Goal: Information Seeking & Learning: Get advice/opinions

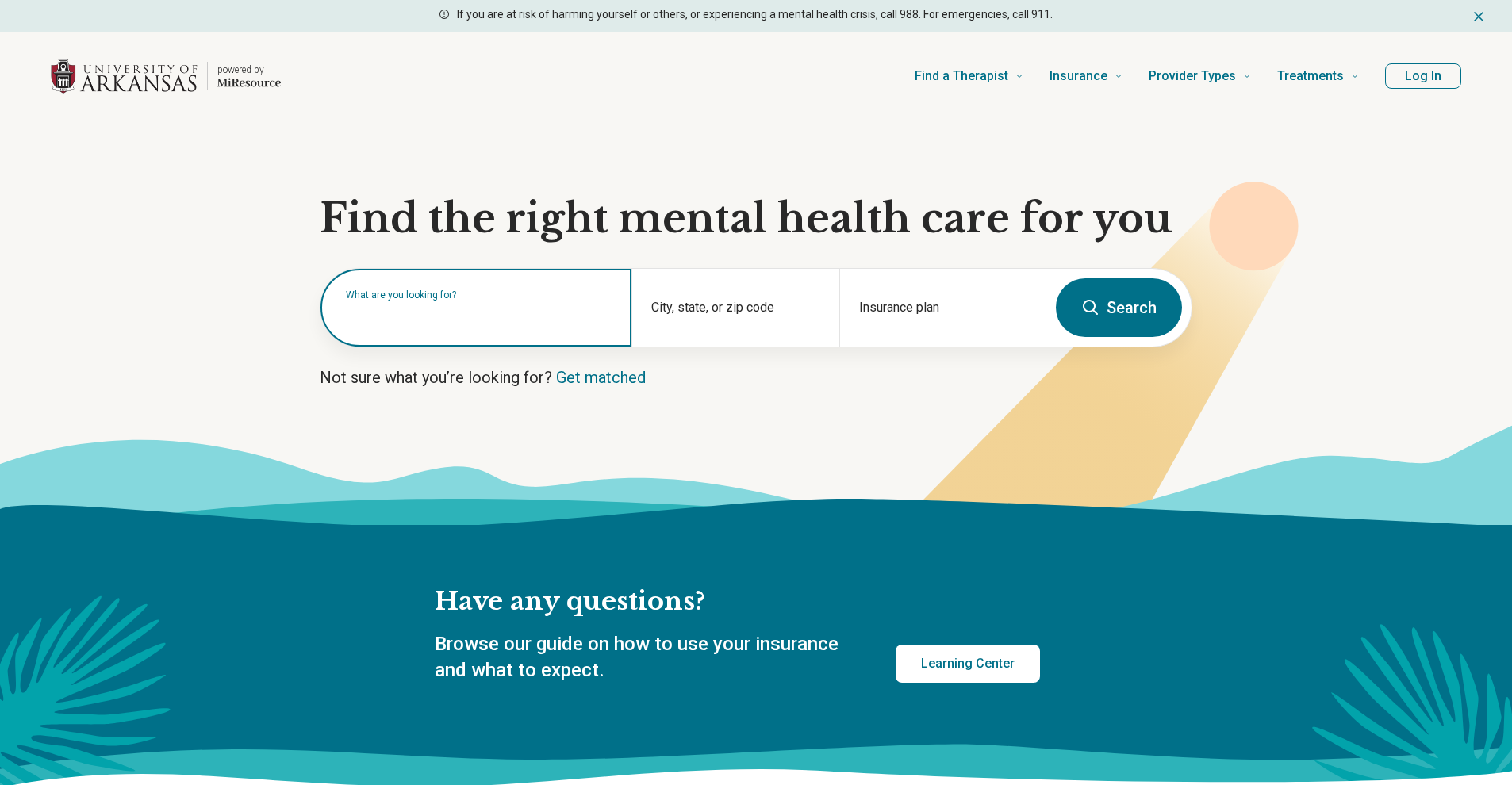
click at [496, 325] on div "What are you looking for?" at bounding box center [475, 308] width 311 height 78
click at [488, 319] on input "text" at bounding box center [479, 315] width 266 height 19
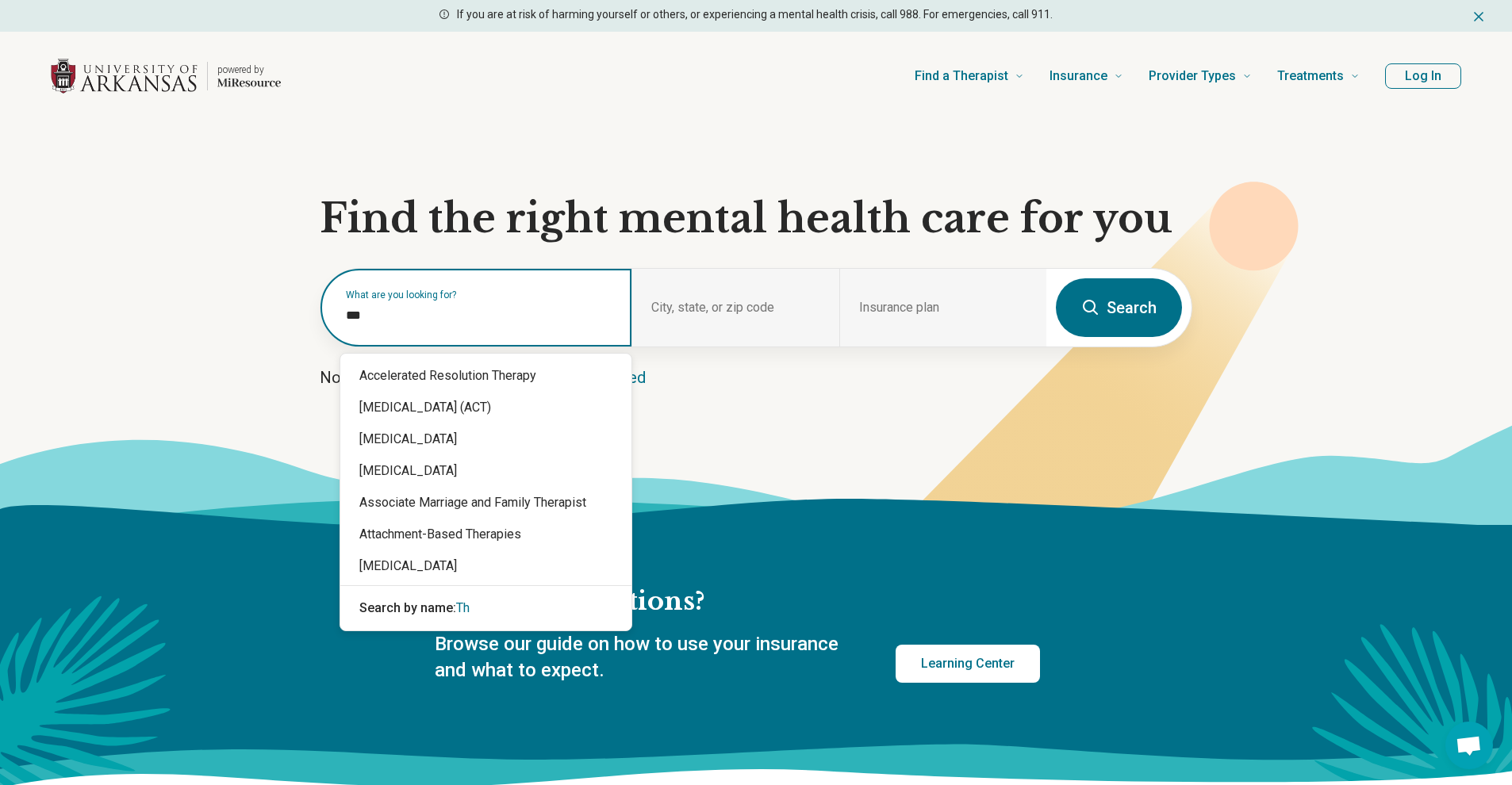
type input "*"
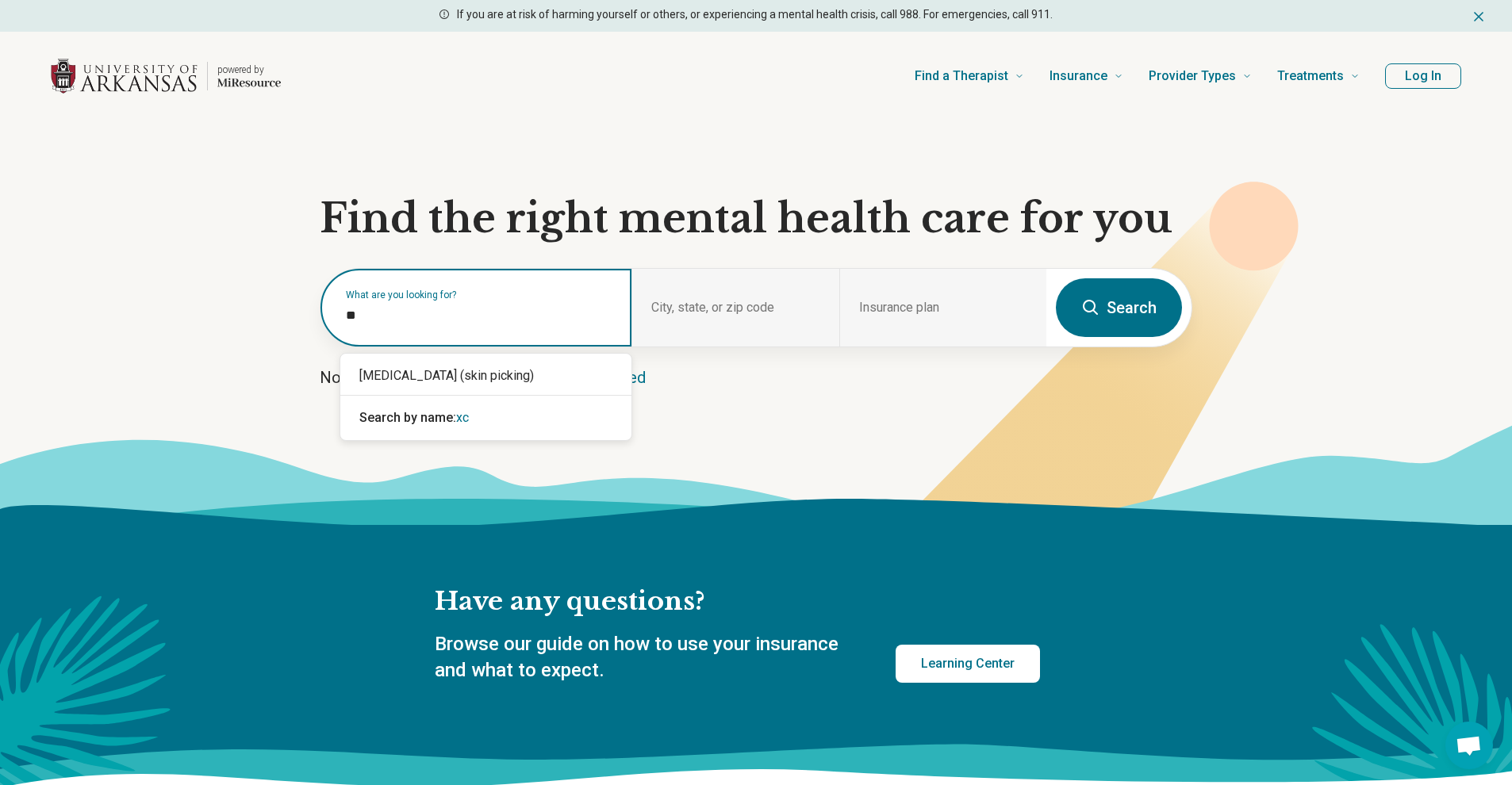
type input "*"
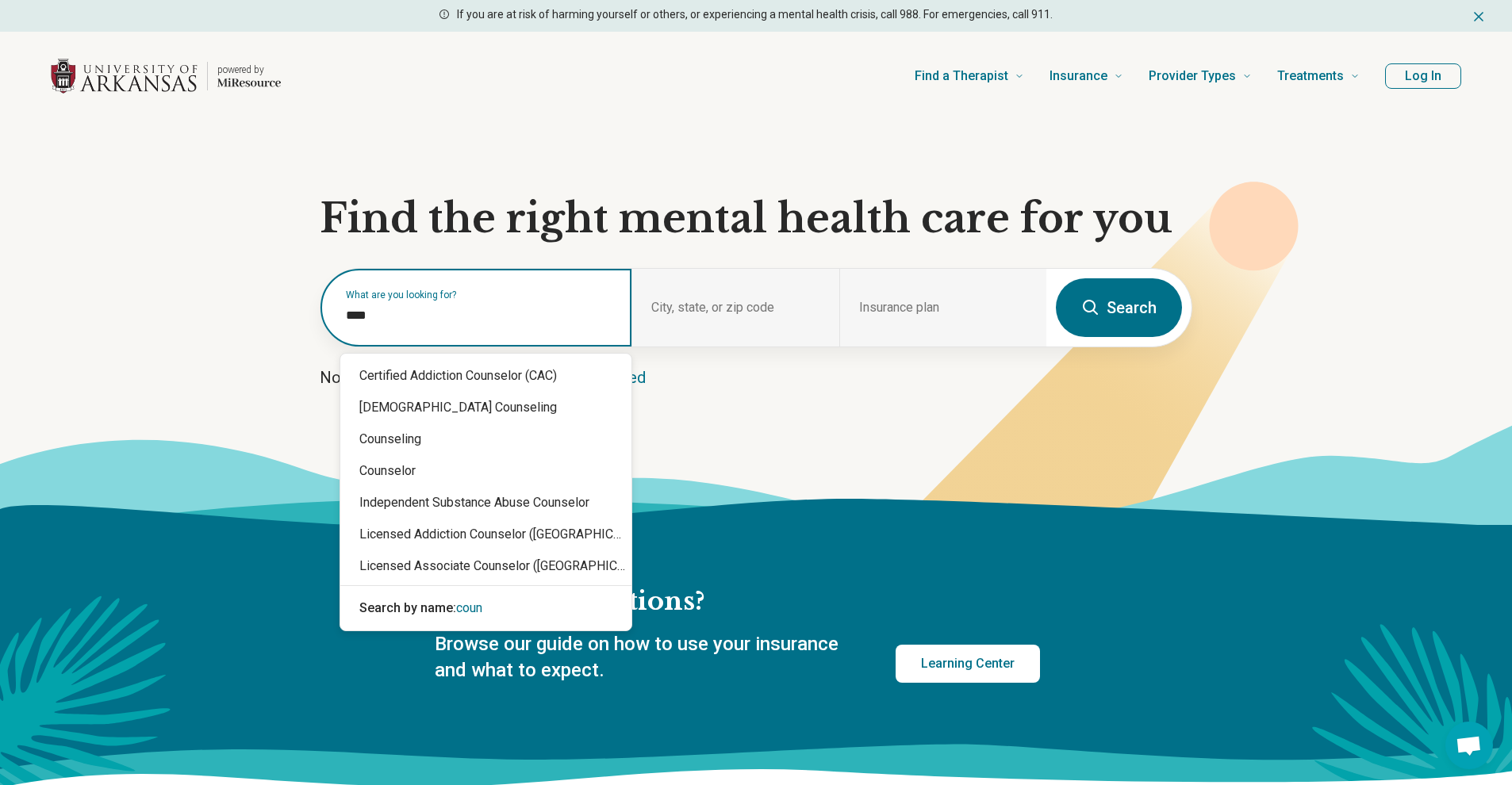
type input "*****"
click at [385, 446] on div "Counseling" at bounding box center [485, 439] width 291 height 32
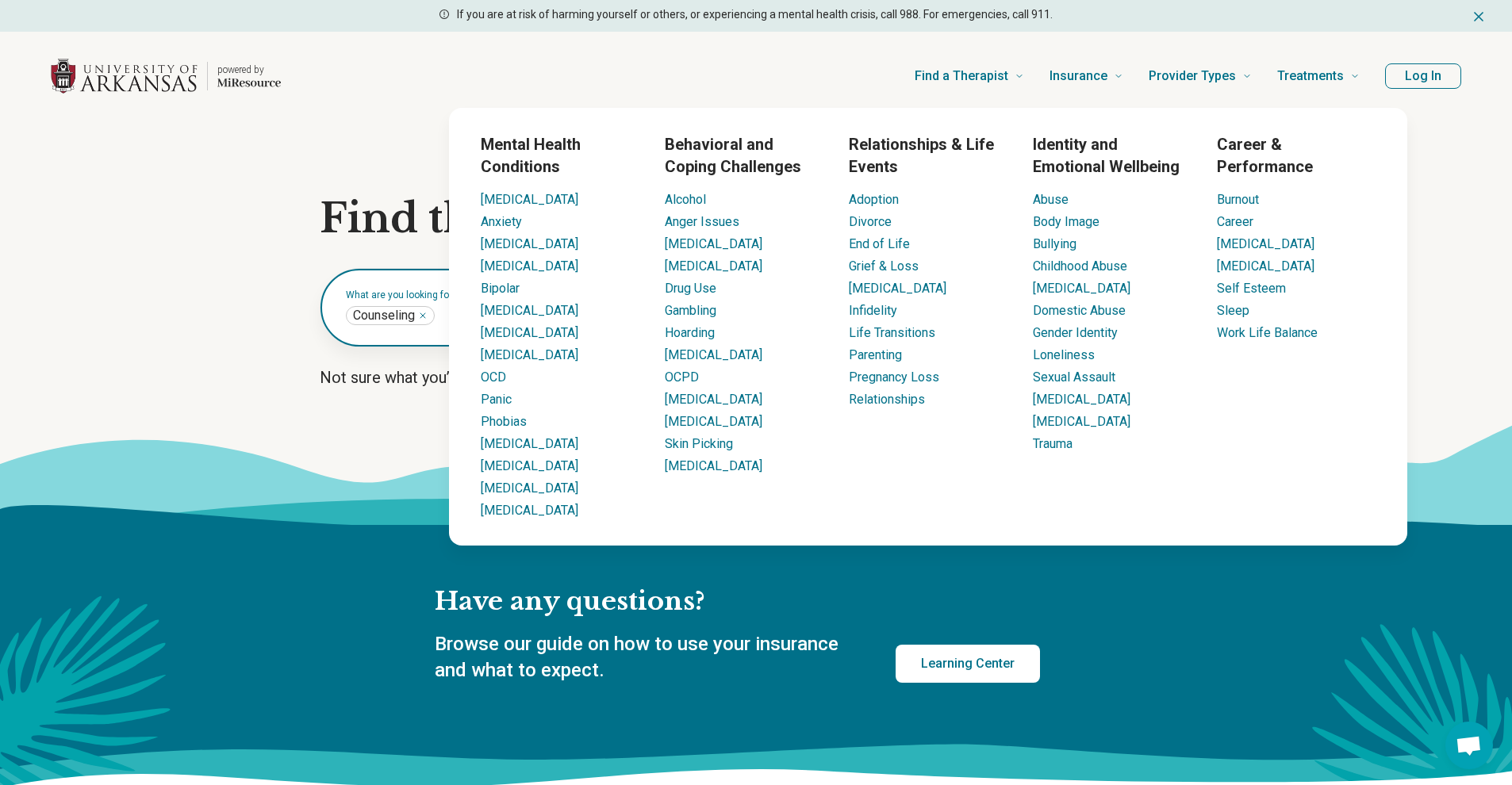
scroll to position [20, 0]
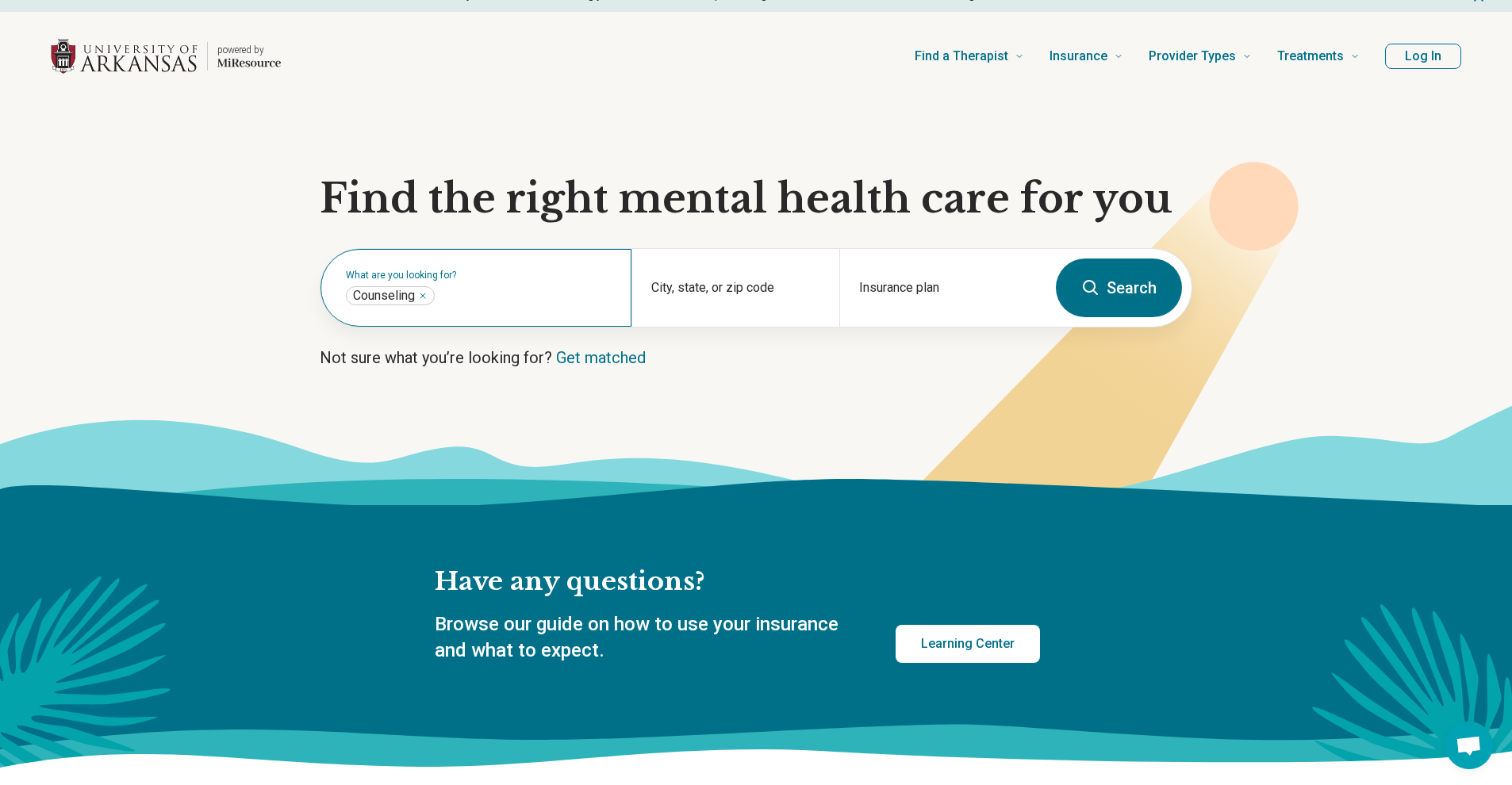
click at [445, 285] on div "What are you looking for? Counseling **" at bounding box center [475, 288] width 311 height 78
click at [409, 298] on span "Counseling" at bounding box center [384, 296] width 62 height 16
click at [422, 294] on icon "Remove" at bounding box center [422, 296] width 9 height 9
click at [473, 302] on input "text" at bounding box center [479, 296] width 266 height 19
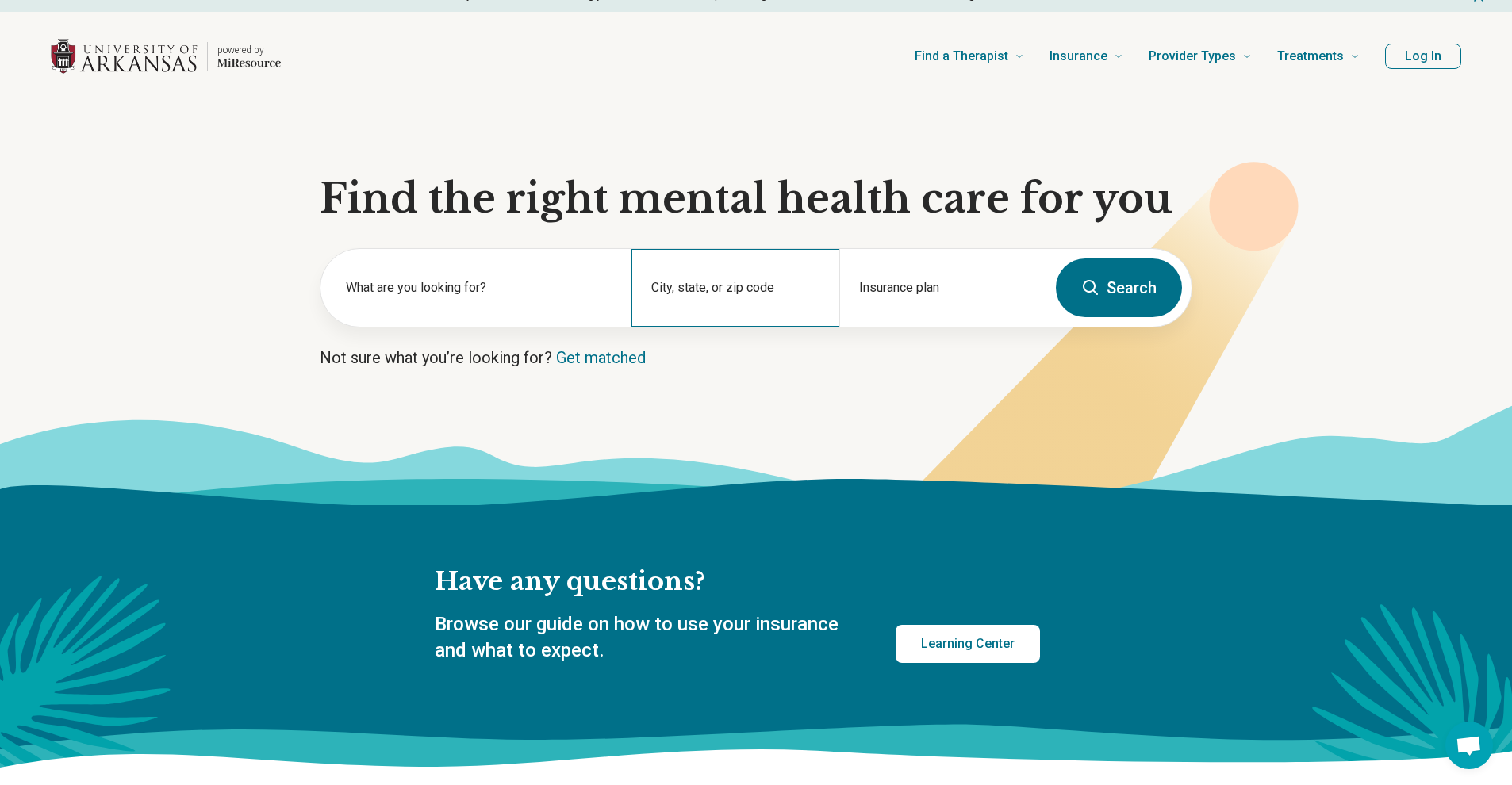
click at [725, 285] on div "City, state, or zip code" at bounding box center [735, 288] width 207 height 78
click at [1062, 308] on form "What are you looking for? City, state, or zip code Insurance plan Search" at bounding box center [756, 288] width 872 height 79
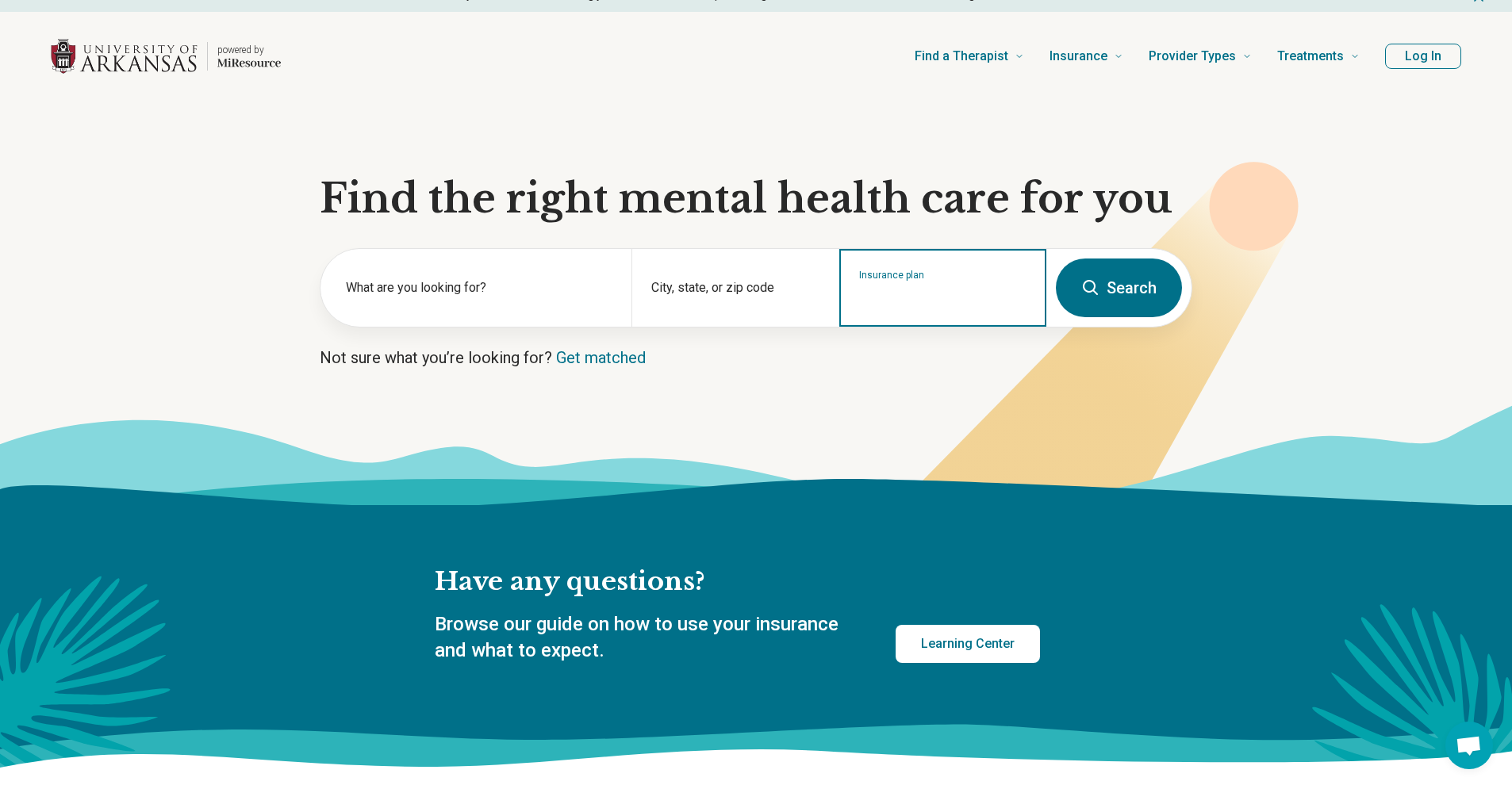
click at [998, 296] on input "Insurance plan" at bounding box center [943, 298] width 168 height 19
type input "*"
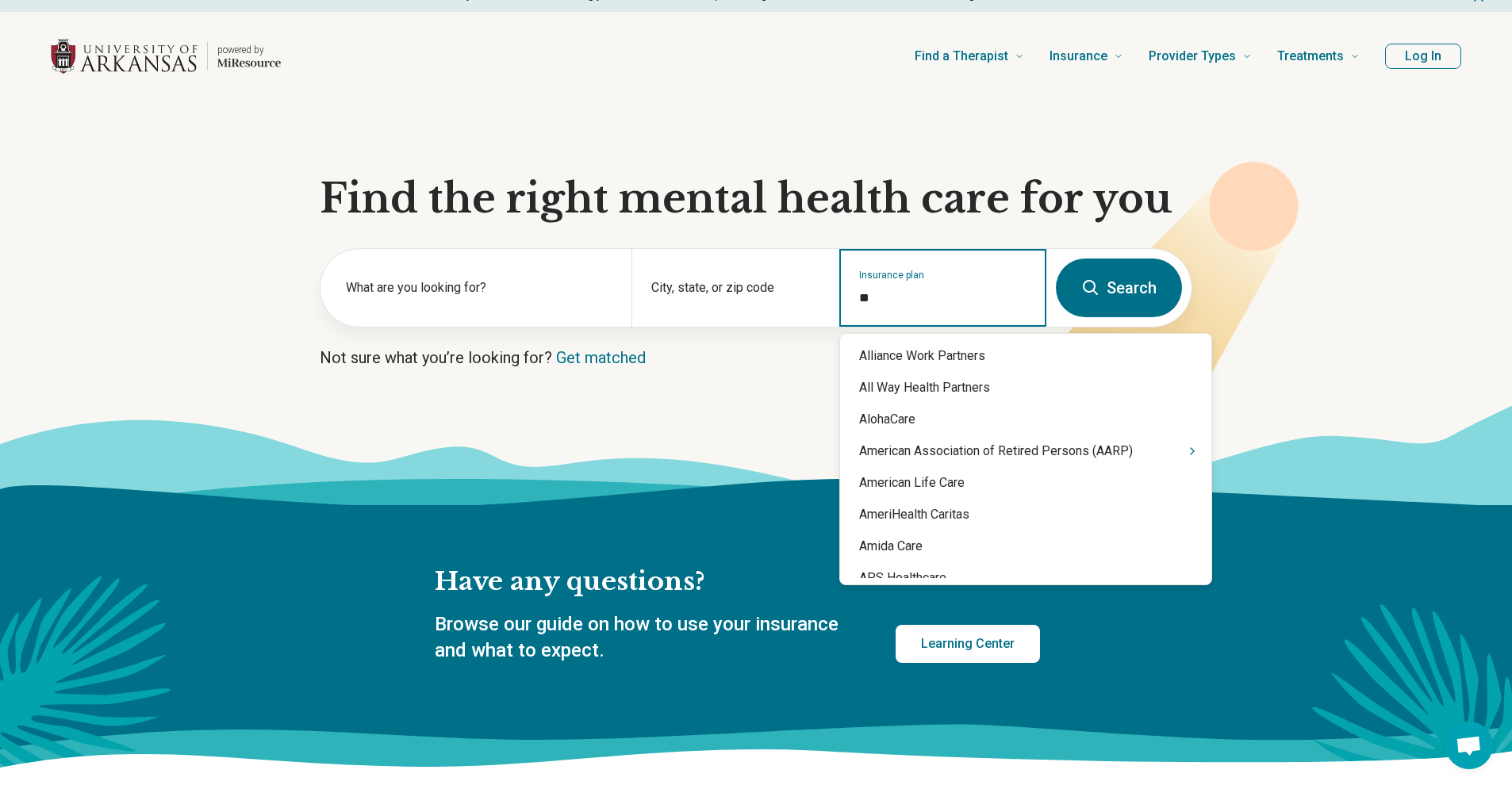
type input "*"
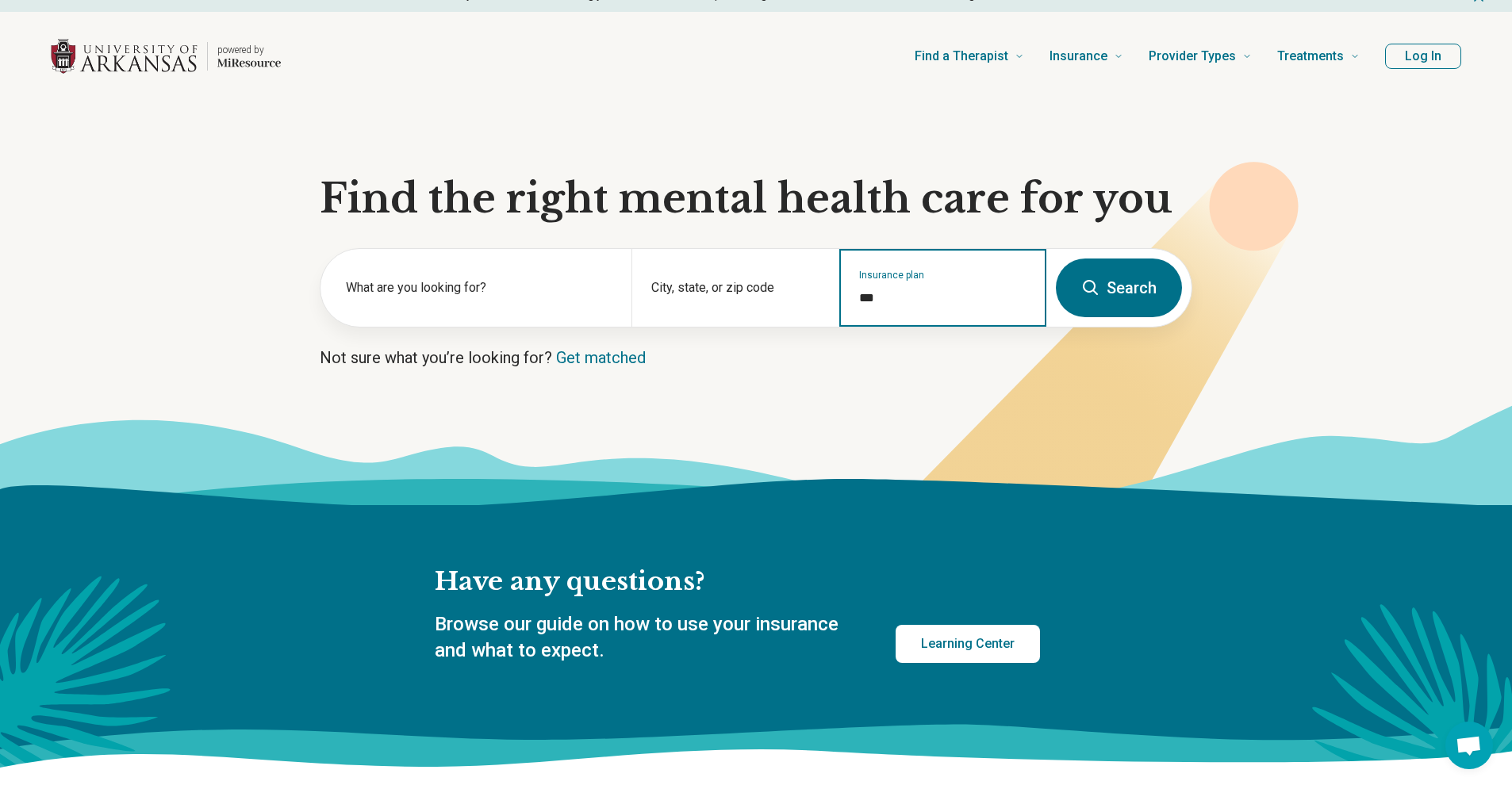
type input "****"
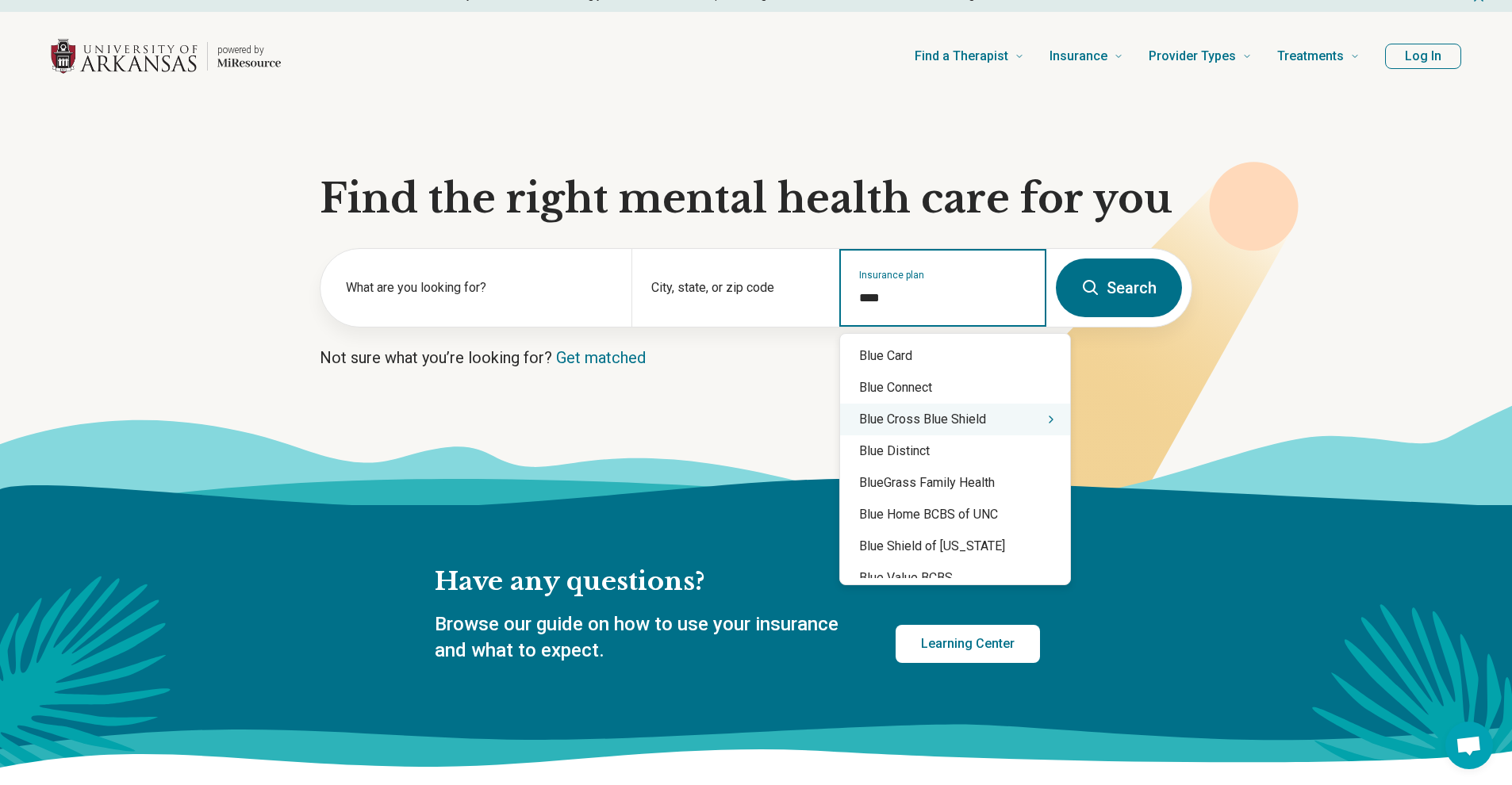
click at [964, 415] on div "Blue Cross Blue Shield" at bounding box center [954, 419] width 230 height 32
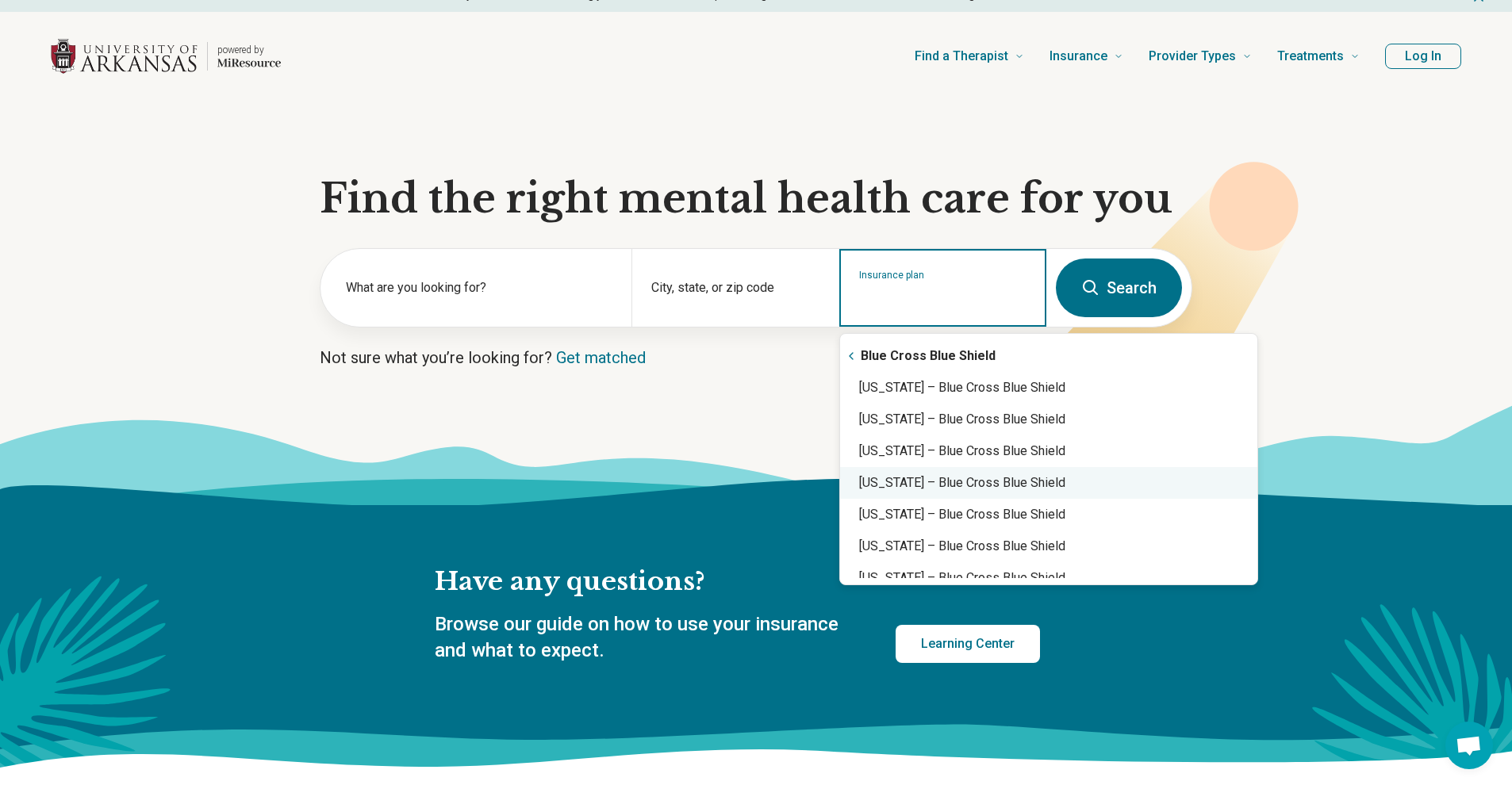
click at [965, 473] on div "Arkansas – Blue Cross Blue Shield" at bounding box center [1048, 483] width 417 height 32
type input "**********"
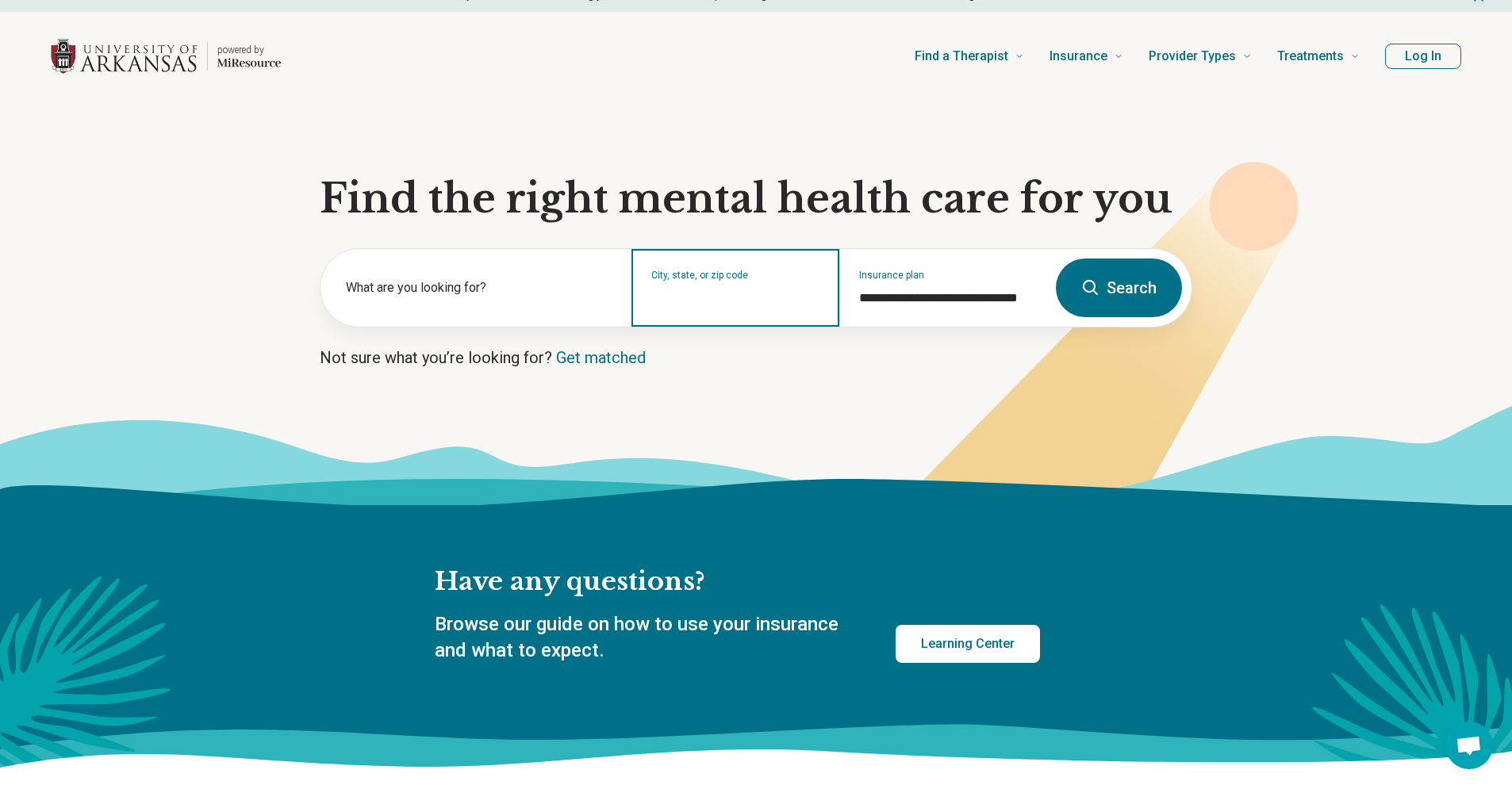
click at [731, 293] on input "City, state, or zip code" at bounding box center [735, 298] width 168 height 19
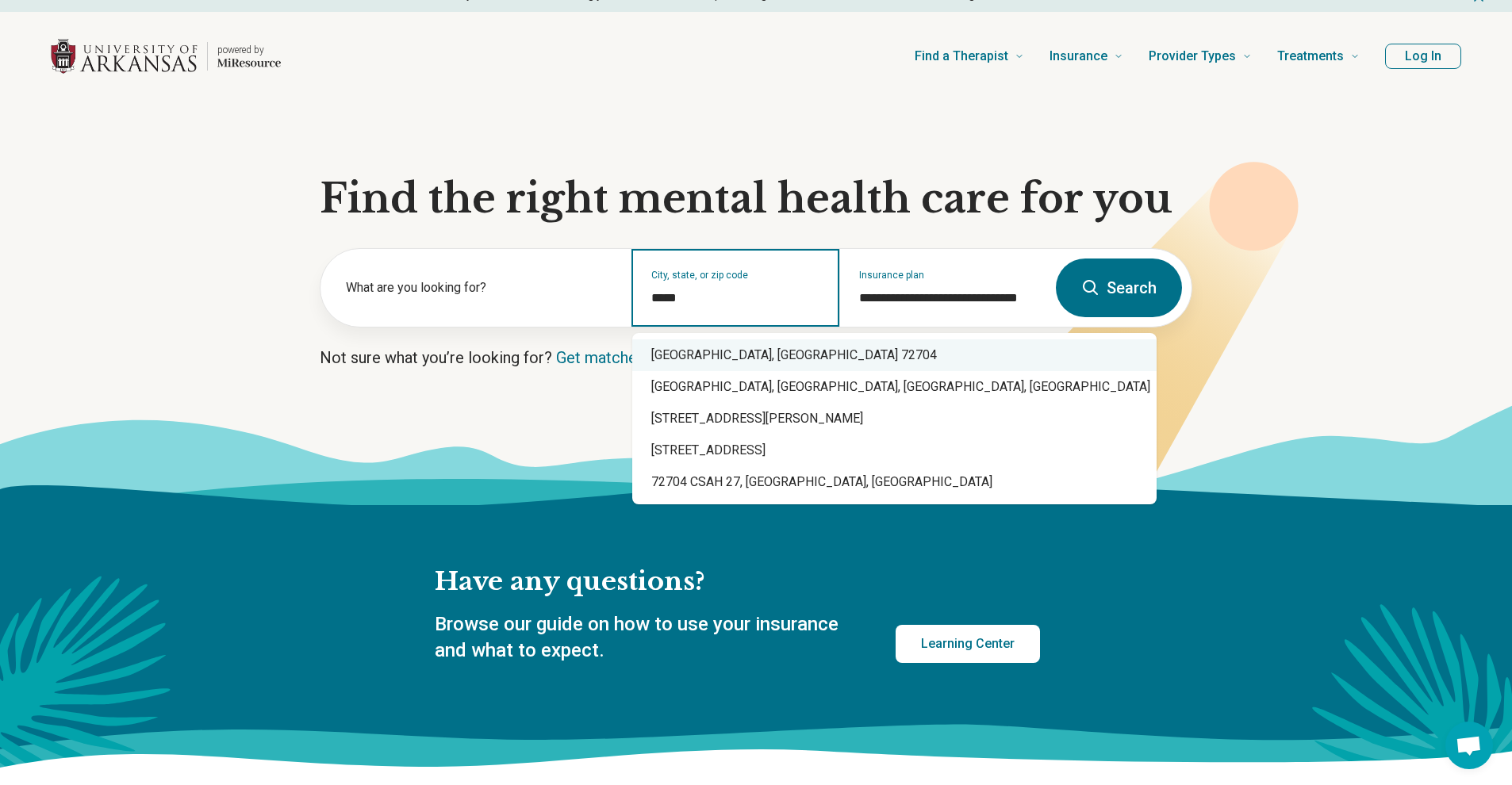
type input "*****"
click at [473, 405] on icon at bounding box center [756, 455] width 1512 height 100
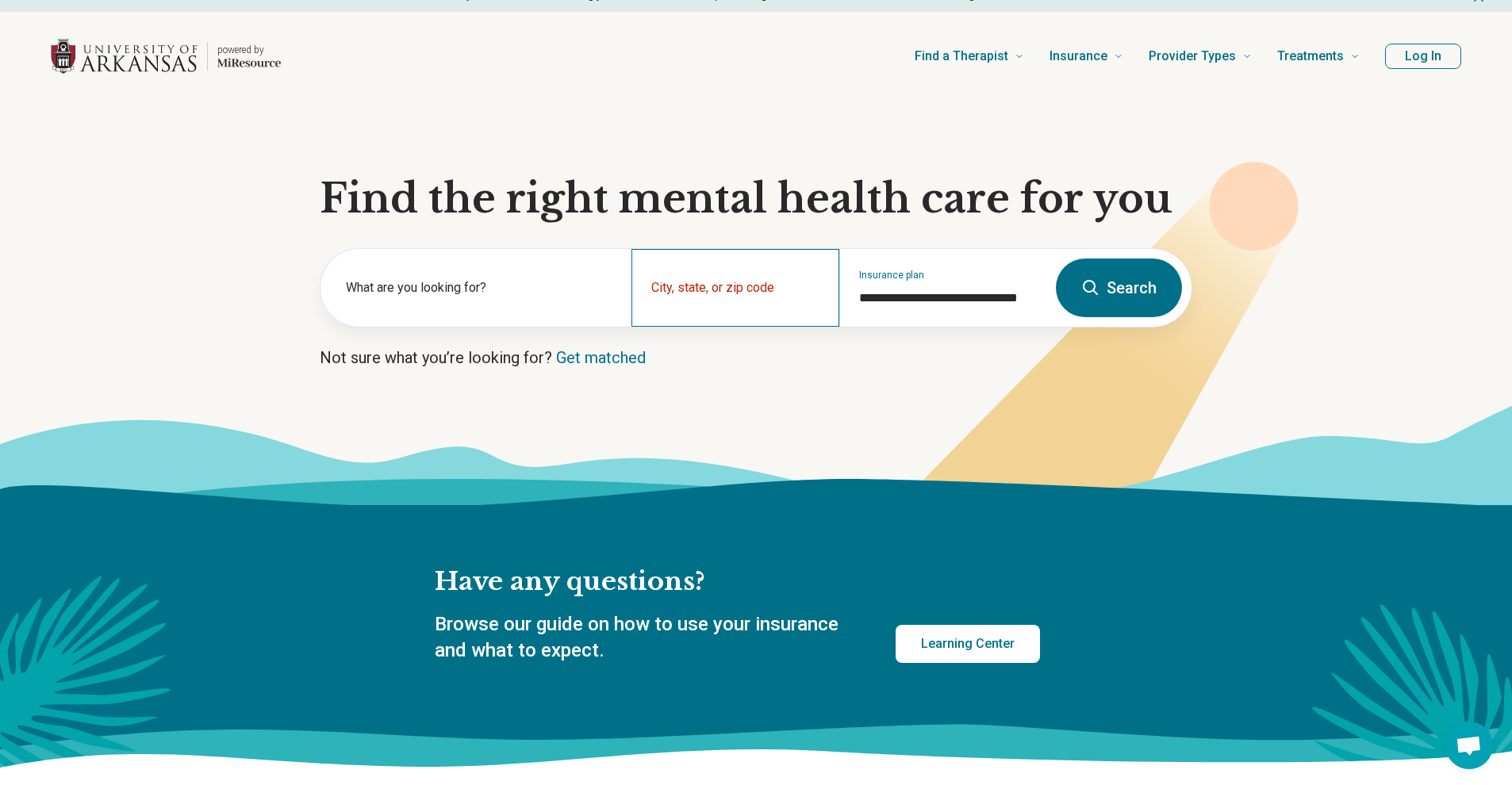
click at [791, 253] on div "City, state, or zip code" at bounding box center [735, 288] width 207 height 78
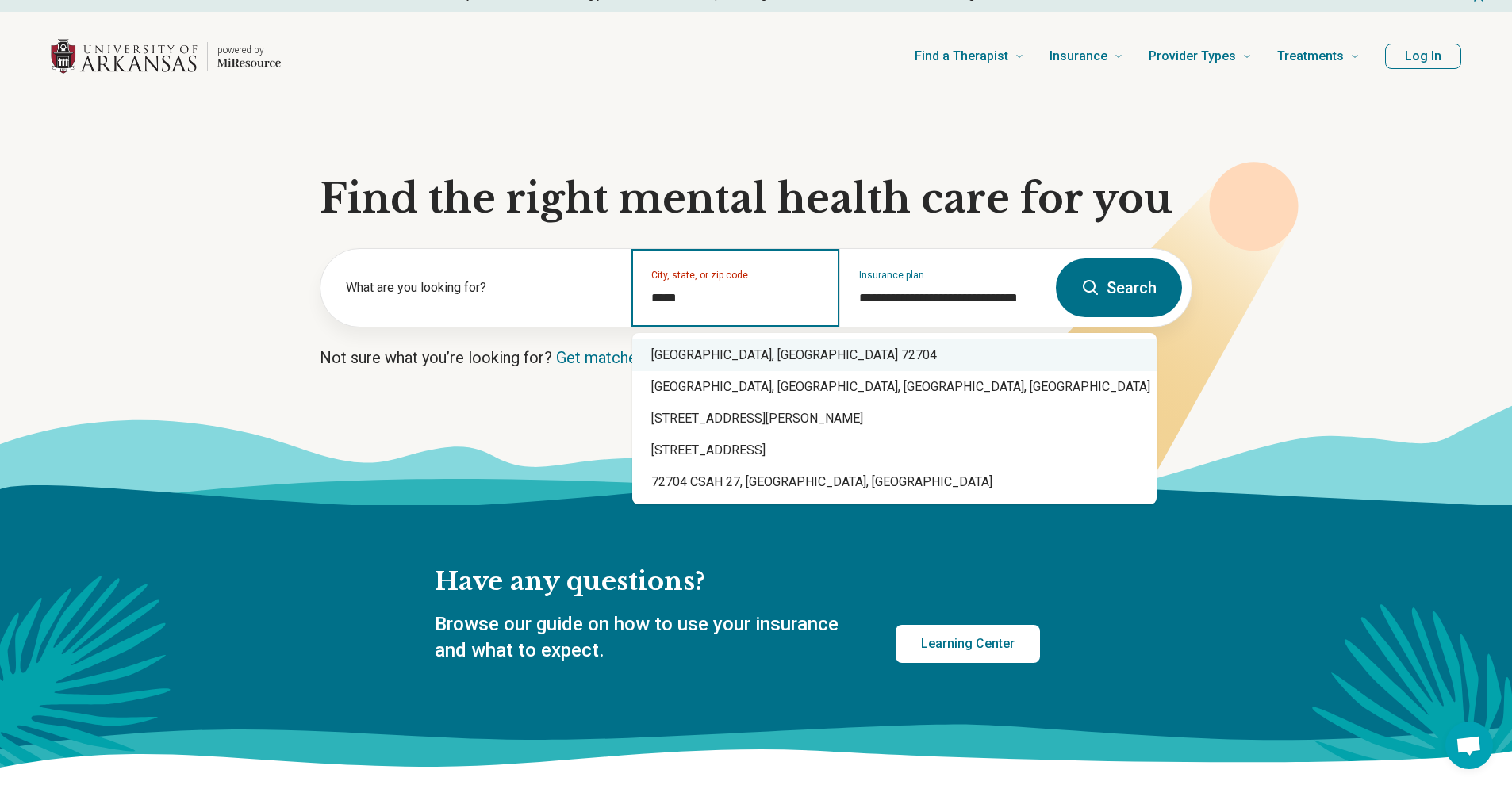
click at [756, 355] on div "Fayetteville, AR 72704" at bounding box center [894, 355] width 525 height 32
type input "**********"
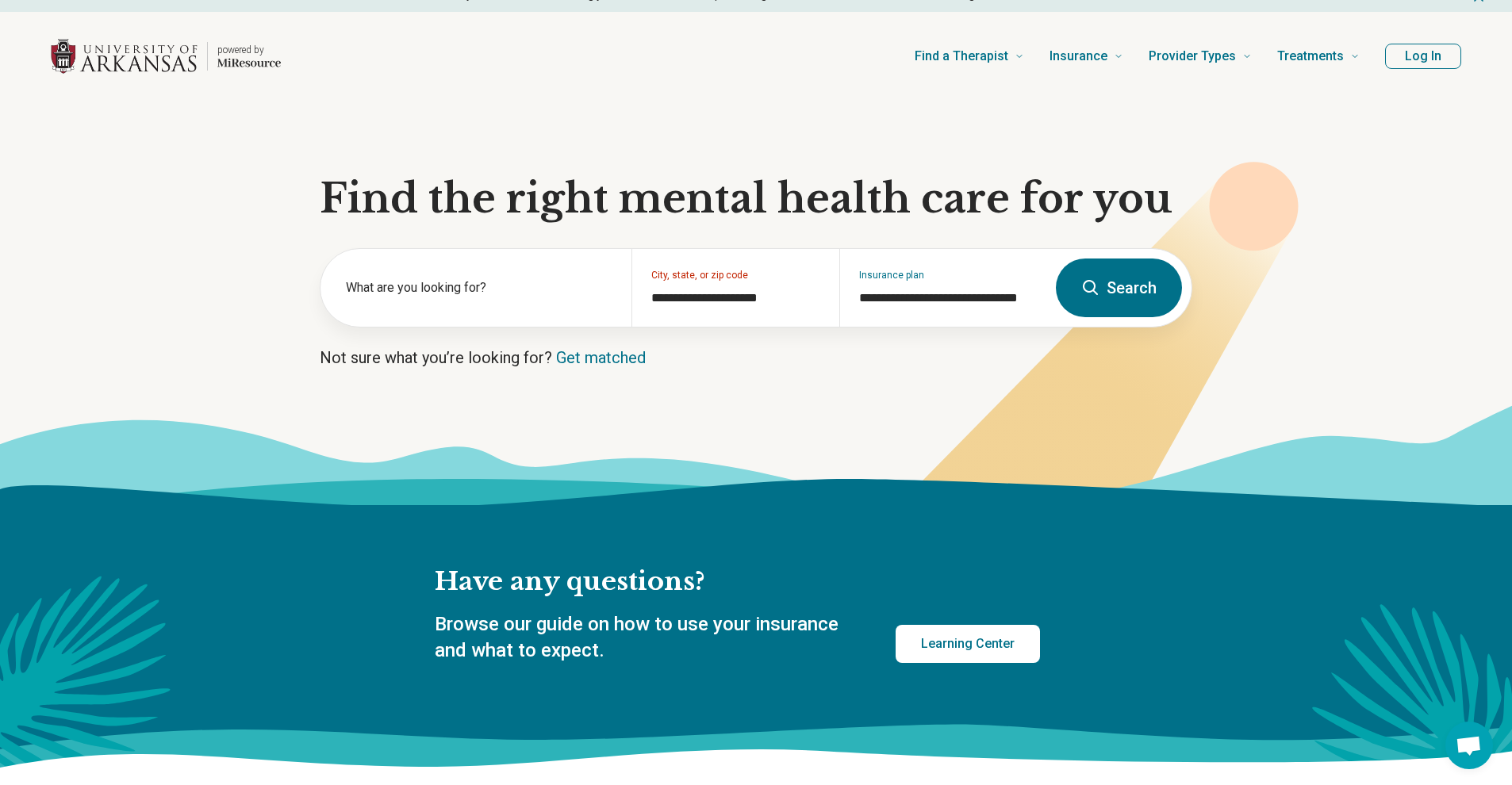
click at [967, 370] on icon at bounding box center [1084, 359] width 429 height 394
click at [494, 267] on div "What are you looking for?" at bounding box center [475, 288] width 311 height 78
click at [424, 265] on div "What are you looking for?" at bounding box center [475, 288] width 311 height 78
click at [422, 278] on label "What are you looking for?" at bounding box center [479, 288] width 266 height 19
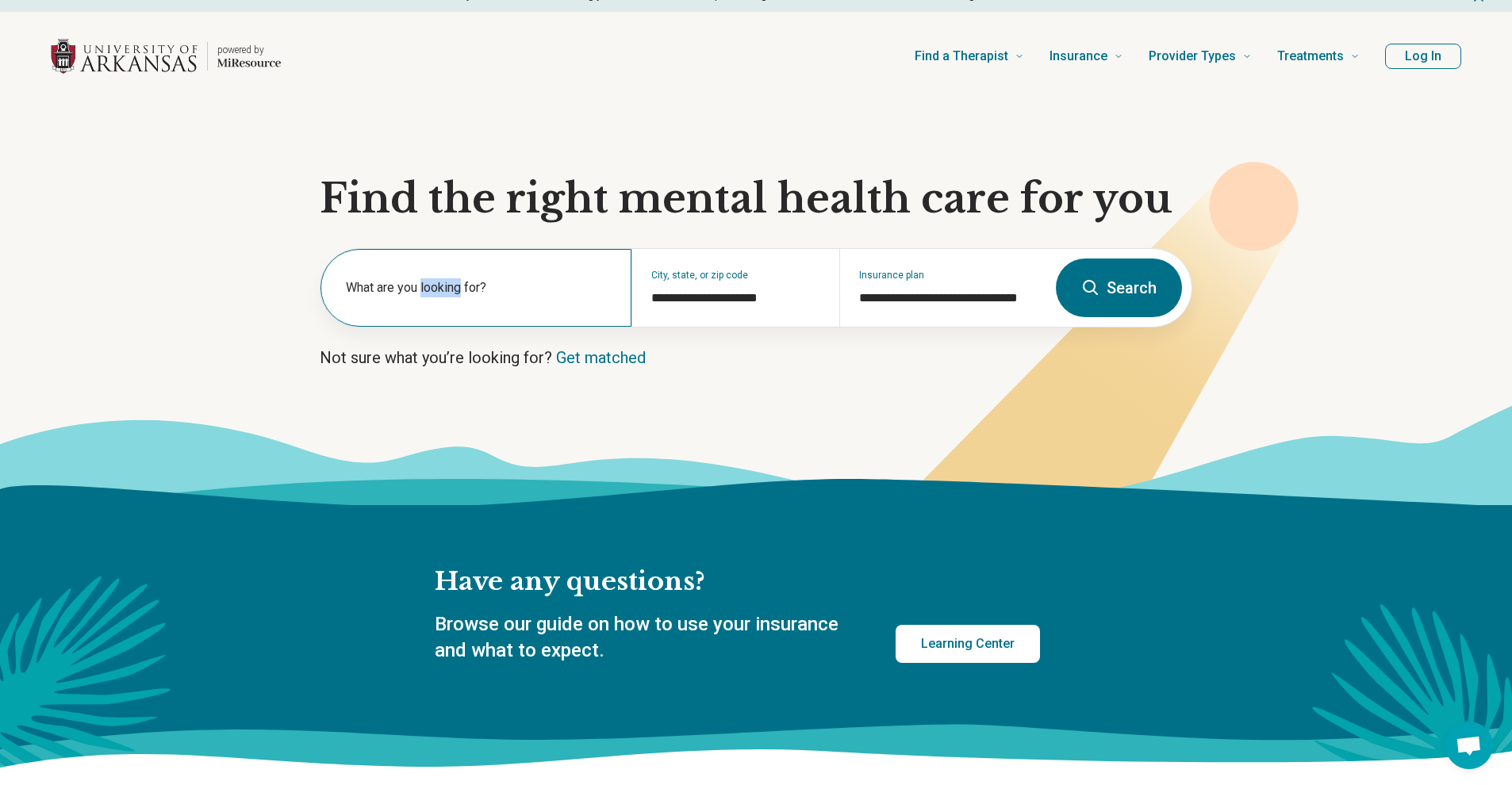
click at [422, 278] on label "What are you looking for?" at bounding box center [479, 288] width 266 height 19
click at [422, 282] on div "What are you looking for?" at bounding box center [475, 288] width 311 height 78
click at [391, 294] on input "text" at bounding box center [479, 296] width 266 height 19
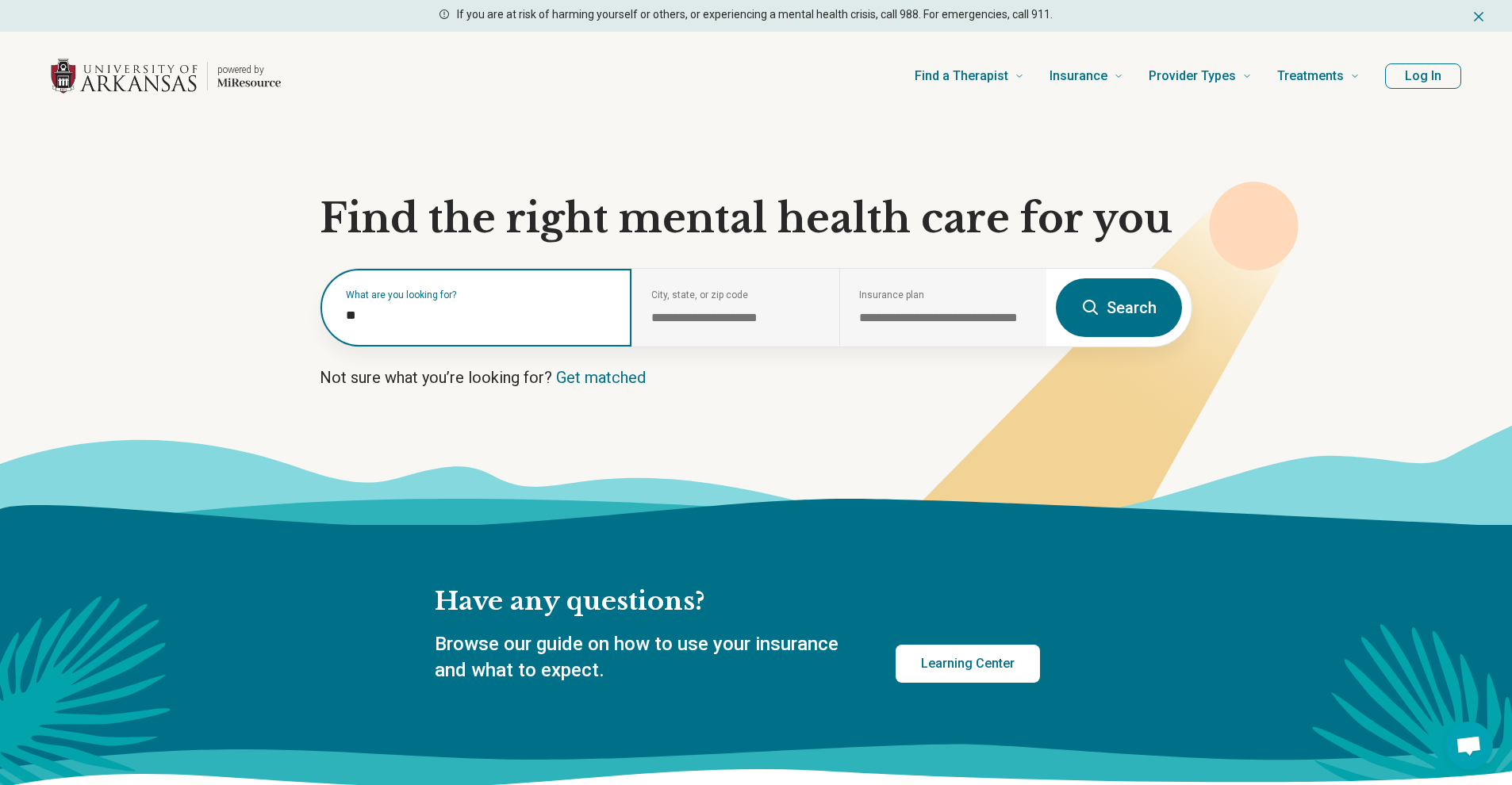
scroll to position [9, 0]
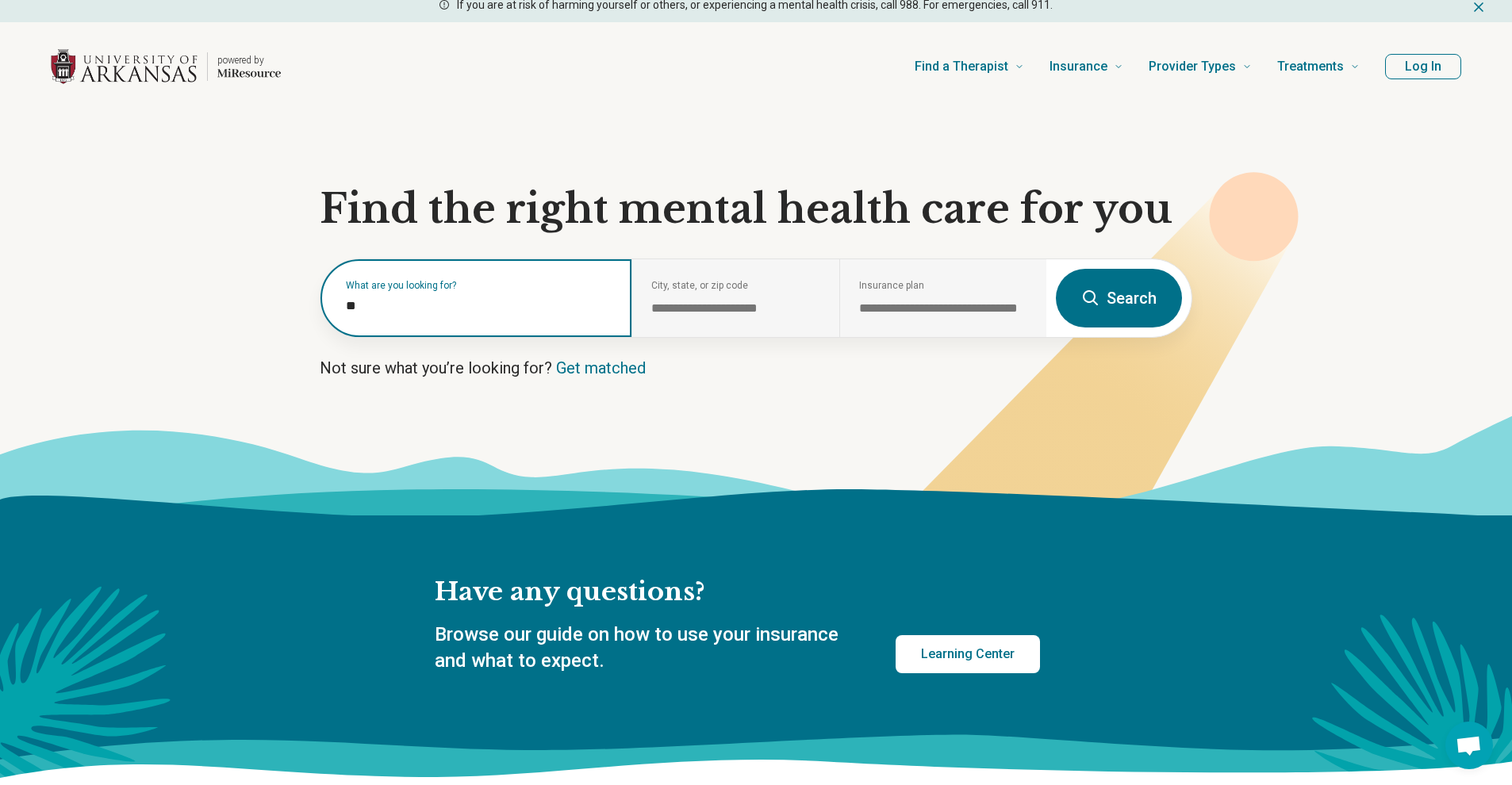
type input "**"
click at [453, 327] on div "What are you looking for? **" at bounding box center [475, 298] width 311 height 78
click at [452, 316] on div "What are you looking for? **" at bounding box center [475, 298] width 311 height 78
click at [451, 305] on input "**" at bounding box center [479, 306] width 266 height 19
click at [432, 252] on section "**********" at bounding box center [756, 313] width 1512 height 404
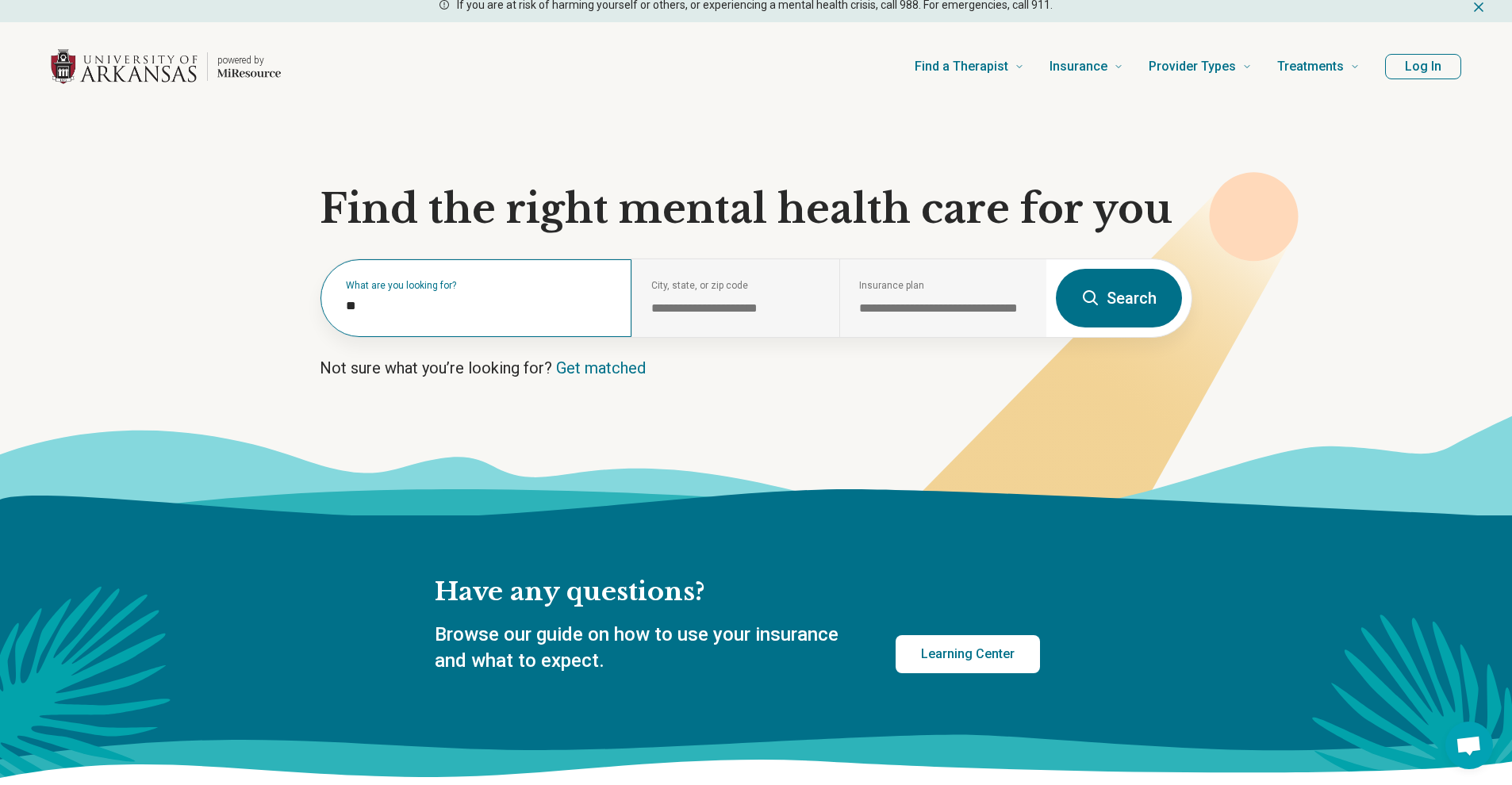
click at [424, 270] on div "What are you looking for? **" at bounding box center [475, 298] width 311 height 78
click at [605, 380] on section "**********" at bounding box center [756, 313] width 1512 height 404
click at [606, 372] on link "Get matched" at bounding box center [600, 368] width 89 height 19
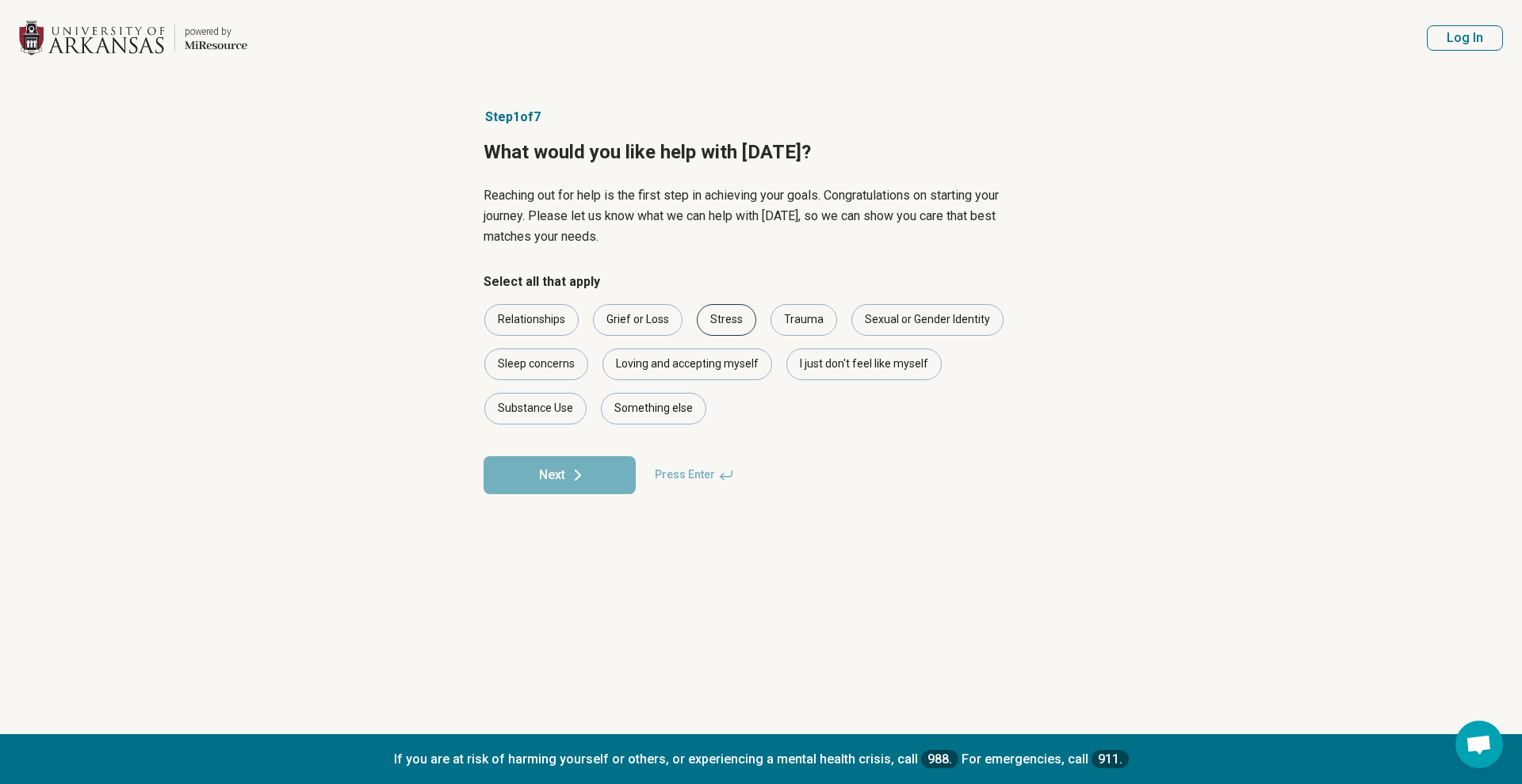
click at [719, 318] on div "Stress" at bounding box center [726, 320] width 59 height 32
click at [532, 328] on div "Relationships" at bounding box center [531, 320] width 94 height 32
click at [742, 371] on div "Loving and accepting myself" at bounding box center [688, 364] width 170 height 32
click at [965, 327] on div "Sexual or Gender Identity" at bounding box center [927, 320] width 152 height 32
click at [590, 477] on button "Next" at bounding box center [559, 476] width 152 height 38
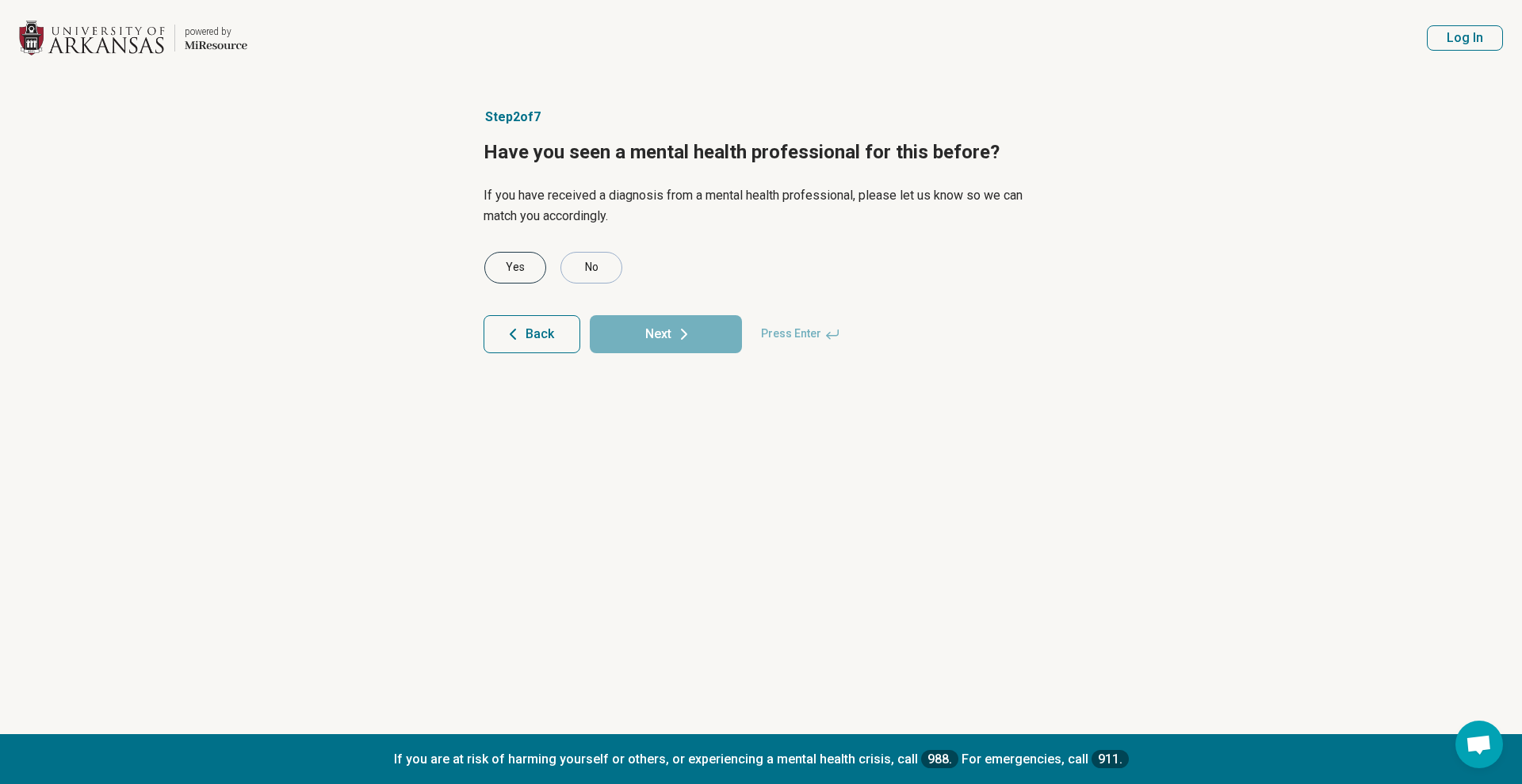
click at [539, 267] on div "Yes" at bounding box center [515, 267] width 62 height 32
click at [681, 335] on icon at bounding box center [684, 334] width 19 height 19
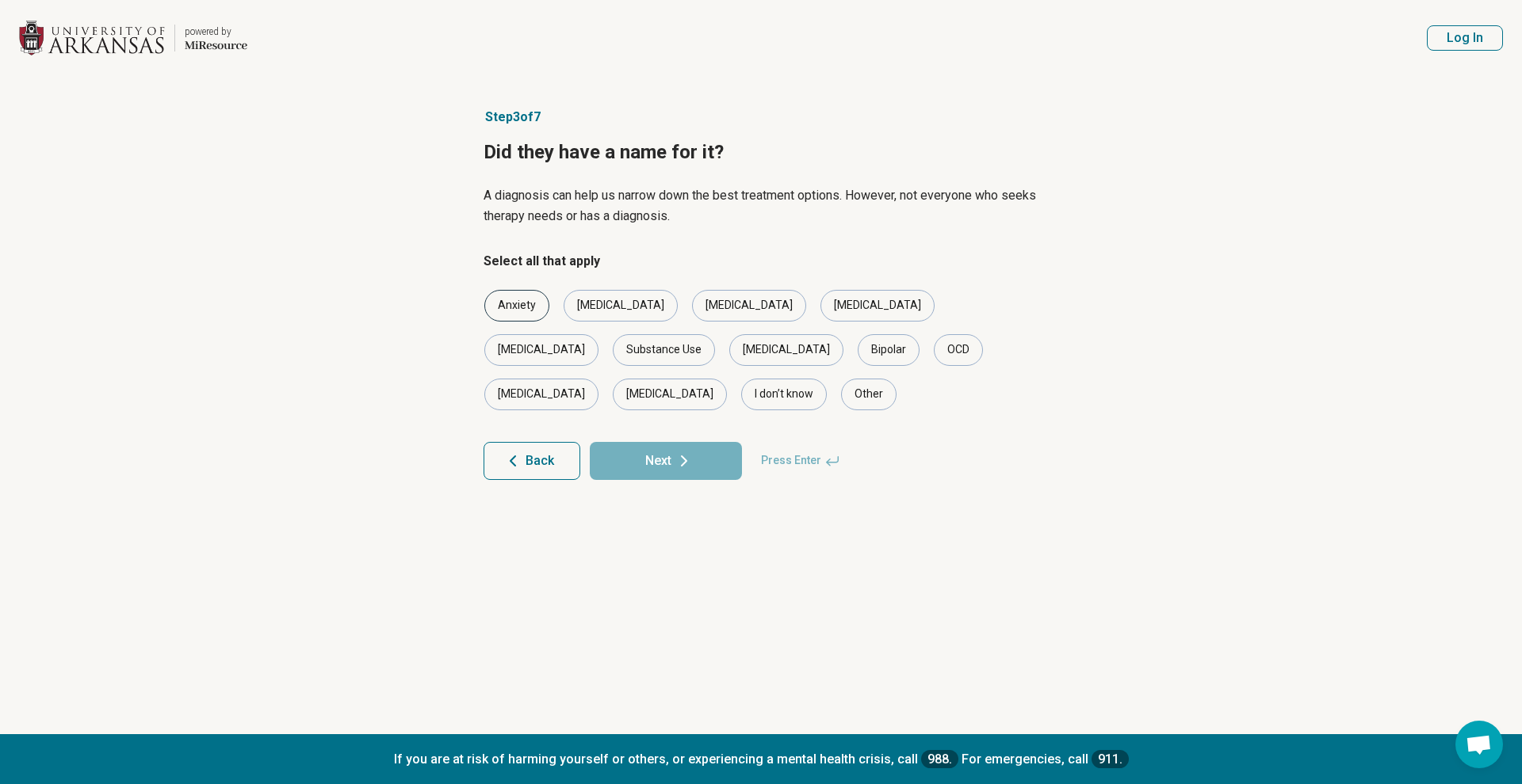
click at [544, 312] on div "Anxiety" at bounding box center [516, 305] width 65 height 32
click at [598, 335] on div "[MEDICAL_DATA]" at bounding box center [541, 350] width 114 height 32
click at [689, 451] on icon at bounding box center [684, 460] width 19 height 19
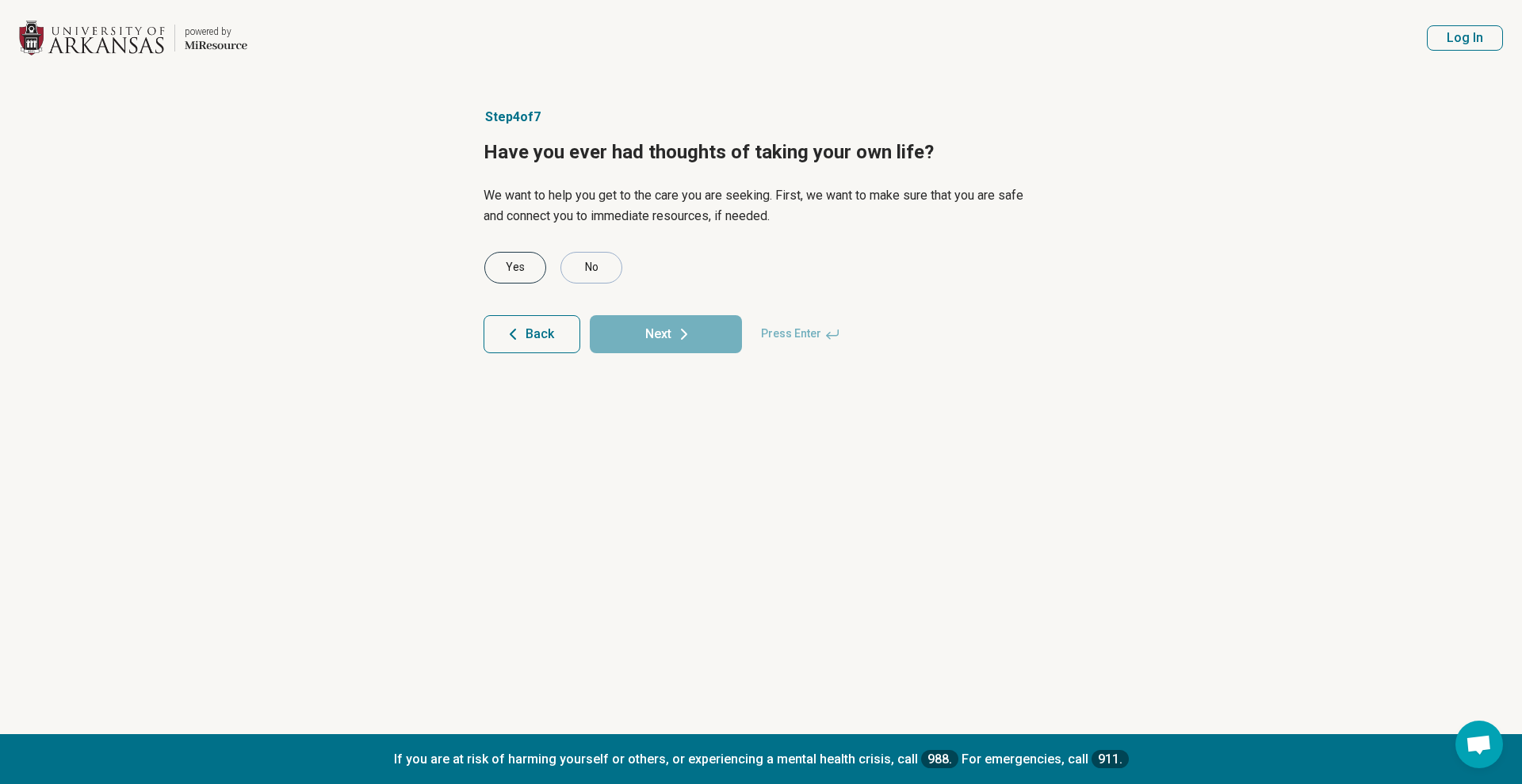
click at [525, 273] on div "Yes" at bounding box center [515, 267] width 62 height 32
click at [639, 326] on button "Next" at bounding box center [666, 335] width 152 height 38
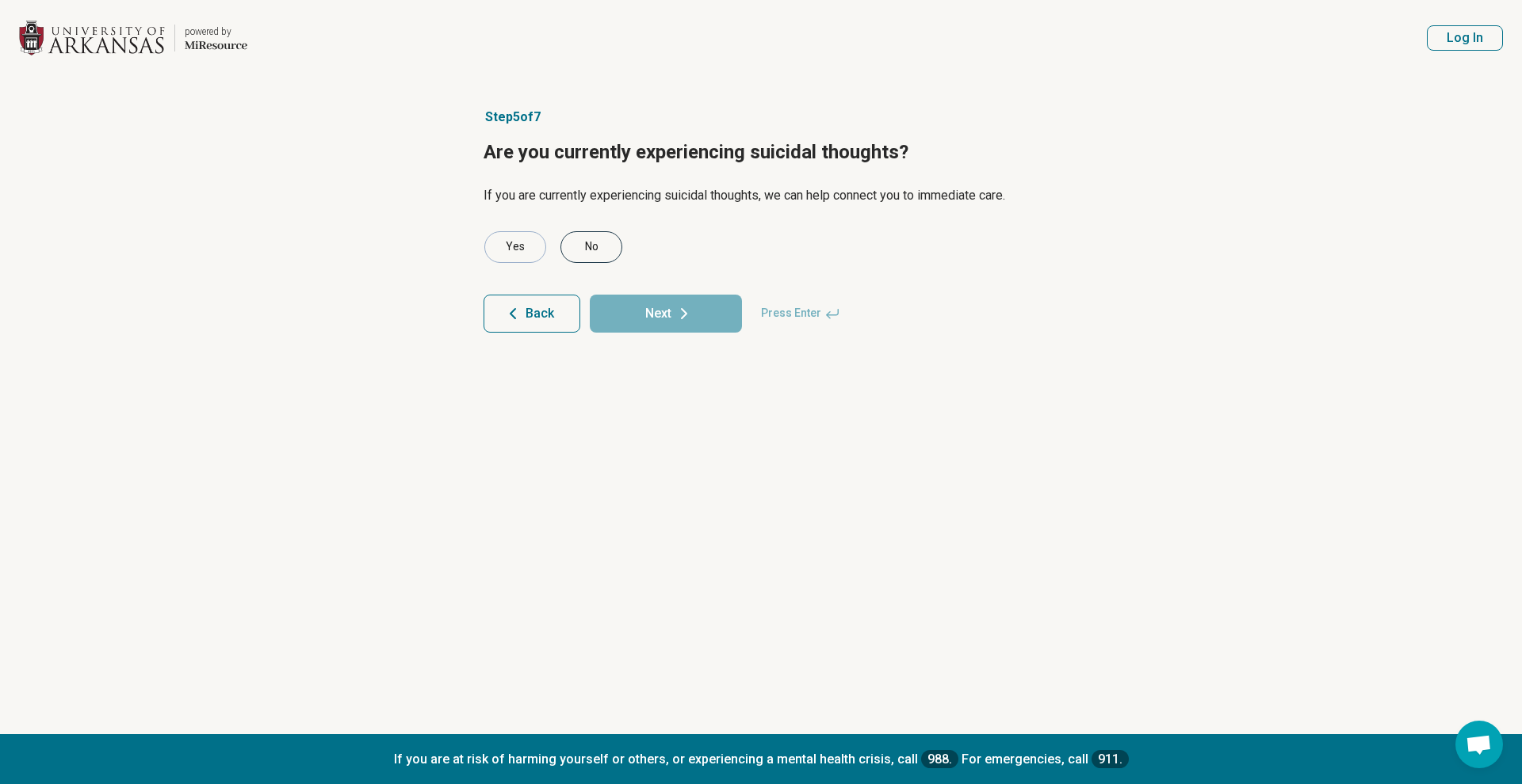
click at [602, 236] on div "No" at bounding box center [591, 247] width 62 height 32
click at [663, 325] on button "Next" at bounding box center [666, 314] width 152 height 38
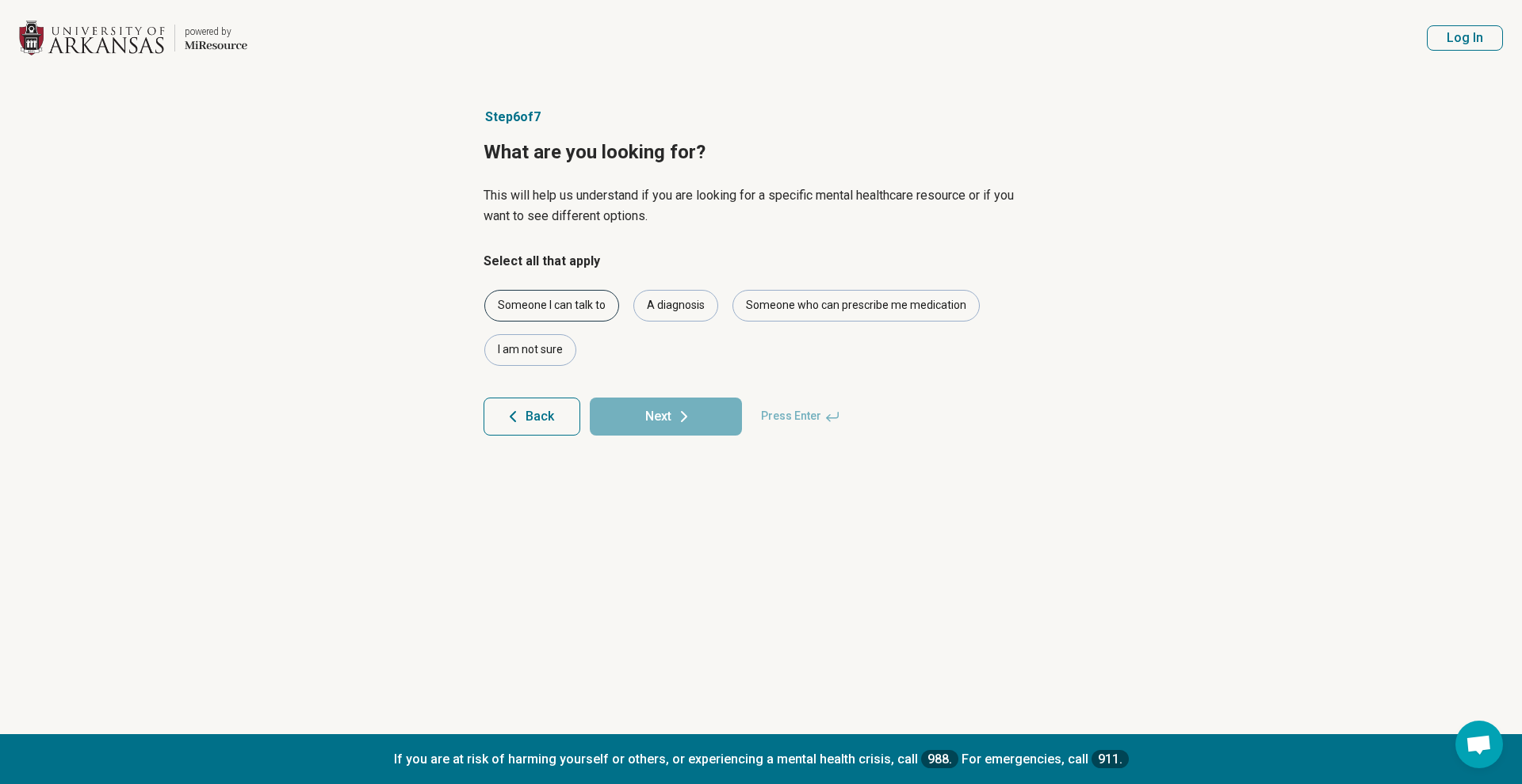
click at [574, 308] on div "Someone I can talk to" at bounding box center [552, 305] width 135 height 32
click at [688, 424] on icon at bounding box center [684, 417] width 19 height 19
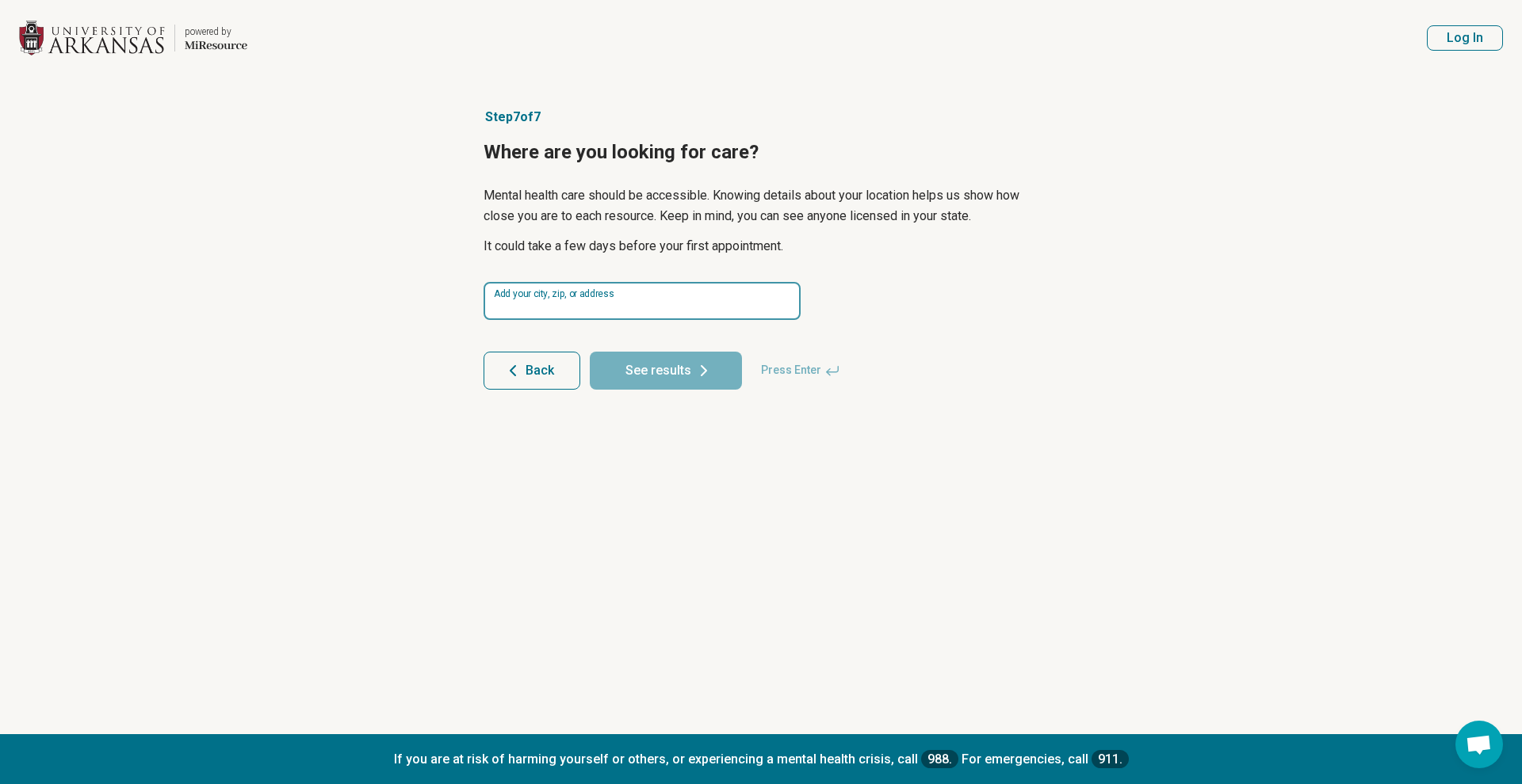
click at [667, 291] on input at bounding box center [642, 301] width 317 height 38
type input "*****"
click at [665, 390] on button "See results" at bounding box center [666, 371] width 152 height 38
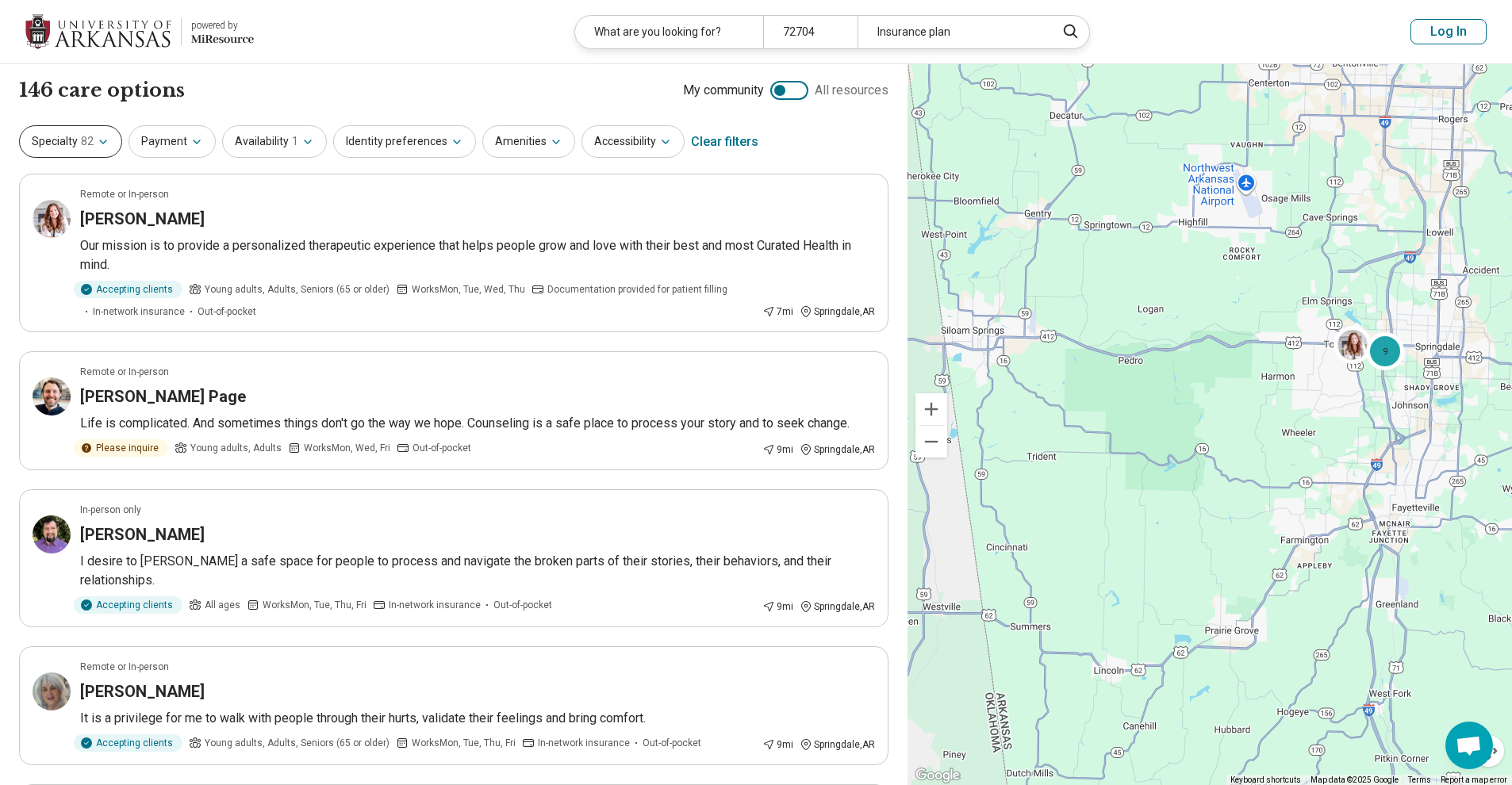
click at [81, 145] on span "82" at bounding box center [88, 141] width 13 height 16
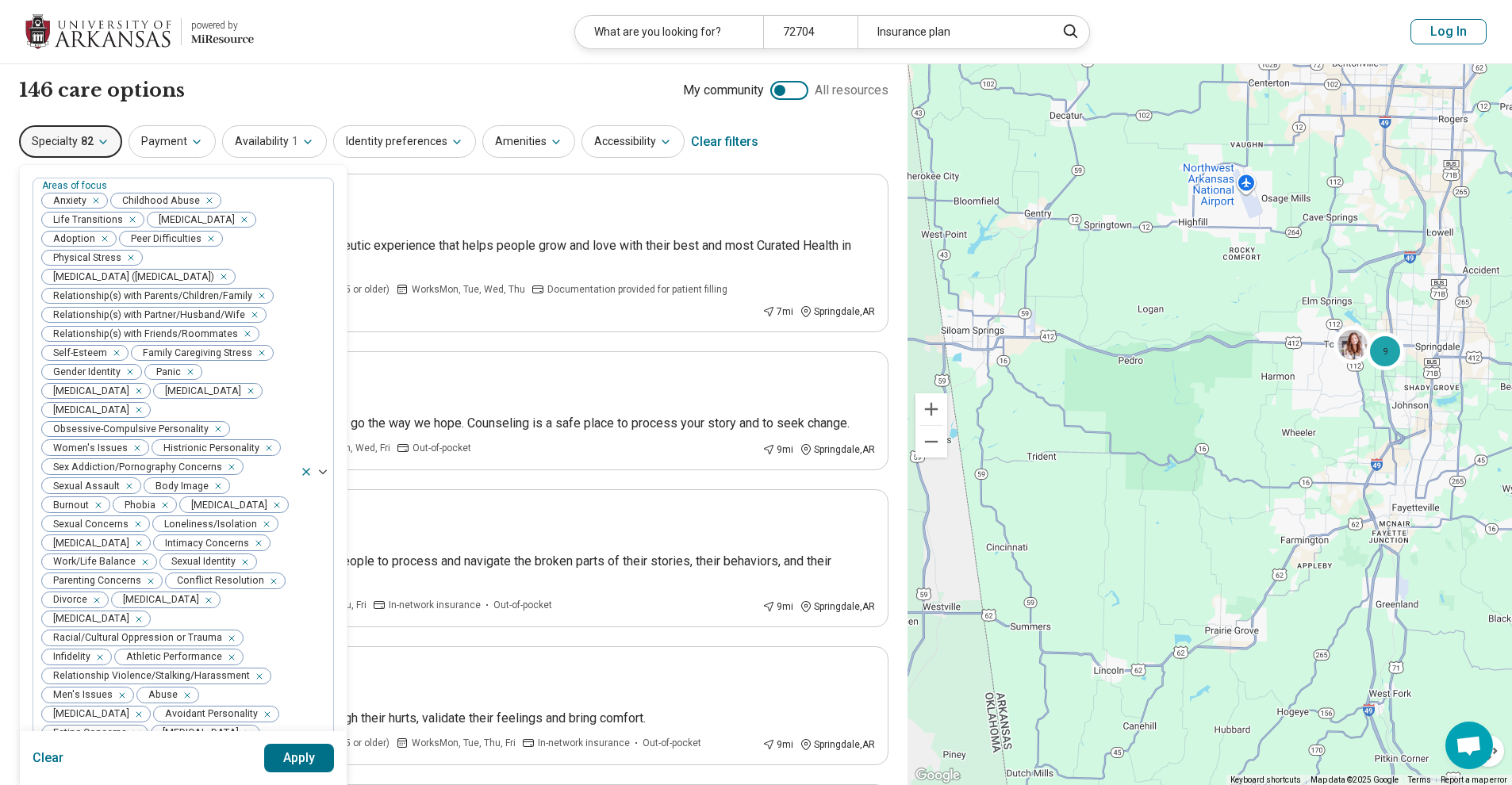
click at [224, 94] on div "146 care options 146 provider s My community All resources" at bounding box center [454, 90] width 870 height 27
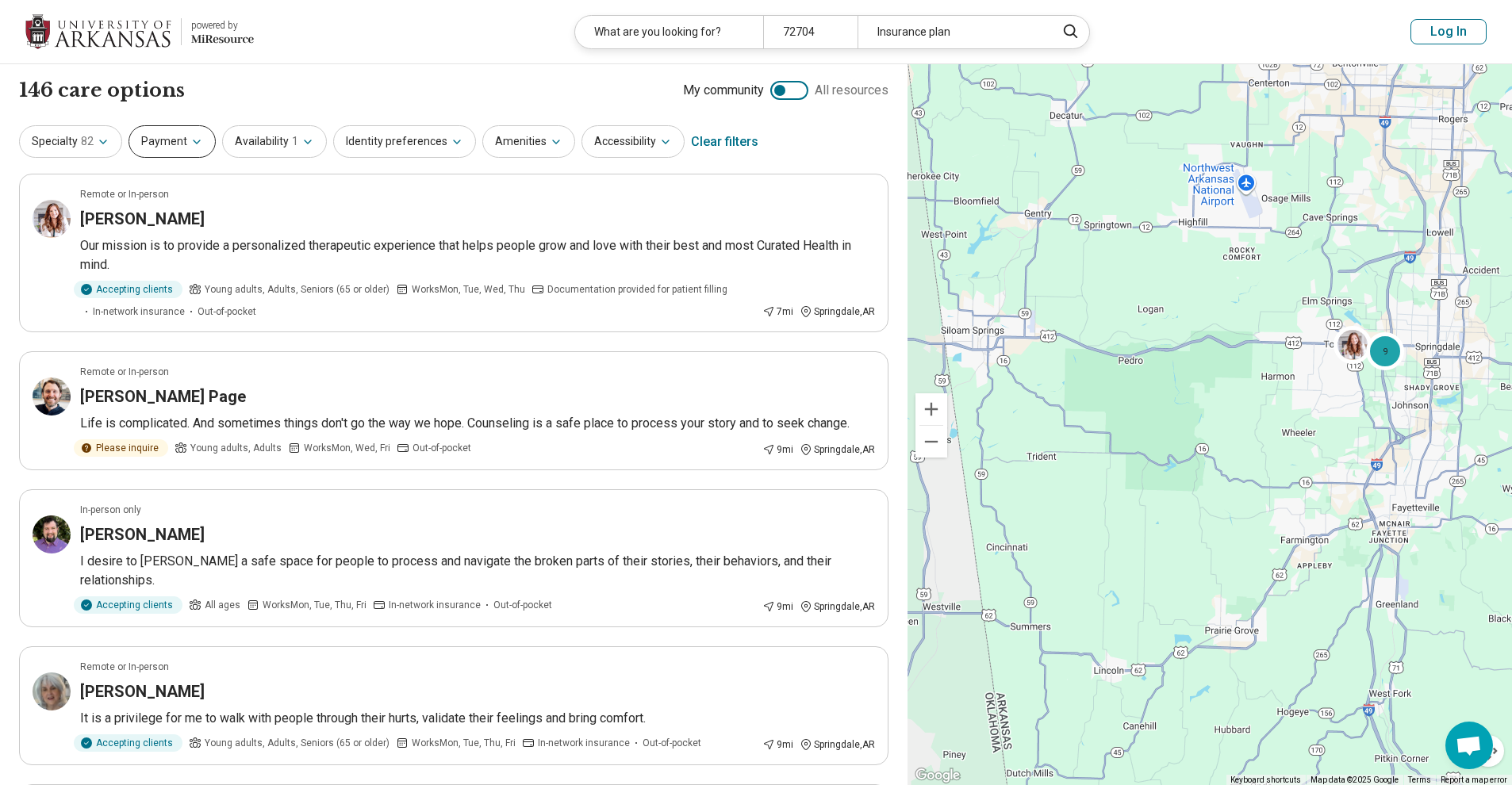
click at [177, 136] on button "Payment" at bounding box center [172, 141] width 88 height 33
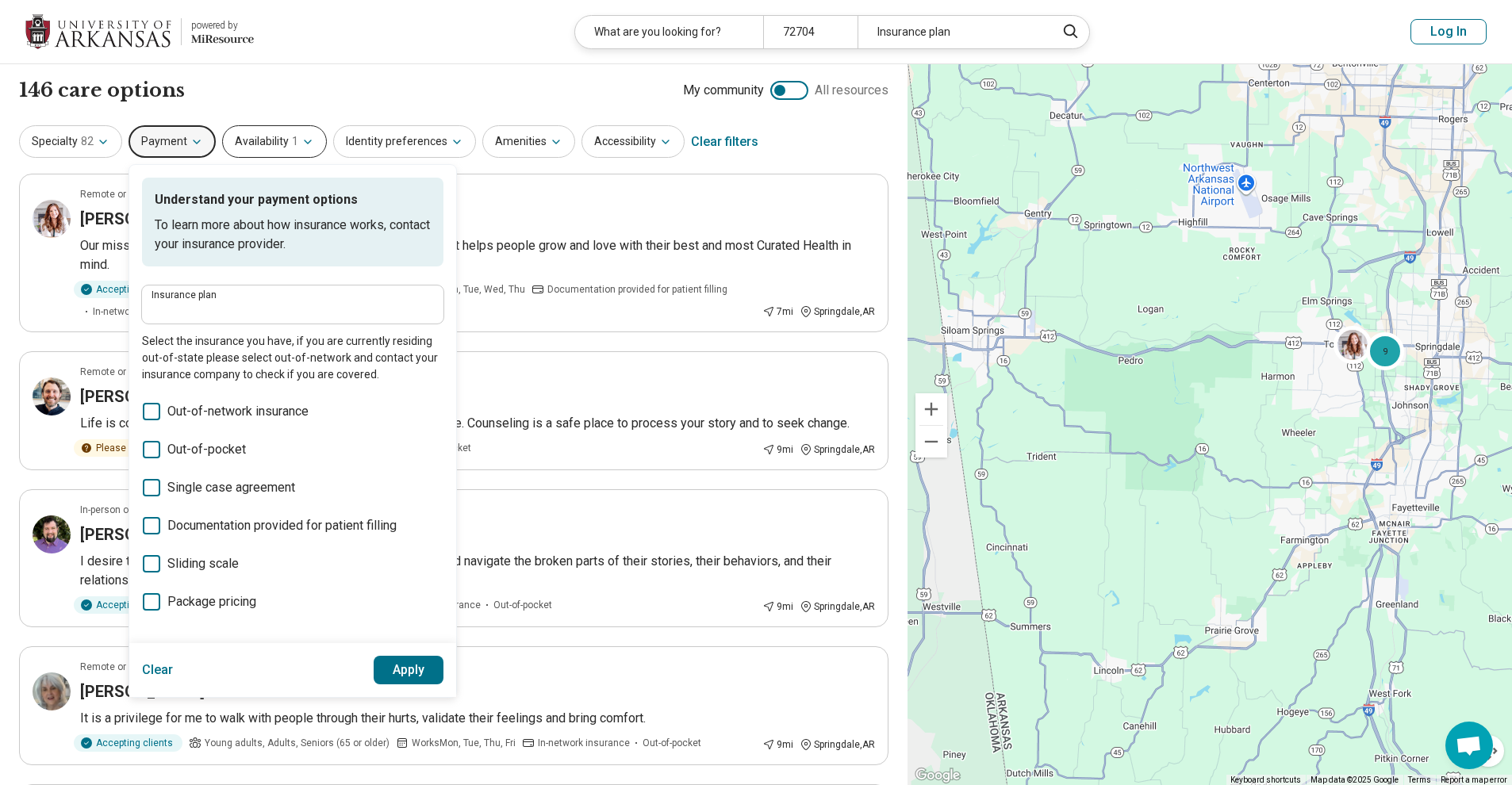
click at [263, 150] on button "Availability 1" at bounding box center [274, 141] width 105 height 33
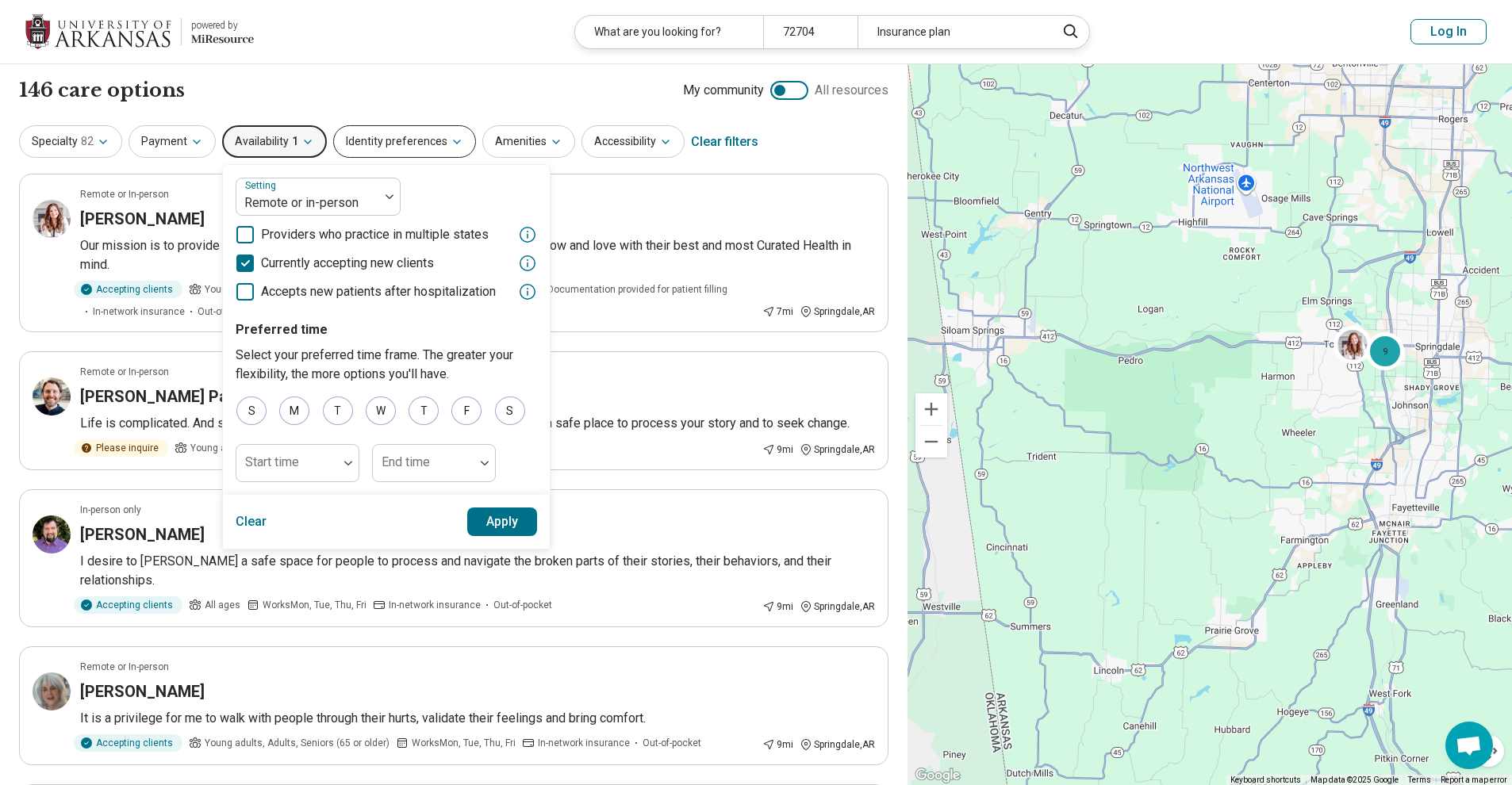
click at [396, 136] on button "Identity preferences" at bounding box center [404, 141] width 142 height 33
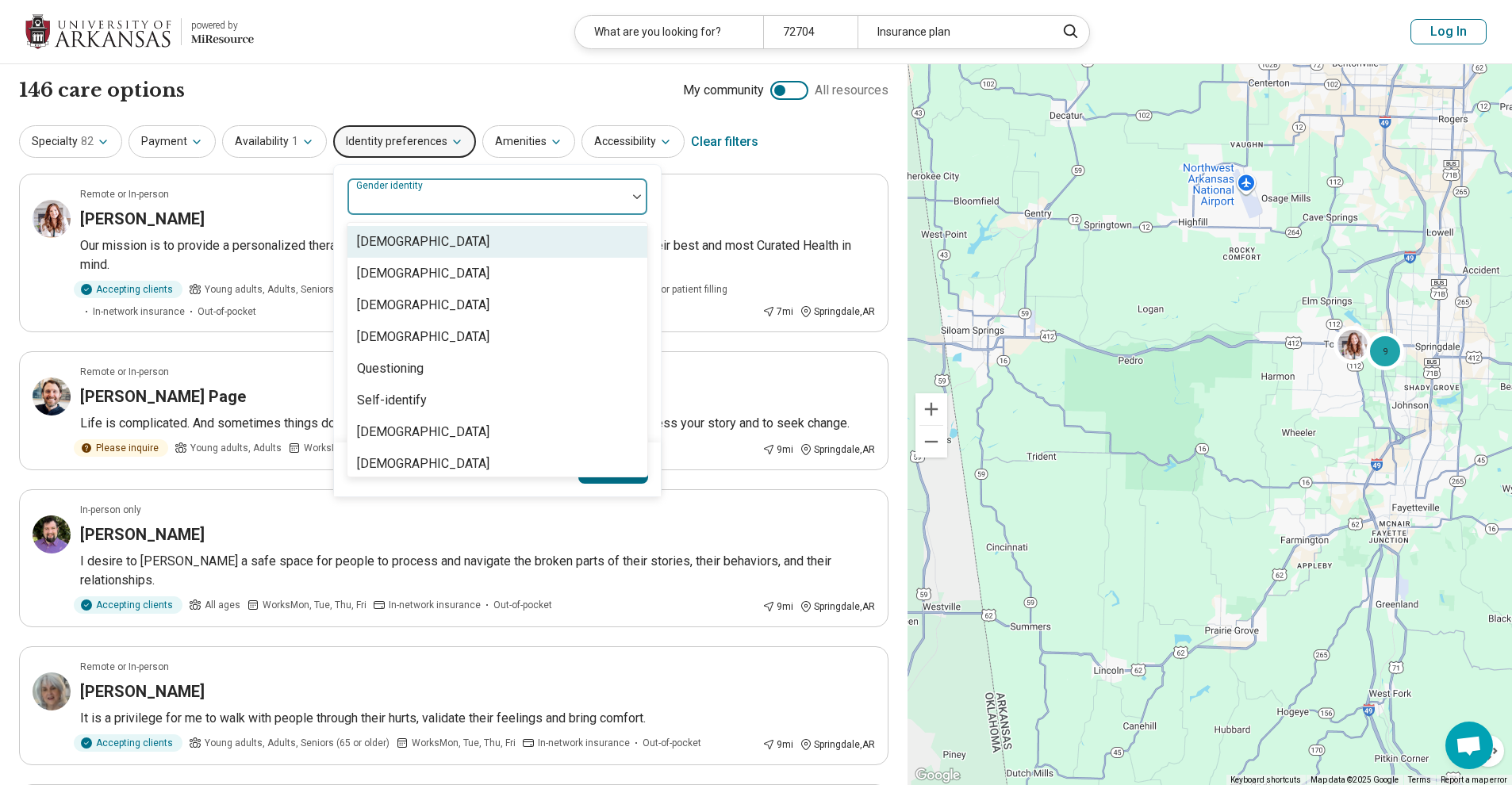
click at [473, 198] on div at bounding box center [487, 203] width 266 height 22
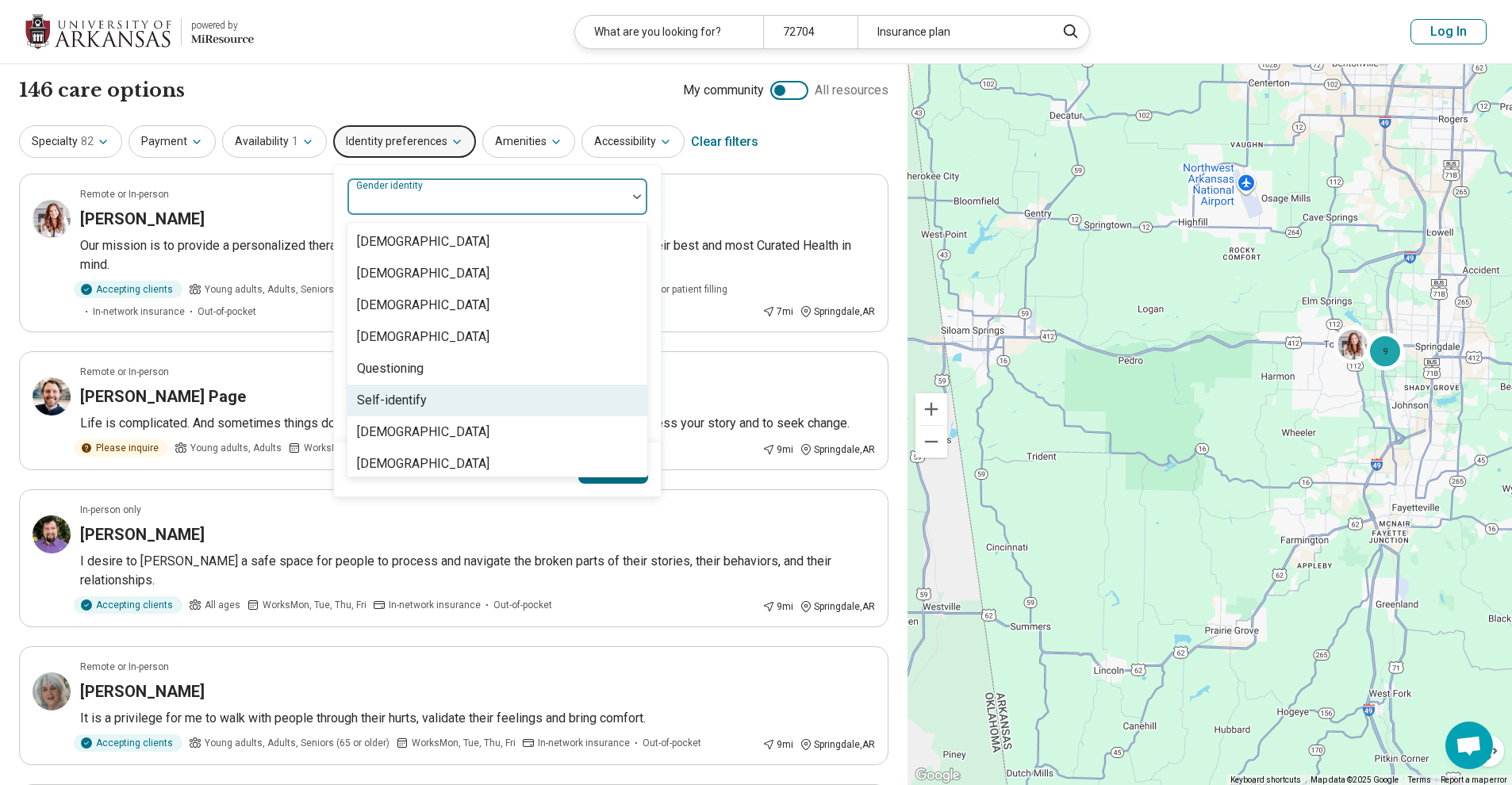
scroll to position [6, 0]
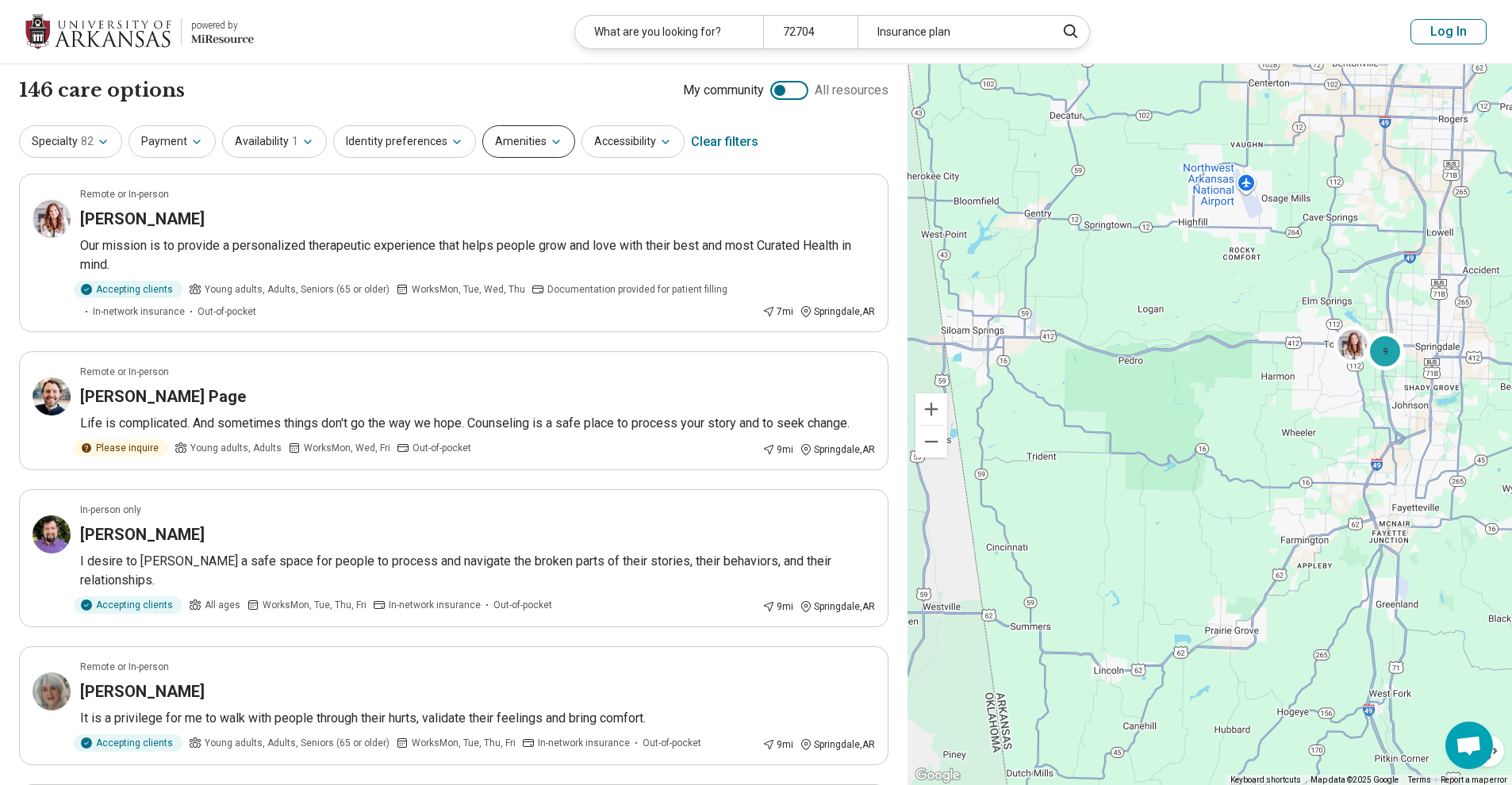
click at [495, 131] on button "Amenities" at bounding box center [528, 141] width 93 height 33
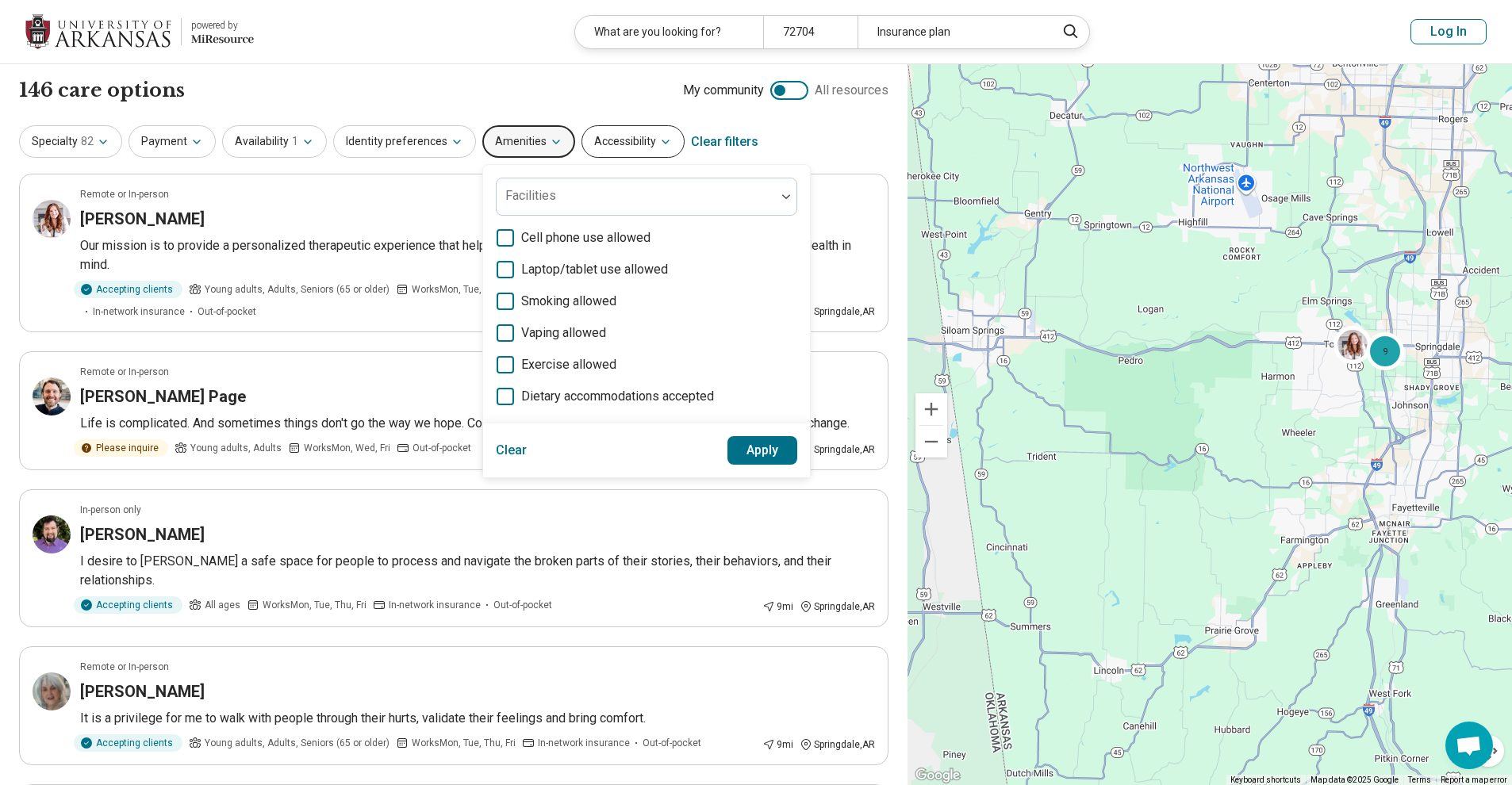
click at [632, 132] on button "Accessibility" at bounding box center [632, 141] width 103 height 33
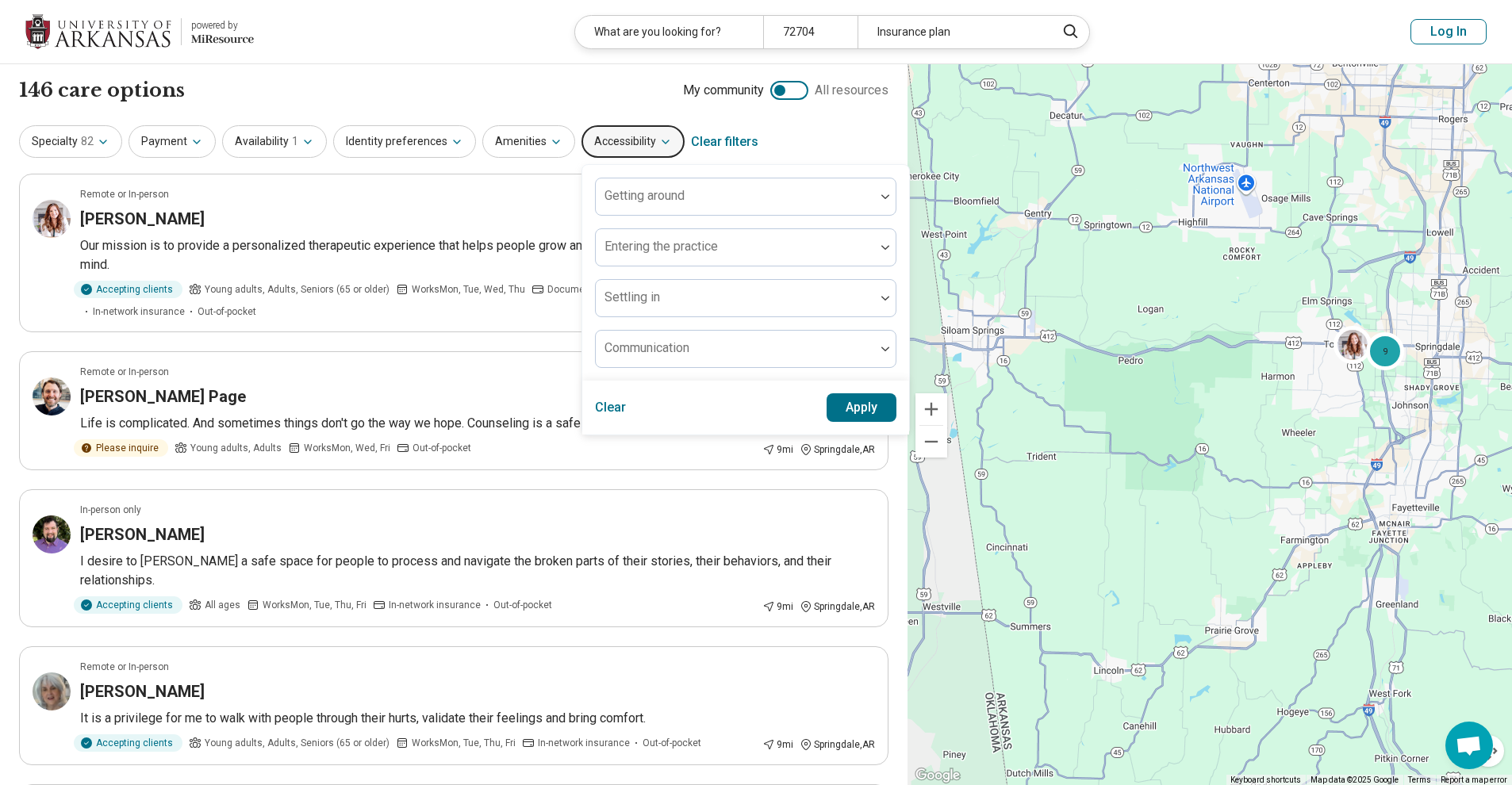
click at [798, 138] on div "Specialty 82 Payment Availability 1 Identity preferences Amenities Accessibilit…" at bounding box center [454, 142] width 870 height 38
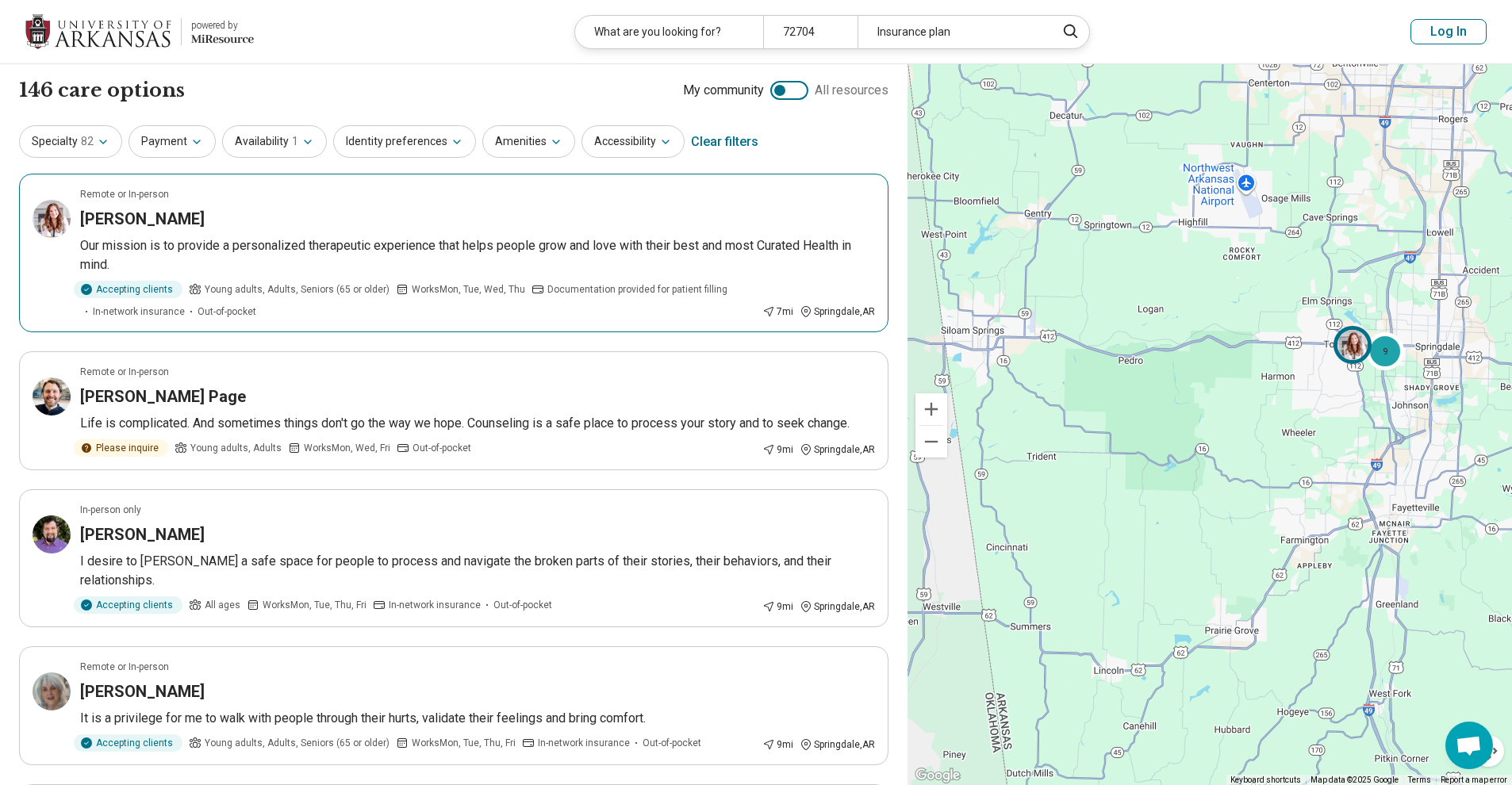
click at [336, 256] on p "Our mission is to provide a personalized therapeutic experience that helps peop…" at bounding box center [477, 256] width 795 height 38
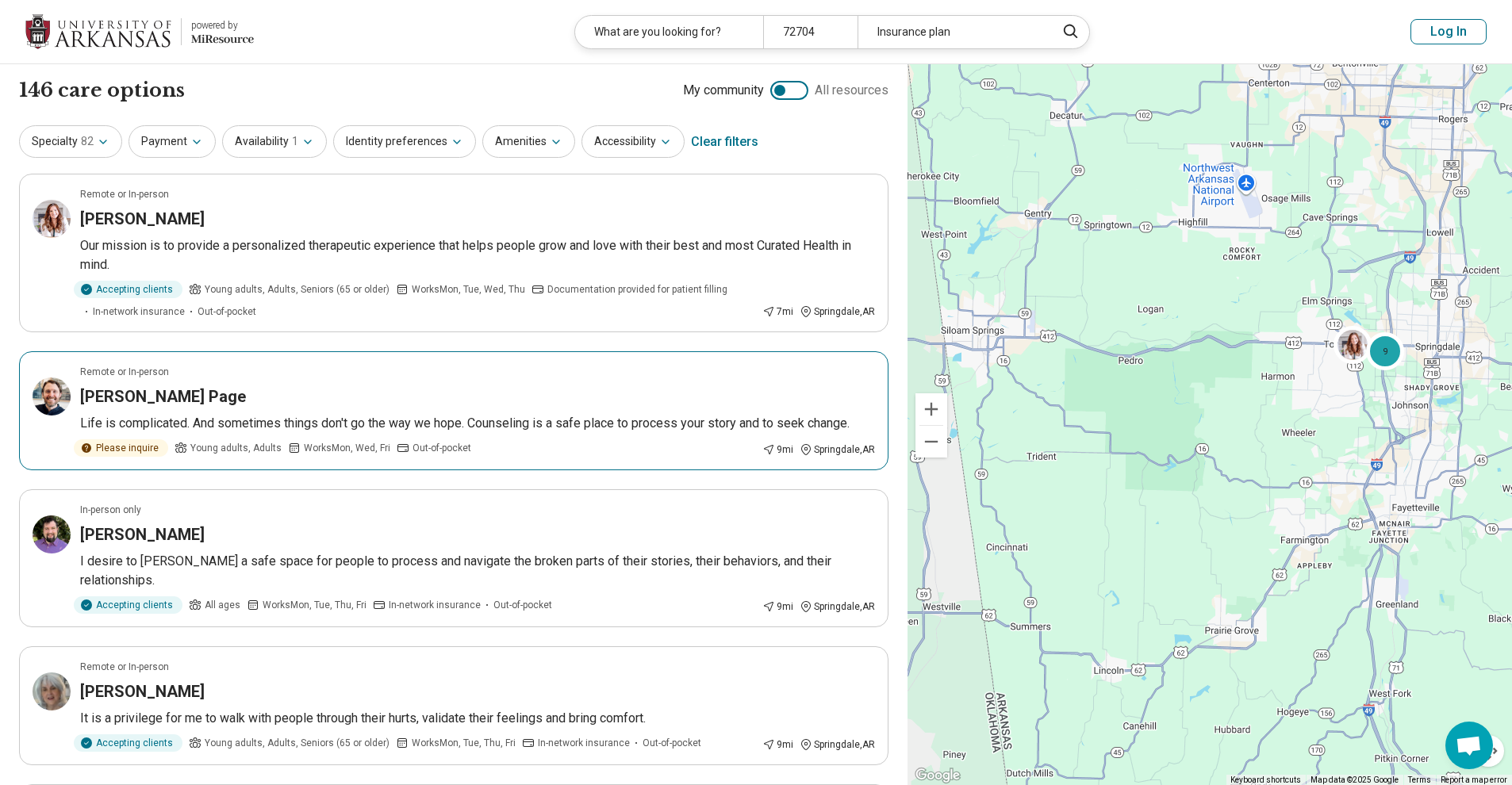
click at [501, 406] on div "Foster Page" at bounding box center [477, 396] width 795 height 22
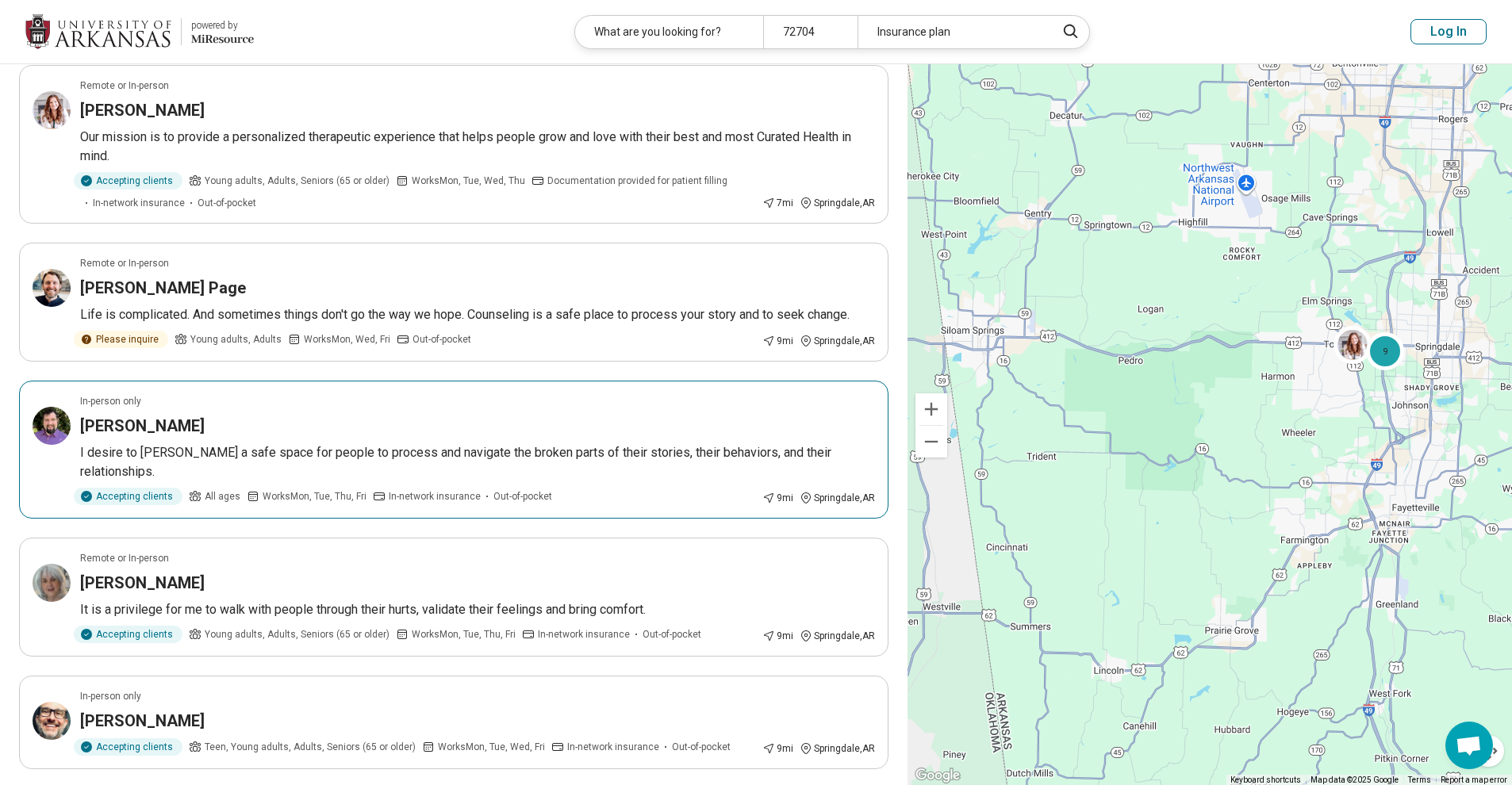
click at [274, 382] on article "In-person only Joshua Burns I desire to foster a safe space for people to proce…" at bounding box center [454, 449] width 870 height 138
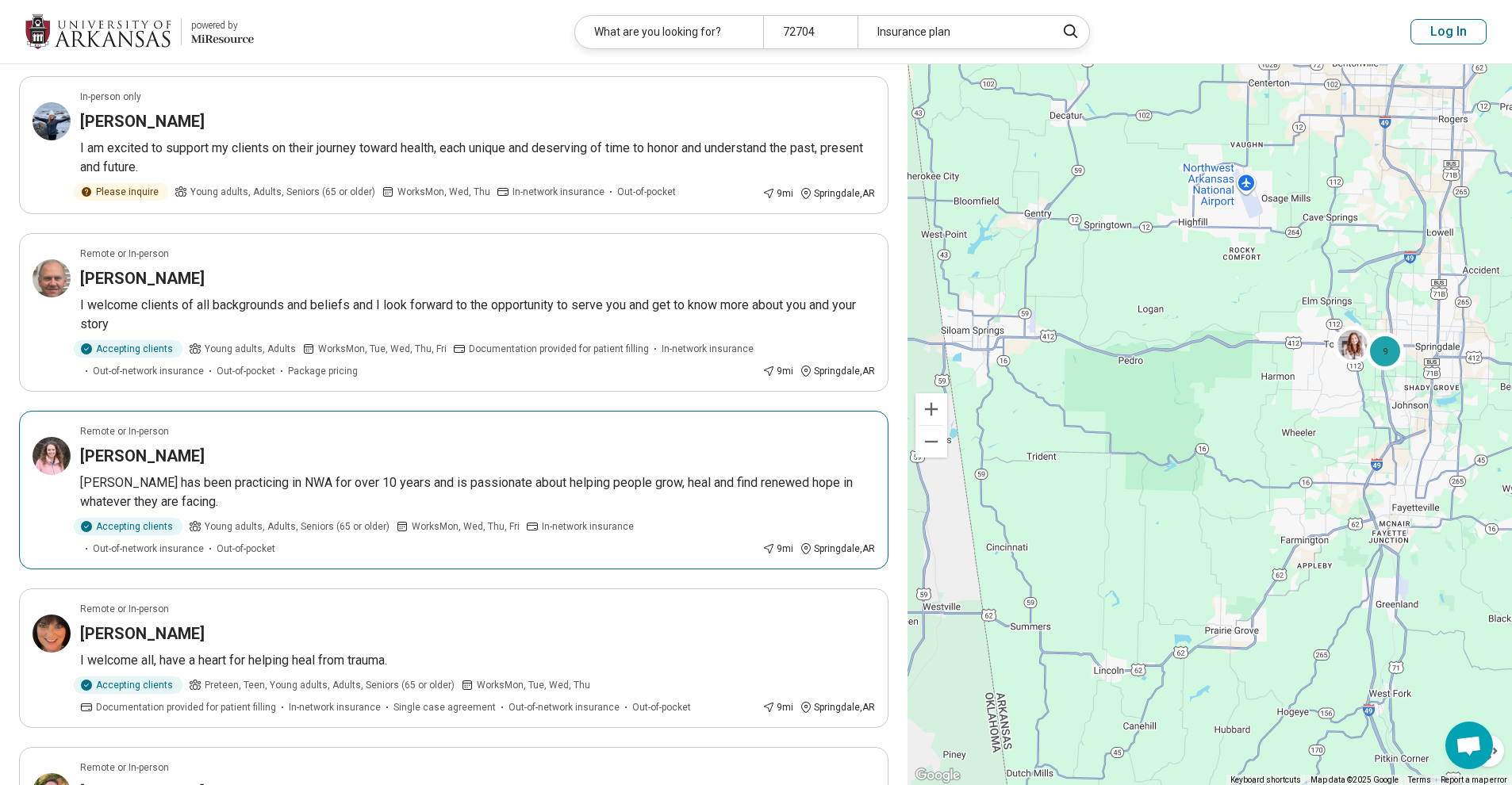
scroll to position [1158, 0]
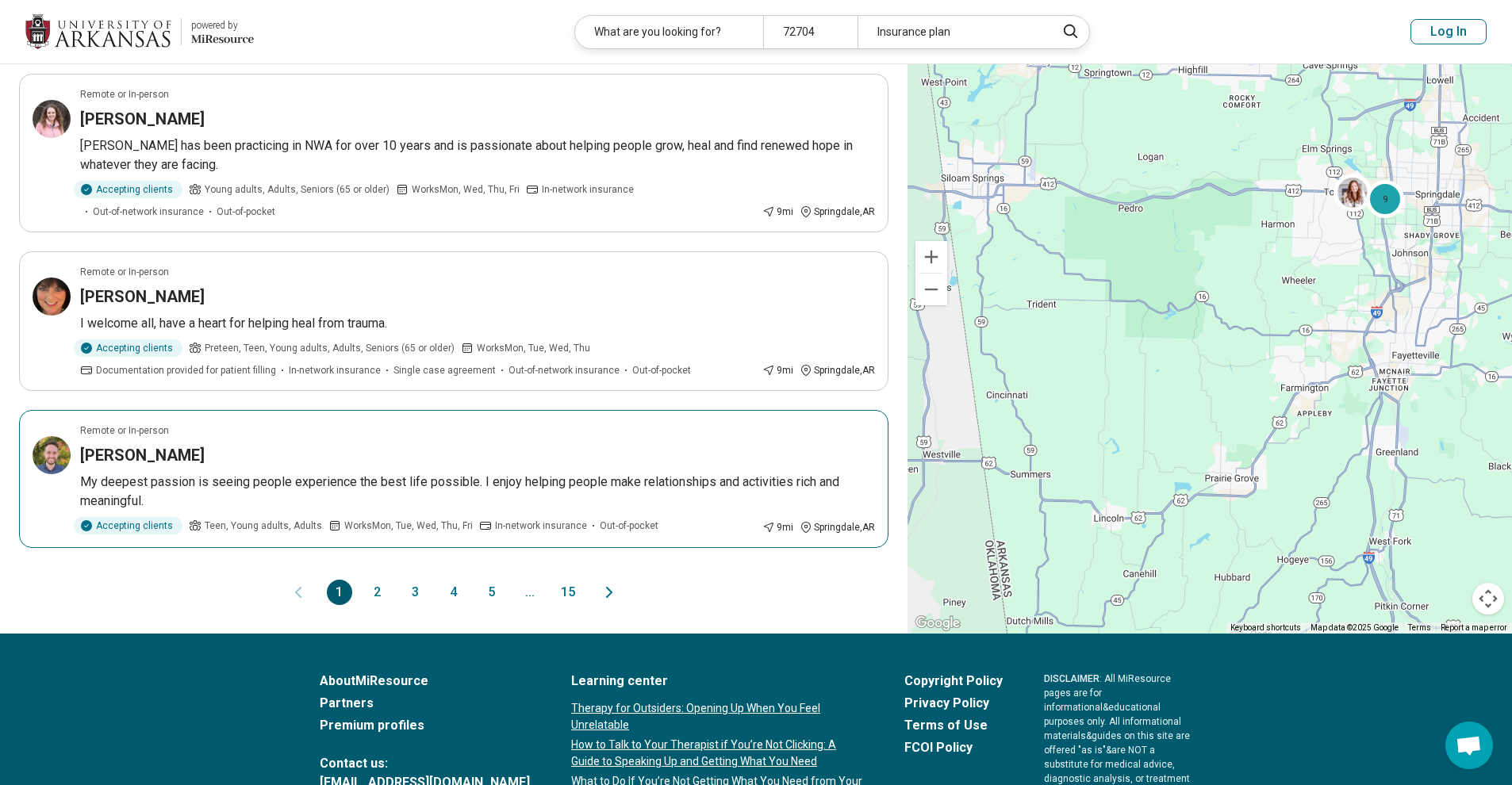
click at [353, 424] on div "Remote or In-person" at bounding box center [477, 431] width 795 height 15
click at [380, 580] on button "2" at bounding box center [378, 592] width 26 height 26
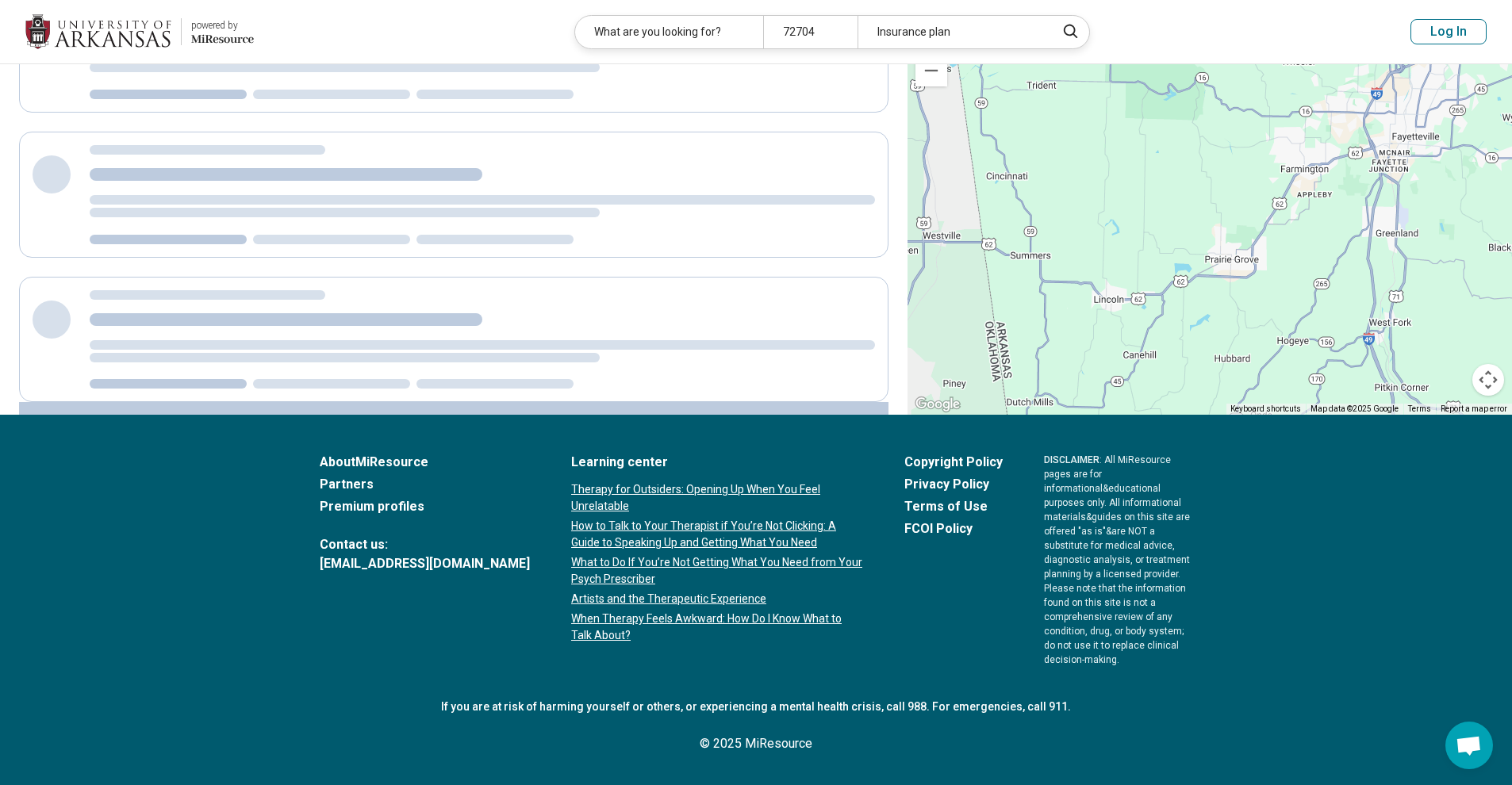
scroll to position [82, 0]
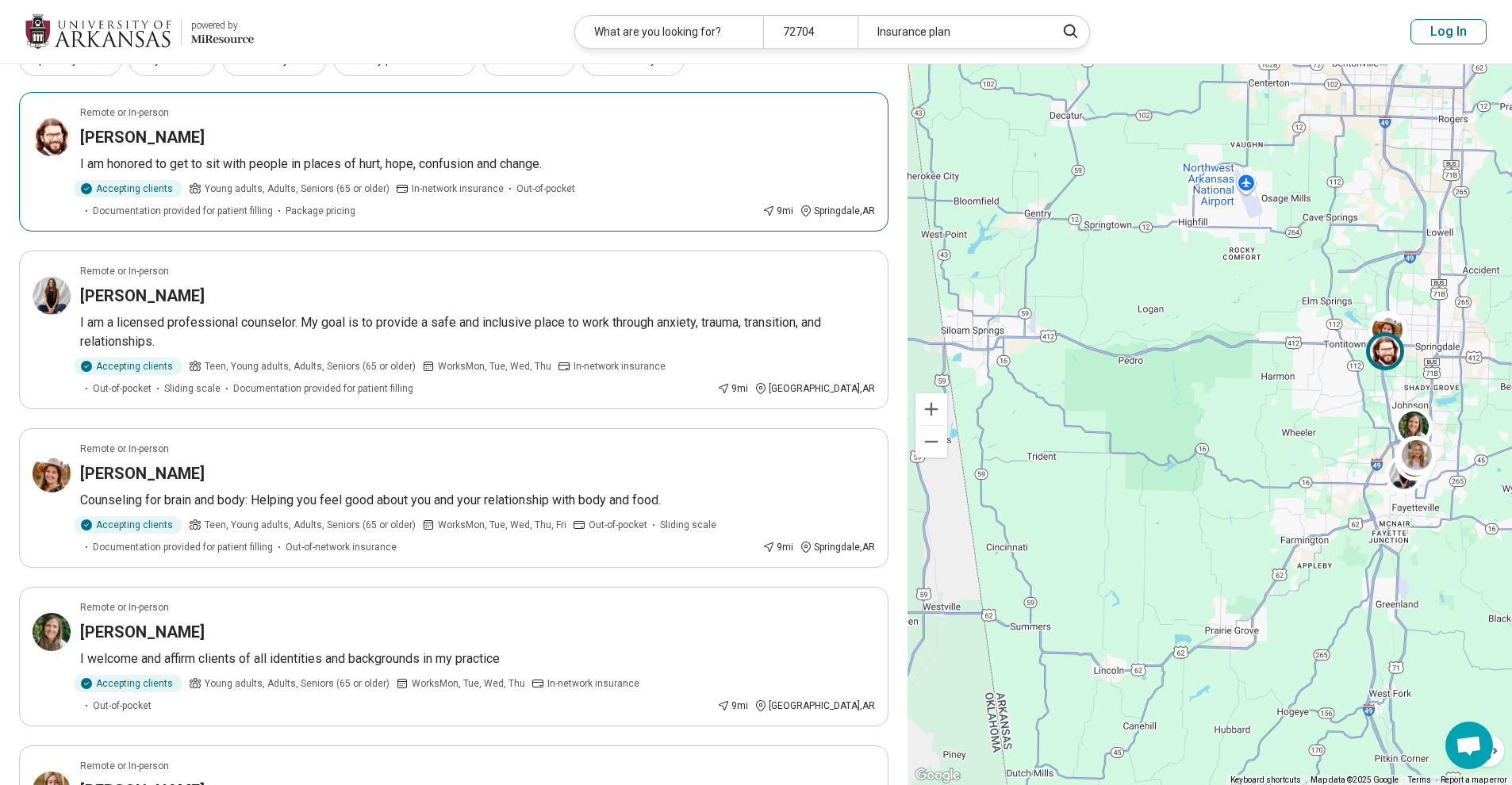
click at [390, 230] on article "Remote or In-person Landon Samuel I am honored to get to sit with people in pla…" at bounding box center [454, 162] width 870 height 140
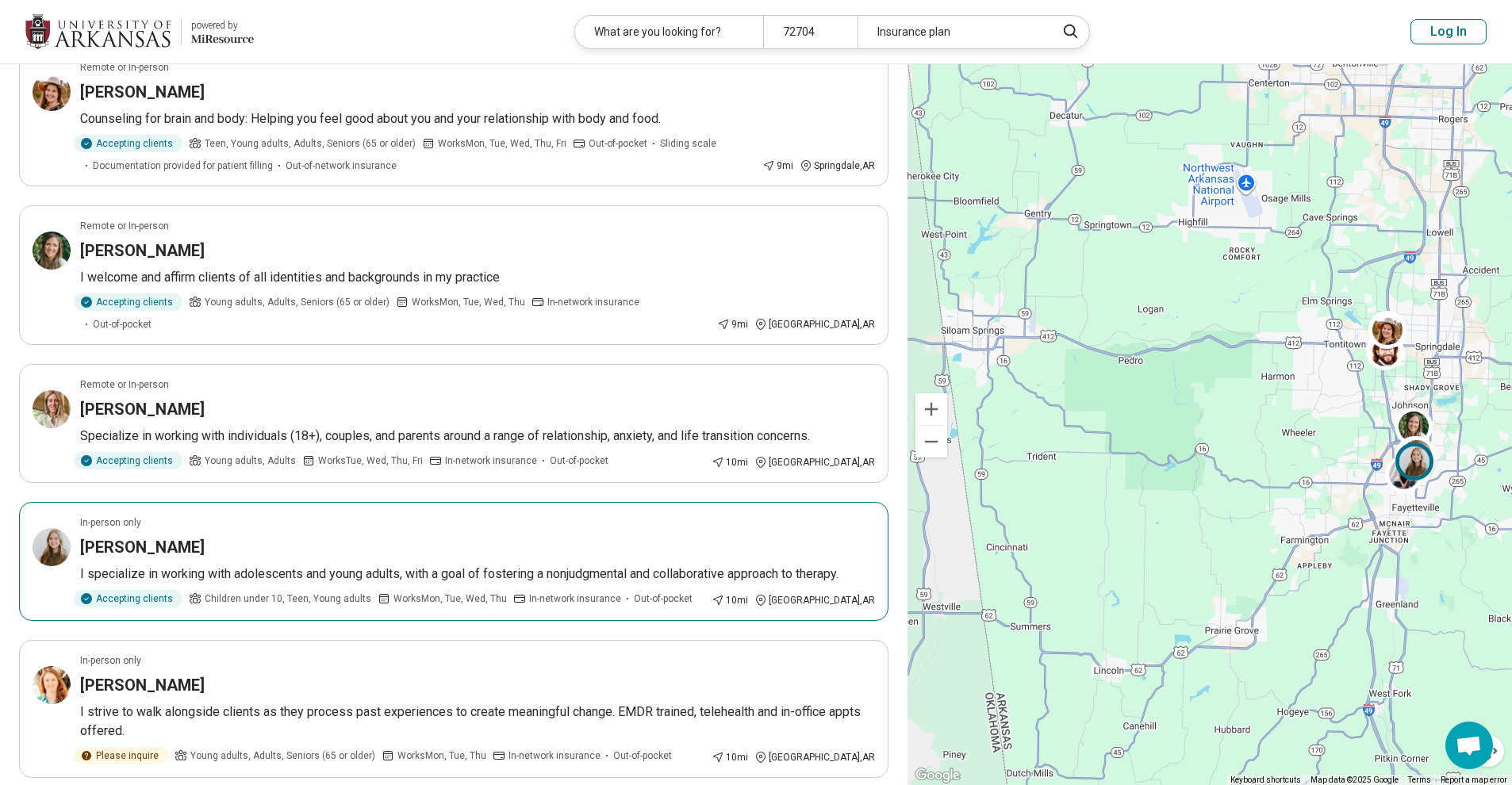
scroll to position [502, 0]
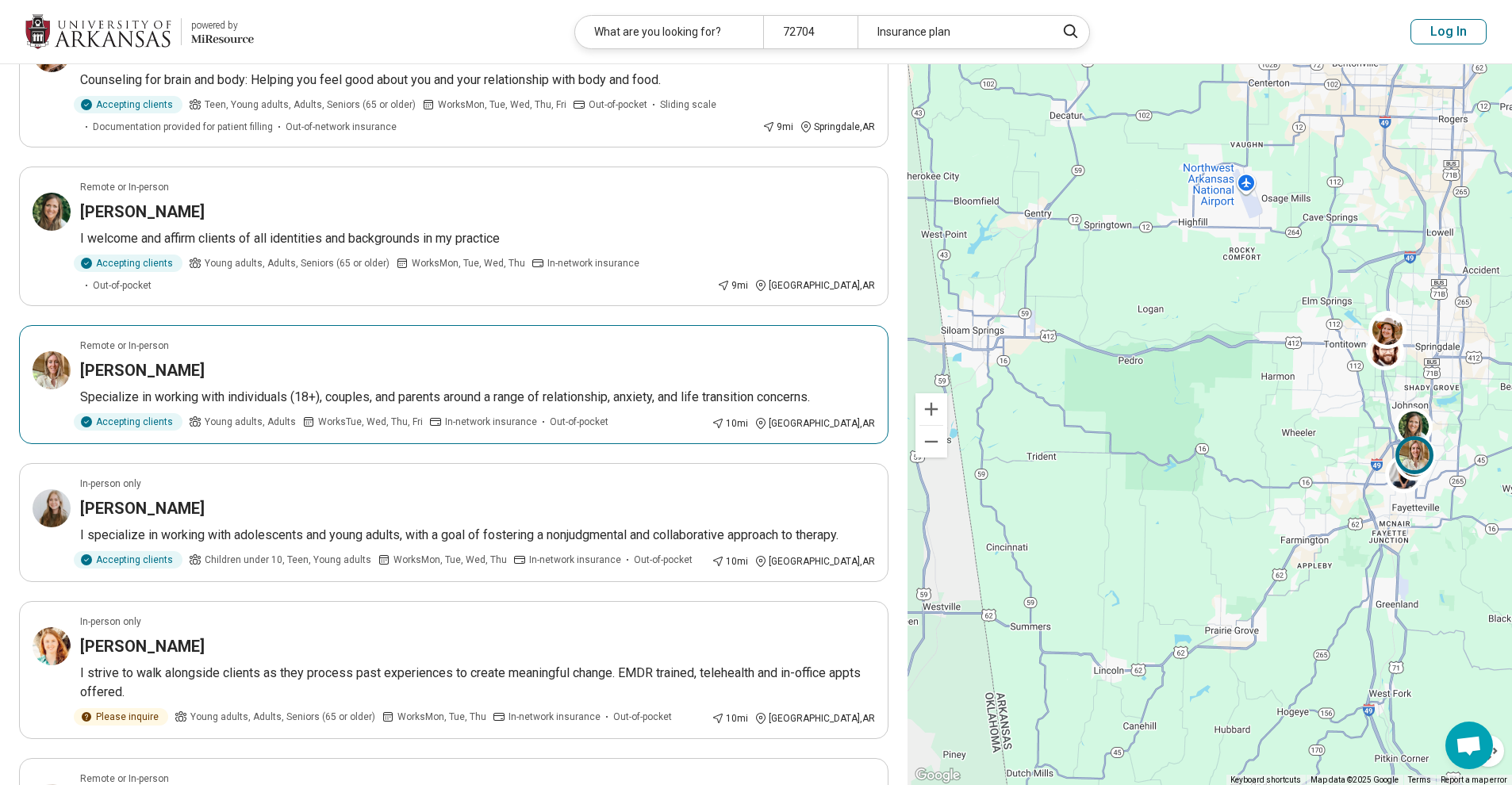
click at [378, 360] on div "Mallory Thorp" at bounding box center [477, 371] width 795 height 22
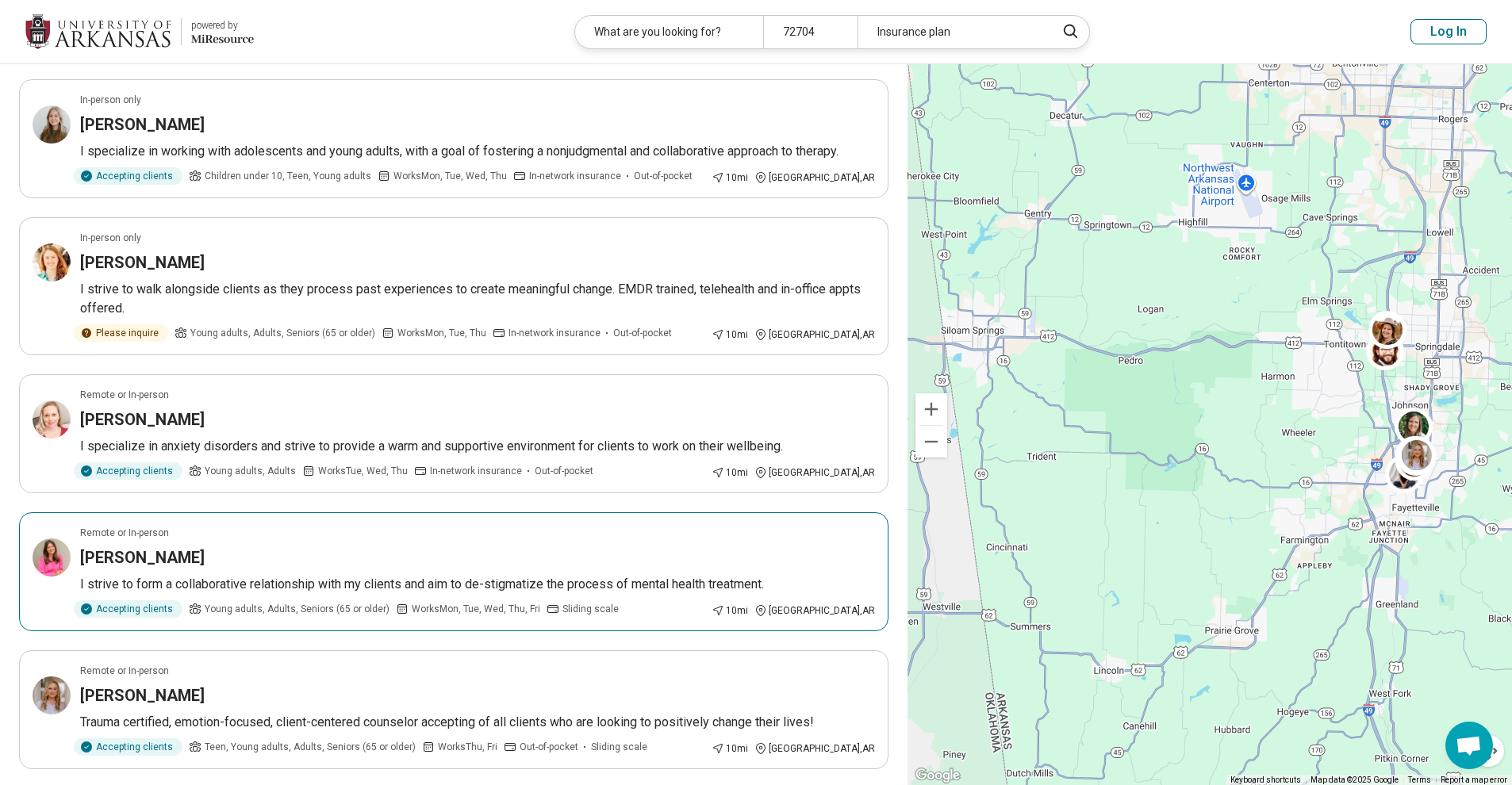
scroll to position [1218, 0]
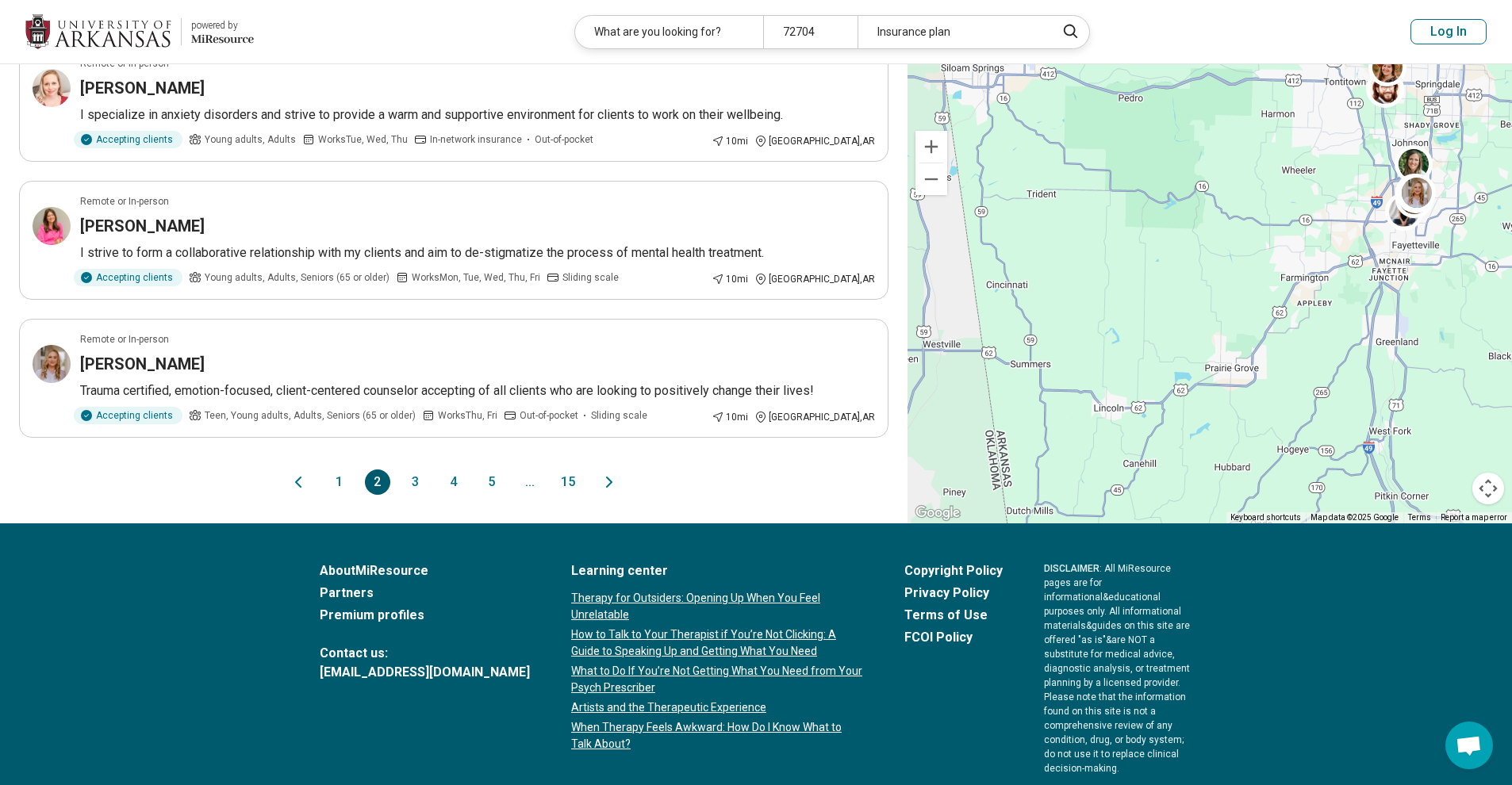
click at [412, 470] on button "3" at bounding box center [416, 483] width 26 height 26
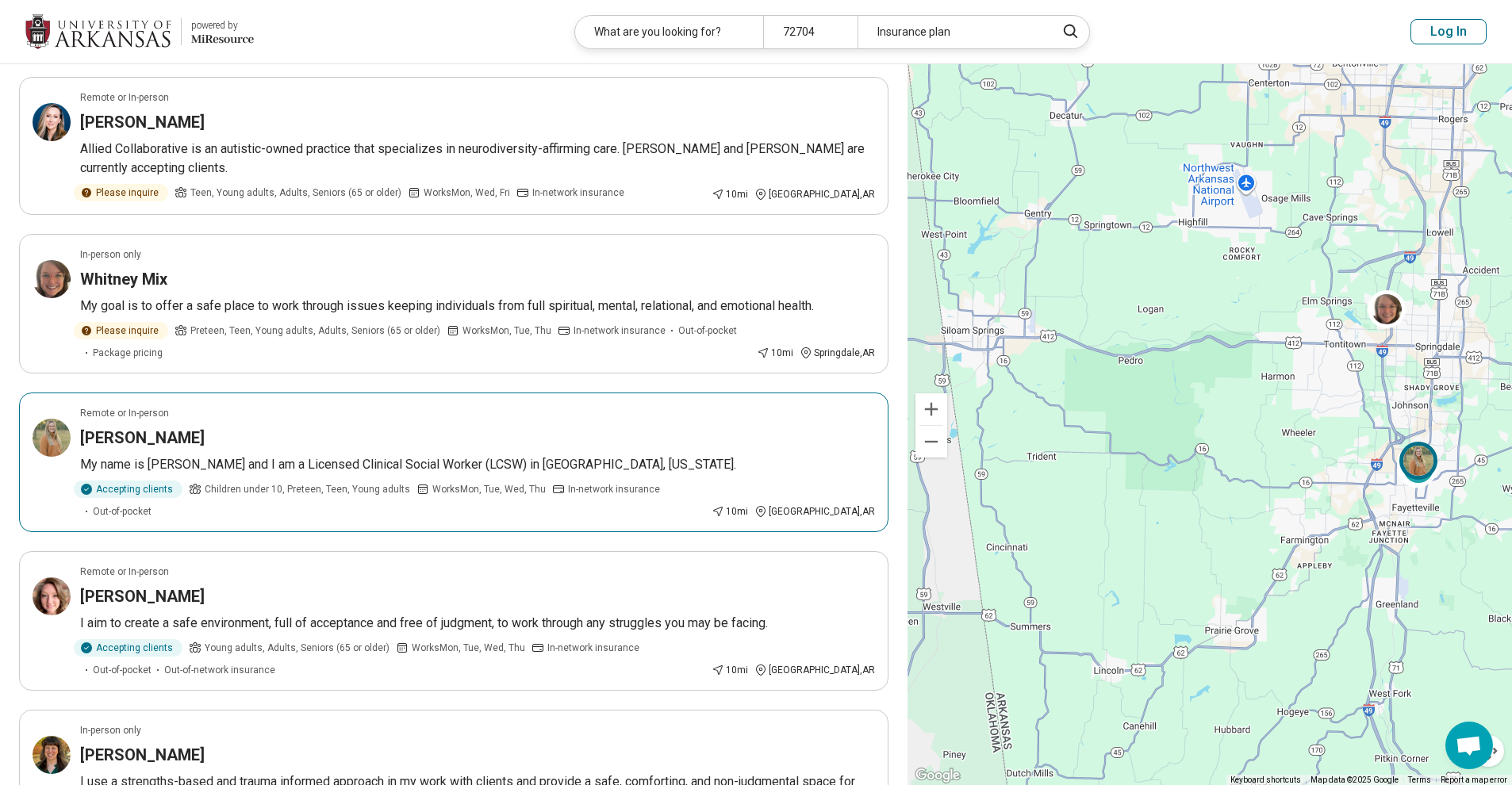
scroll to position [0, 0]
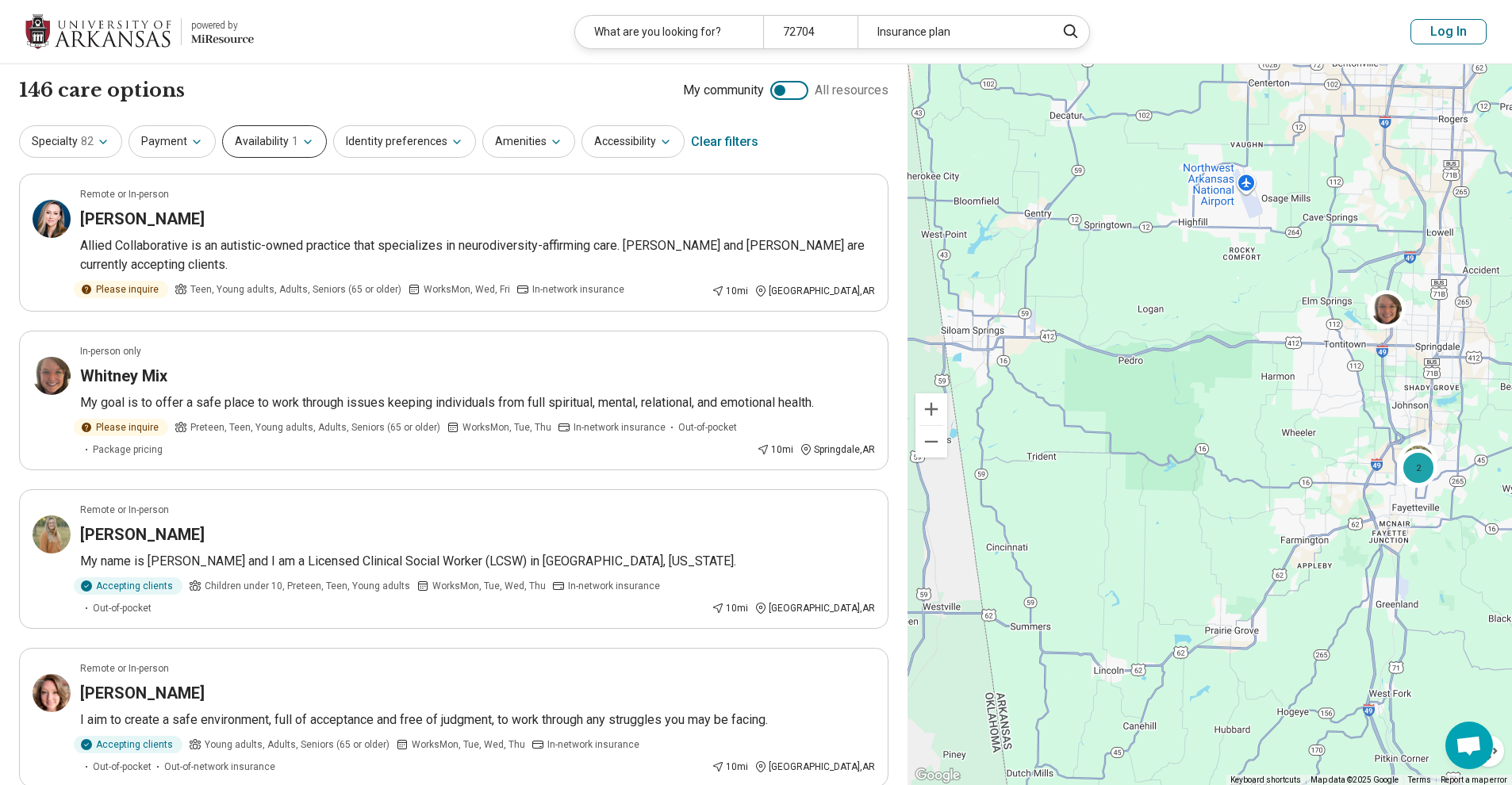
click at [289, 150] on button "Availability 1" at bounding box center [274, 141] width 105 height 33
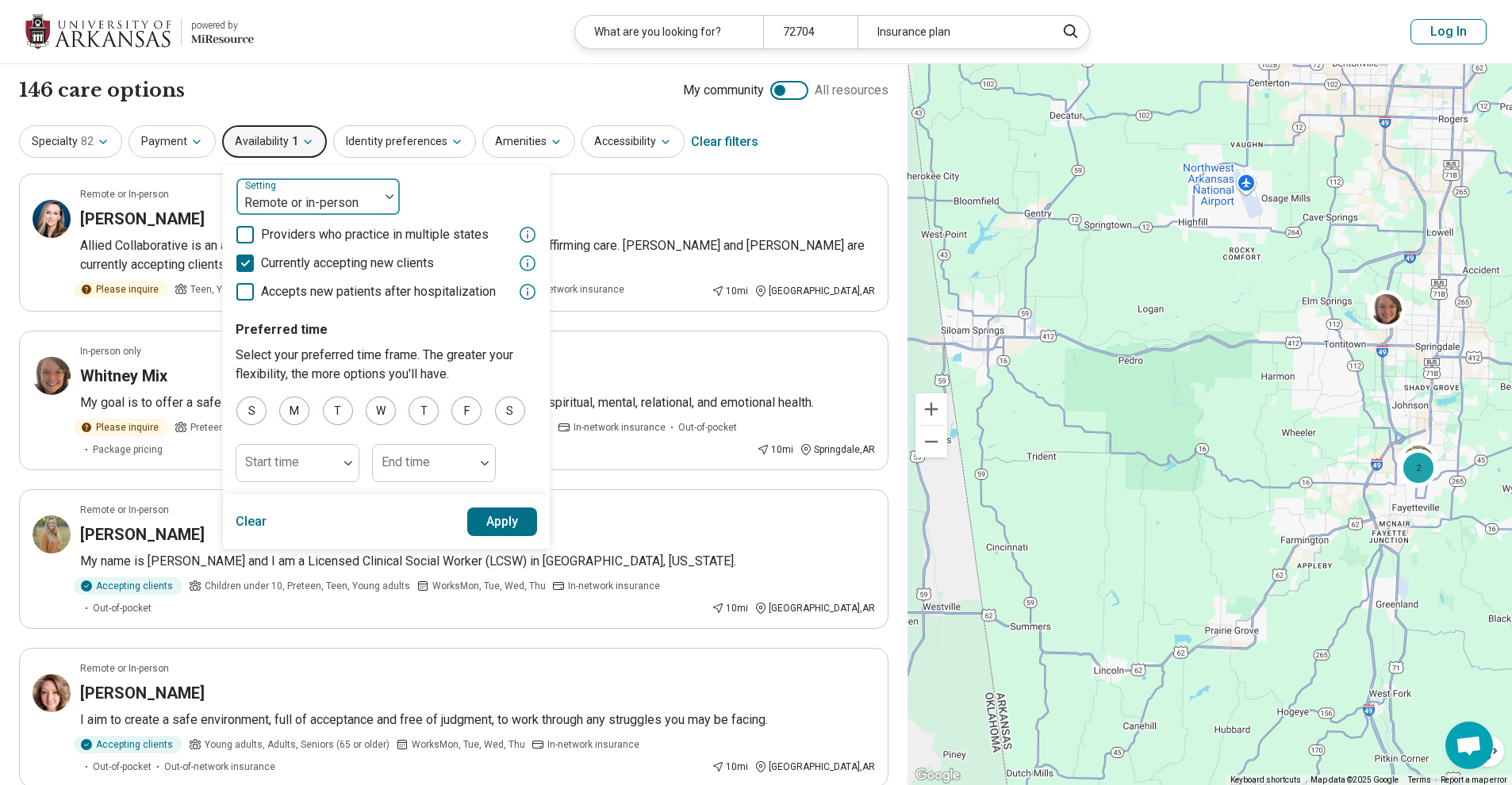
click at [328, 212] on div at bounding box center [308, 203] width 130 height 22
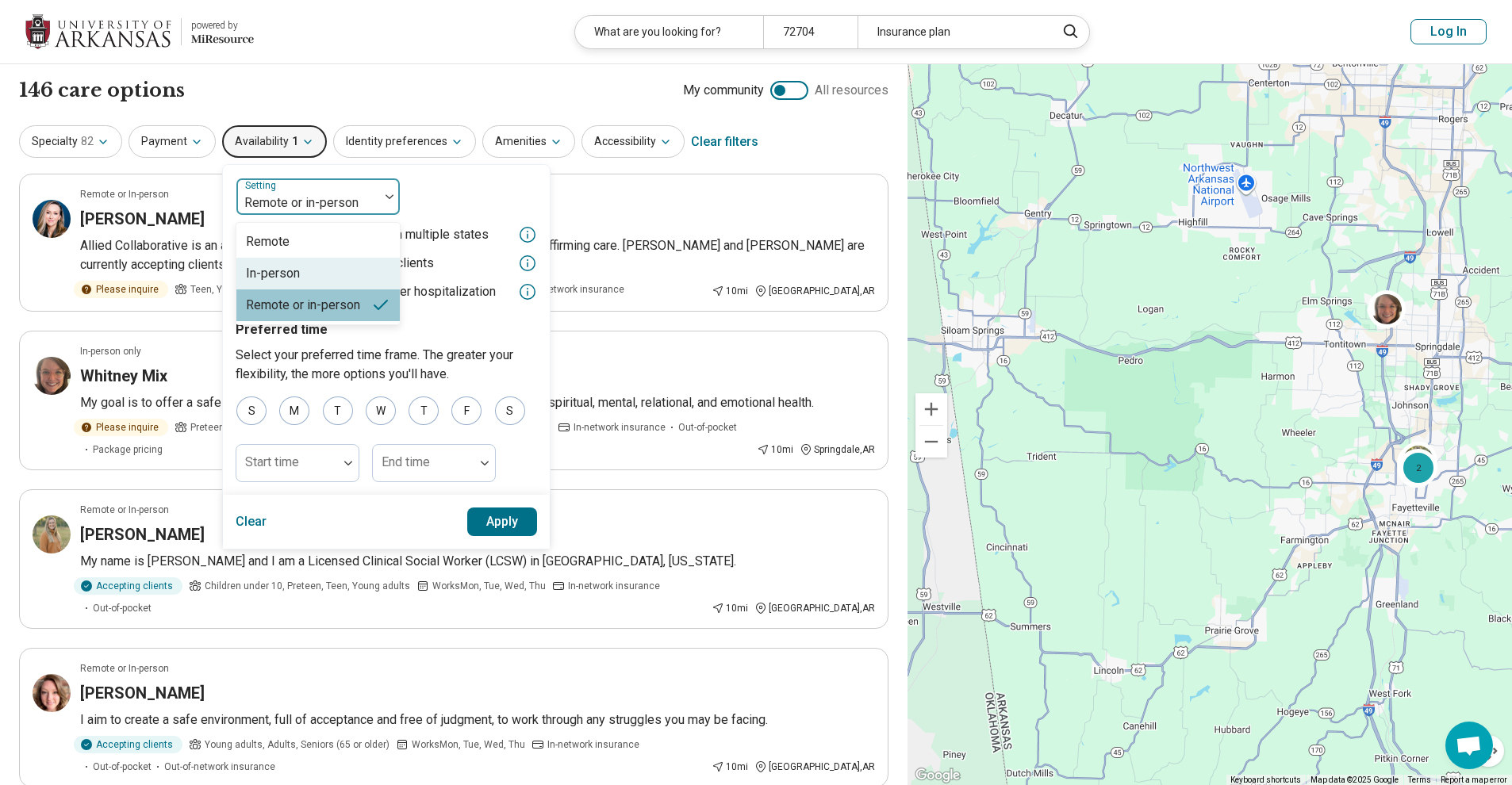
click at [304, 264] on div "In-person" at bounding box center [318, 273] width 163 height 32
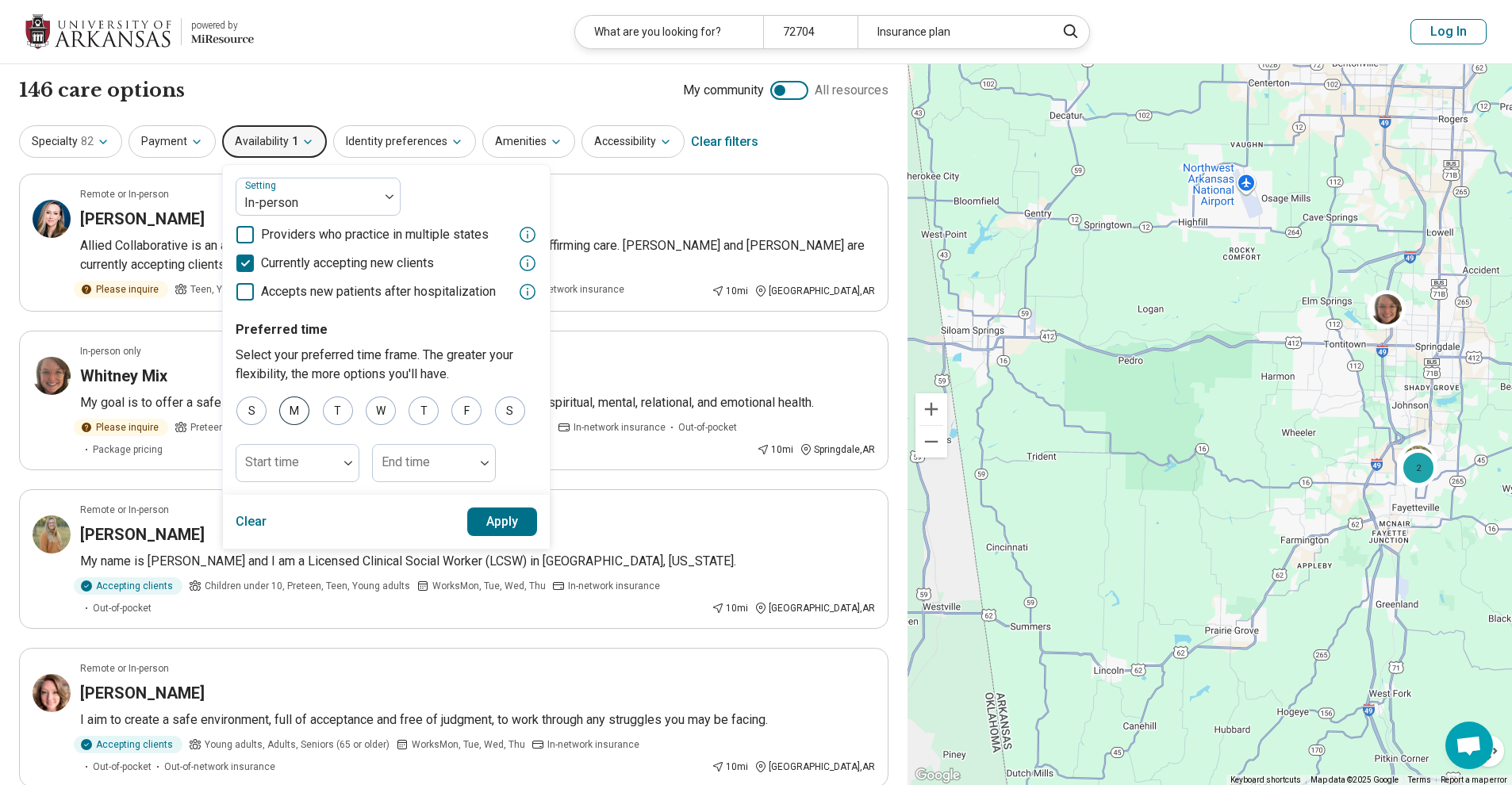
click at [293, 411] on div "M" at bounding box center [294, 411] width 30 height 28
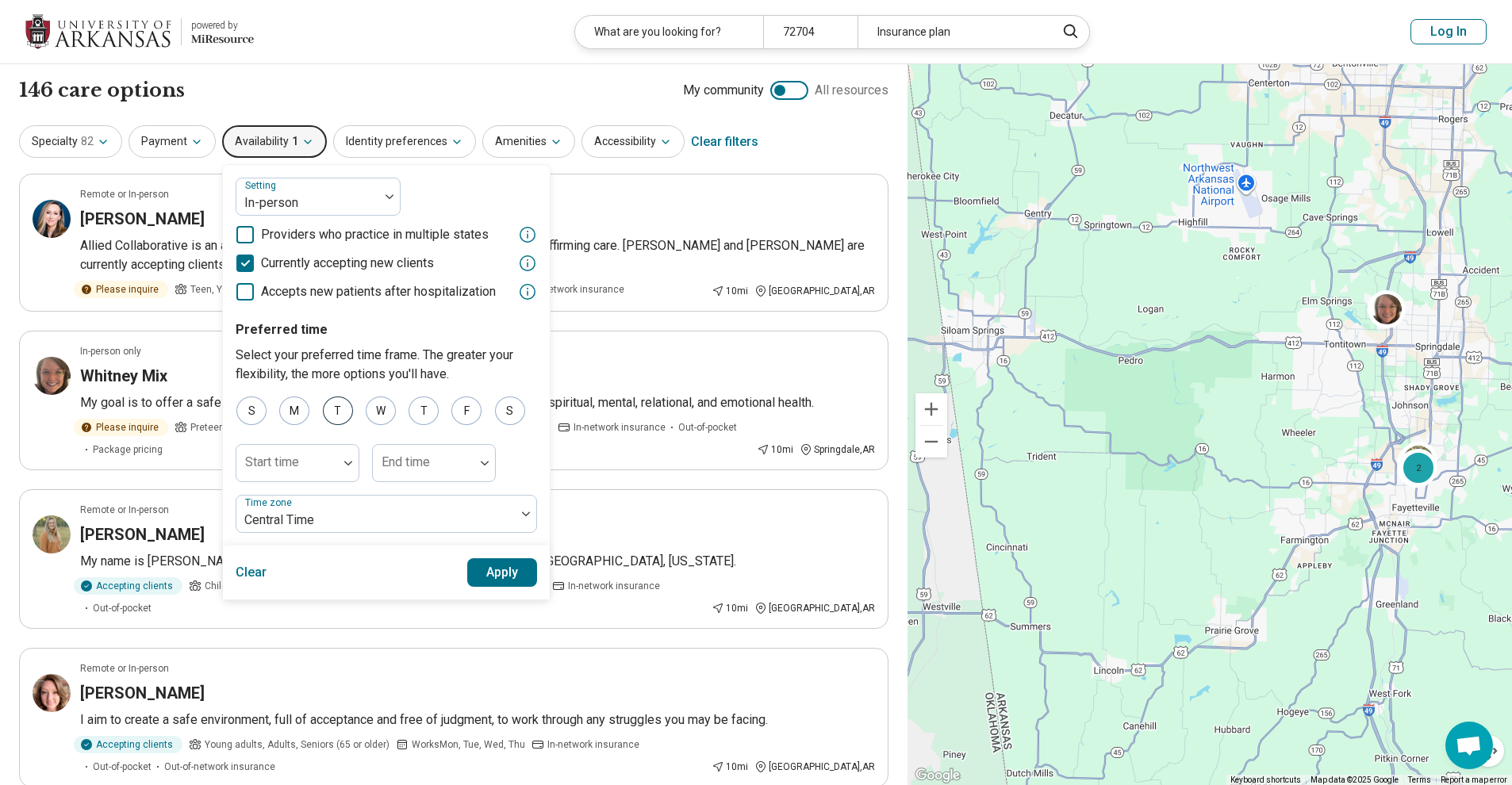
click at [323, 410] on div "T" at bounding box center [338, 411] width 30 height 28
click at [365, 413] on label "W" at bounding box center [381, 411] width 32 height 28
click at [412, 413] on div "T" at bounding box center [423, 411] width 30 height 28
click at [367, 413] on div "W" at bounding box center [381, 411] width 30 height 28
click at [469, 418] on div "F" at bounding box center [466, 411] width 30 height 28
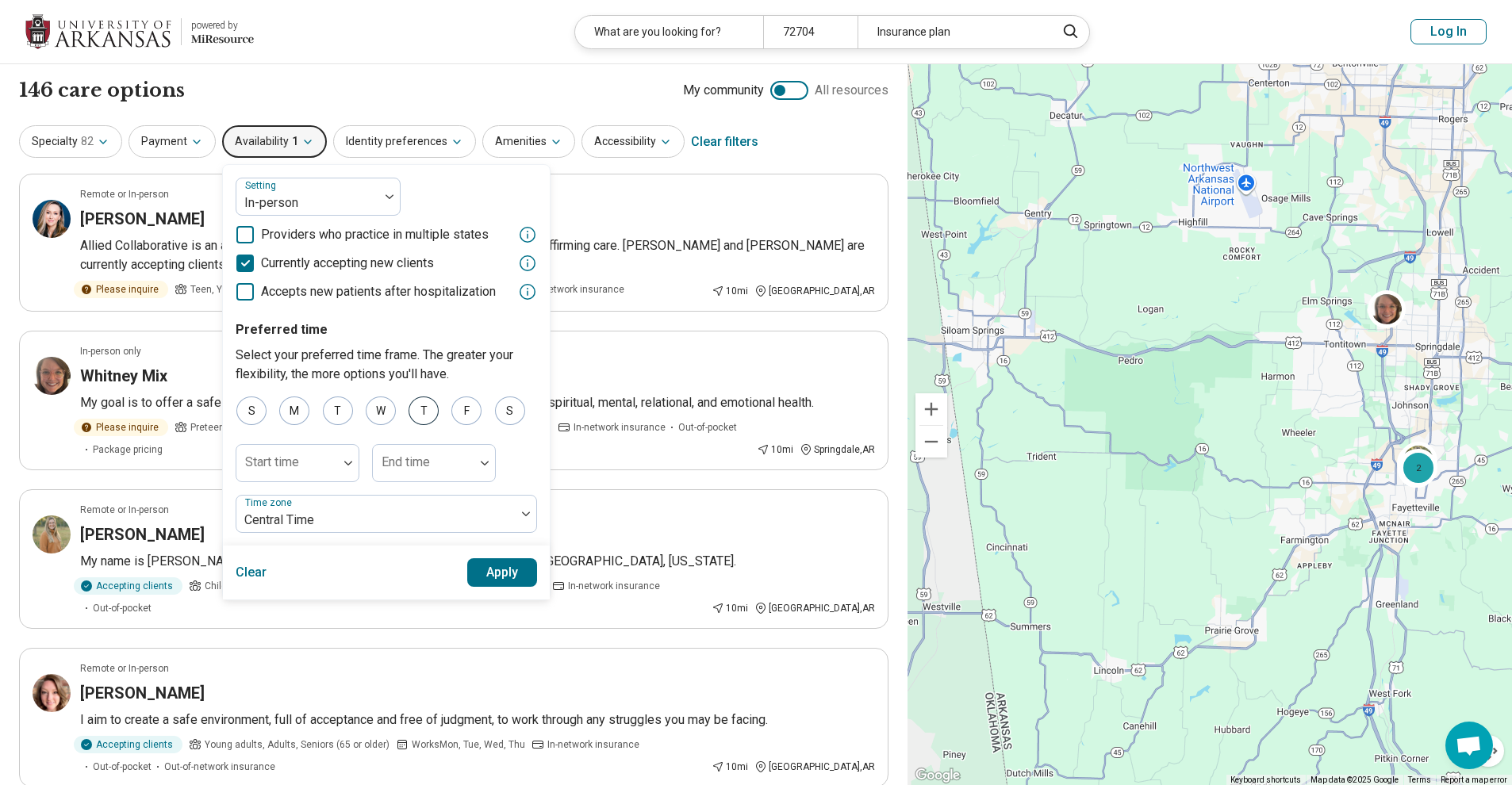
click at [423, 412] on div "T" at bounding box center [423, 411] width 30 height 28
click at [473, 561] on button "Apply" at bounding box center [502, 572] width 70 height 28
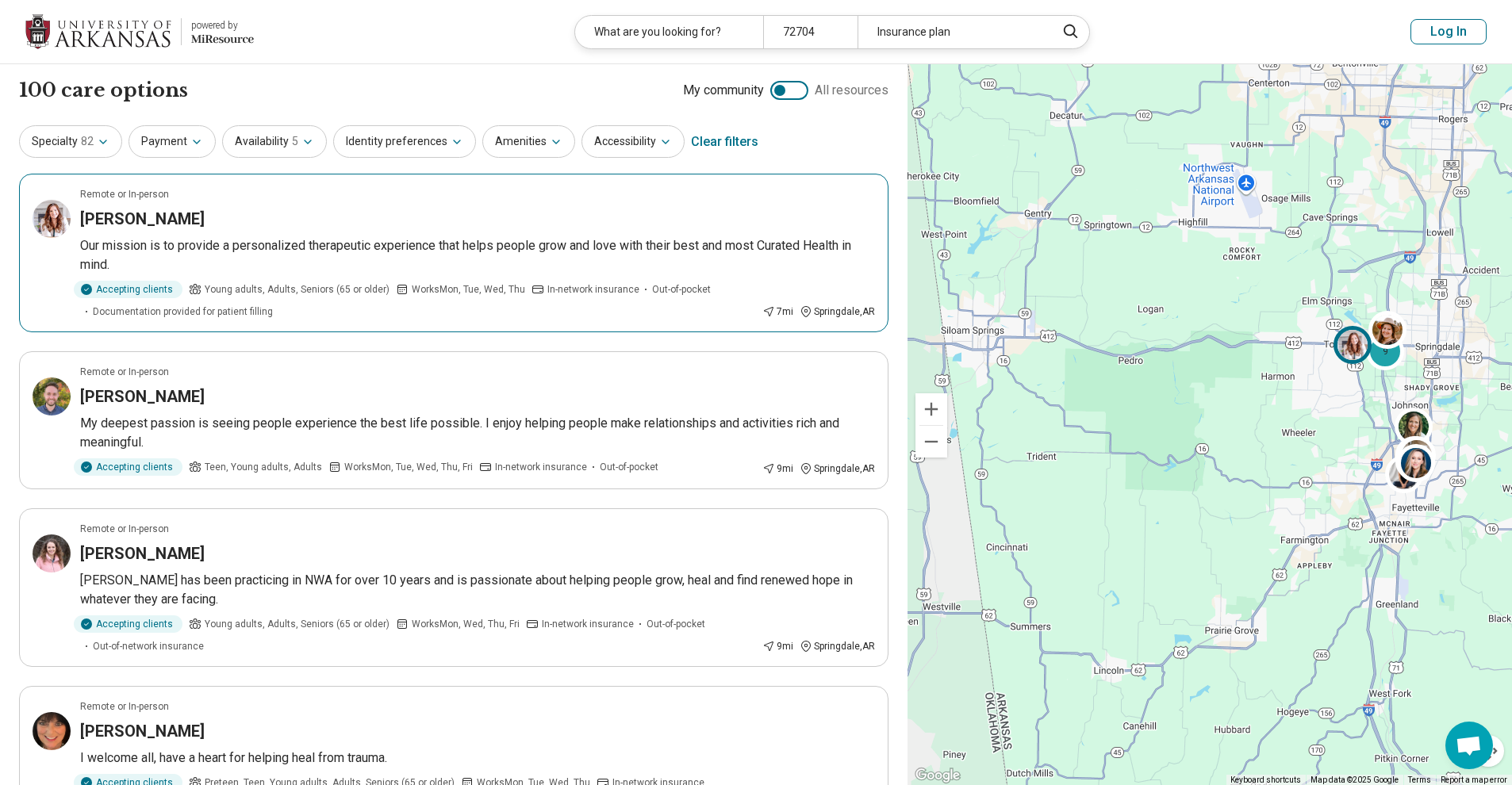
click at [216, 272] on p "Our mission is to provide a personalized therapeutic experience that helps peop…" at bounding box center [477, 256] width 795 height 38
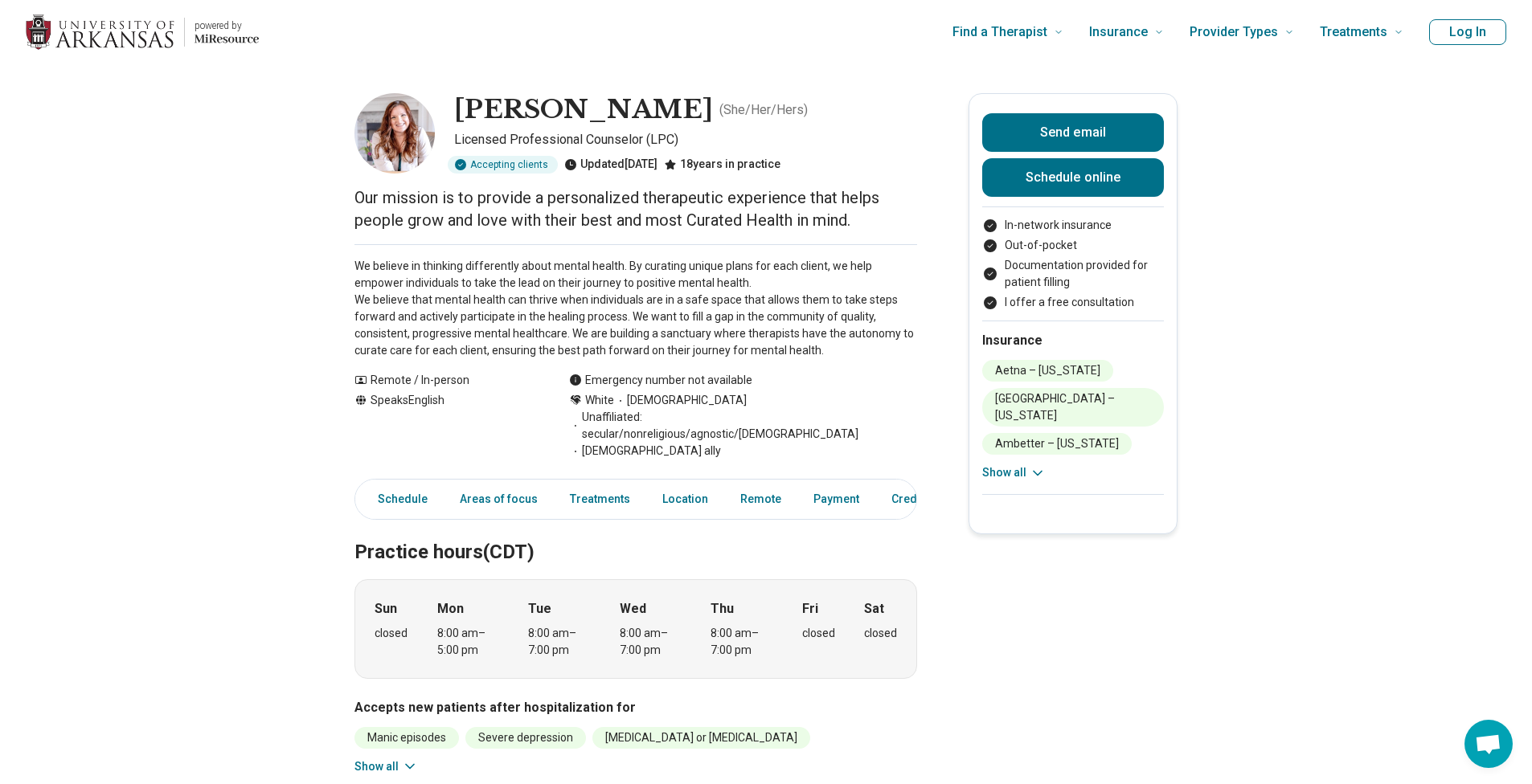
click at [381, 297] on p "We believe in thinking differently about mental health. By curating unique plan…" at bounding box center [635, 309] width 562 height 102
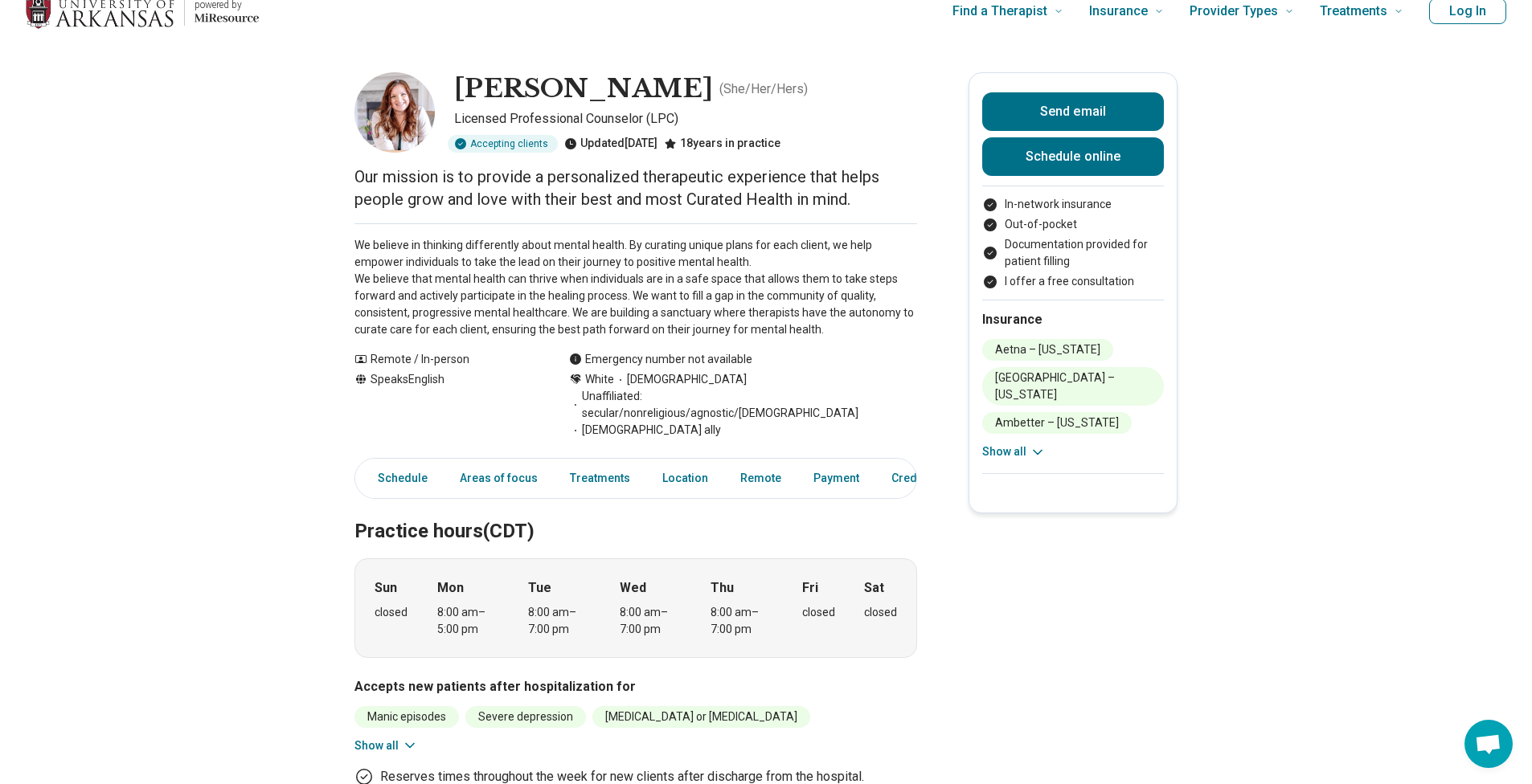
click at [647, 422] on span "LGBTQIA+ ally" at bounding box center [644, 430] width 152 height 17
click at [653, 422] on span "LGBTQIA+ ally" at bounding box center [644, 430] width 152 height 17
click at [654, 422] on span "LGBTQIA+ ally" at bounding box center [644, 430] width 152 height 17
click at [655, 422] on span "LGBTQIA+ ally" at bounding box center [644, 430] width 152 height 17
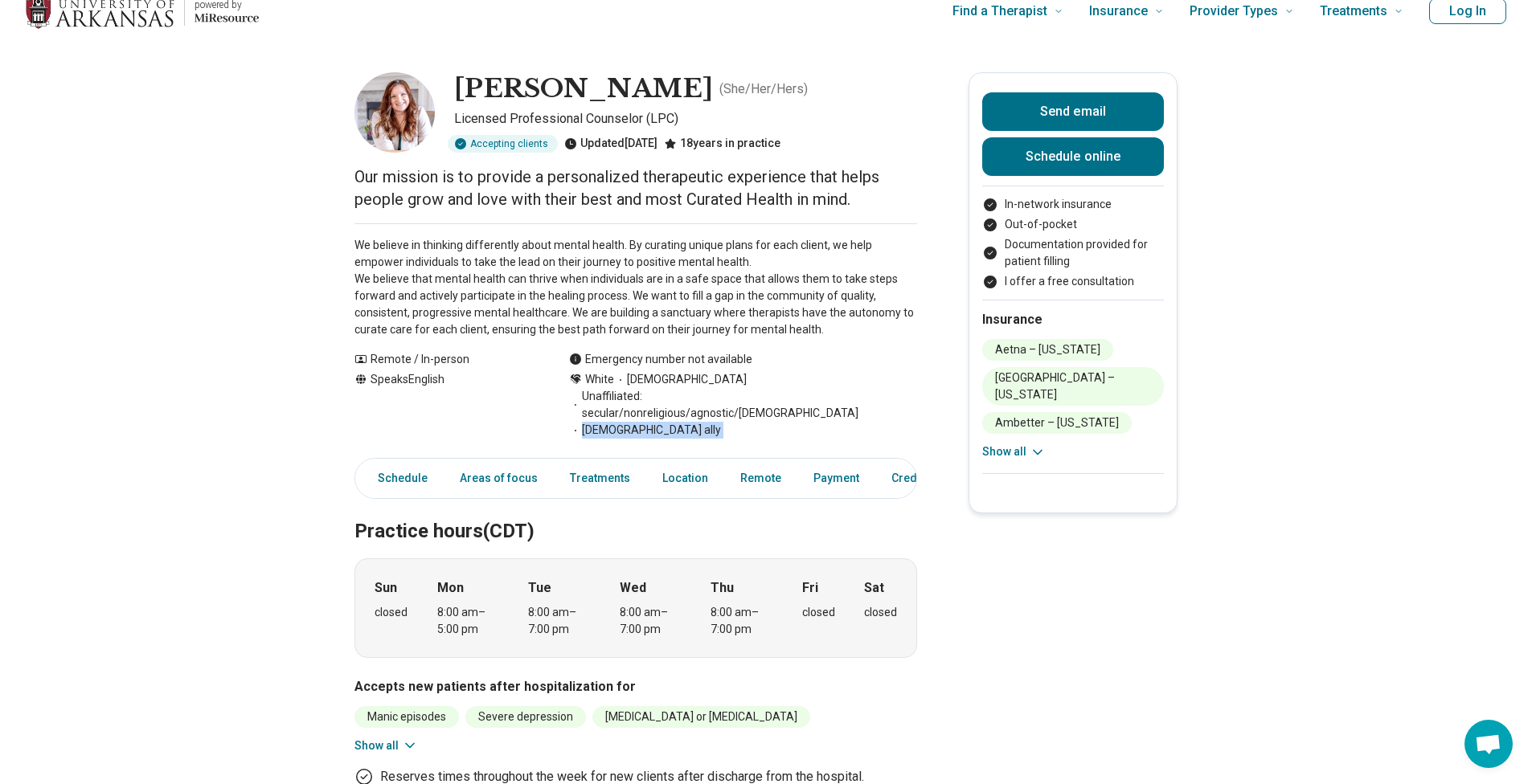
click at [655, 422] on span "LGBTQIA+ ally" at bounding box center [644, 430] width 152 height 17
click at [658, 394] on span "Unaffiliated: secular/nonreligious/agnostic/atheist" at bounding box center [742, 405] width 348 height 34
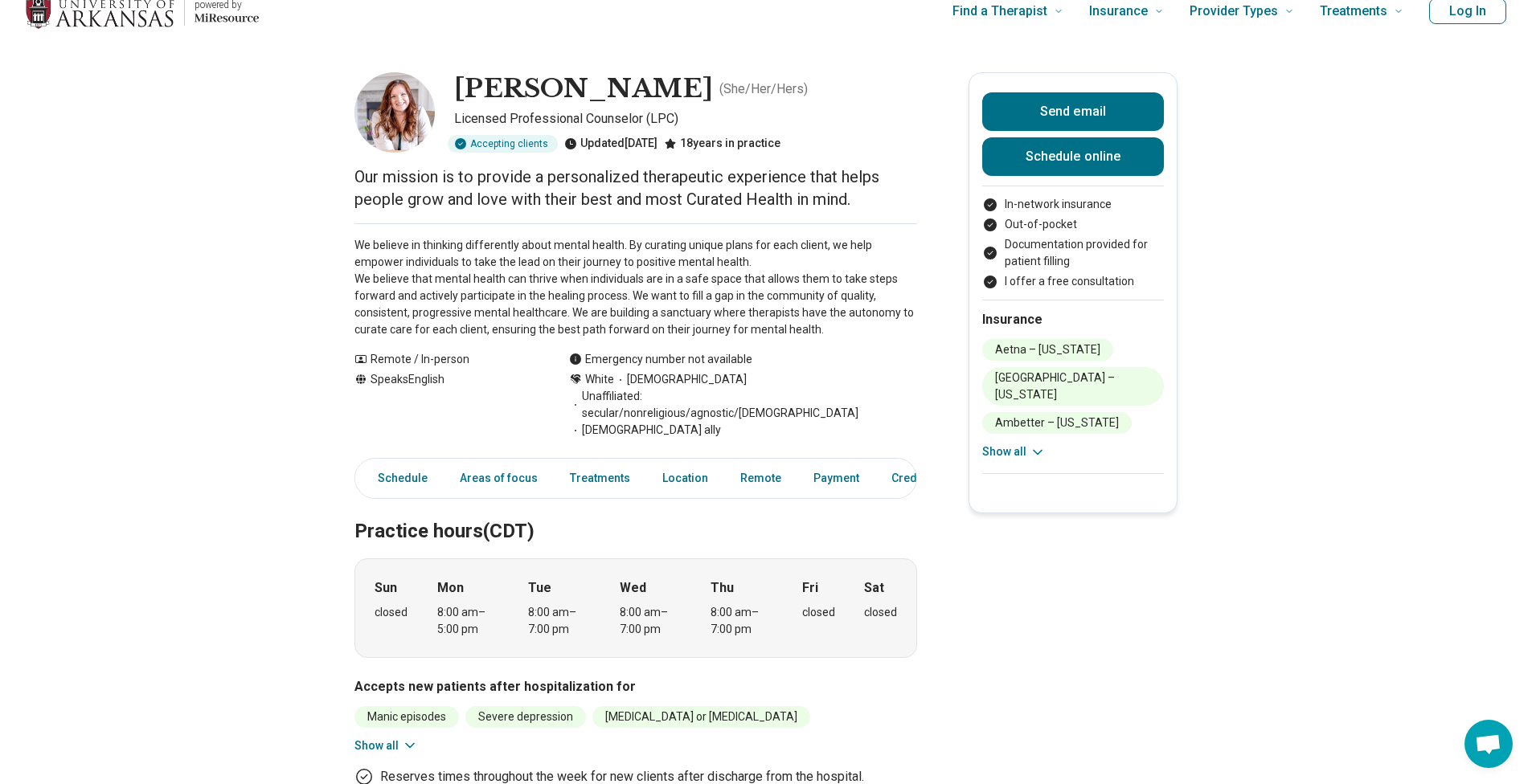
click at [489, 363] on div "Remote / In-person" at bounding box center [445, 360] width 182 height 17
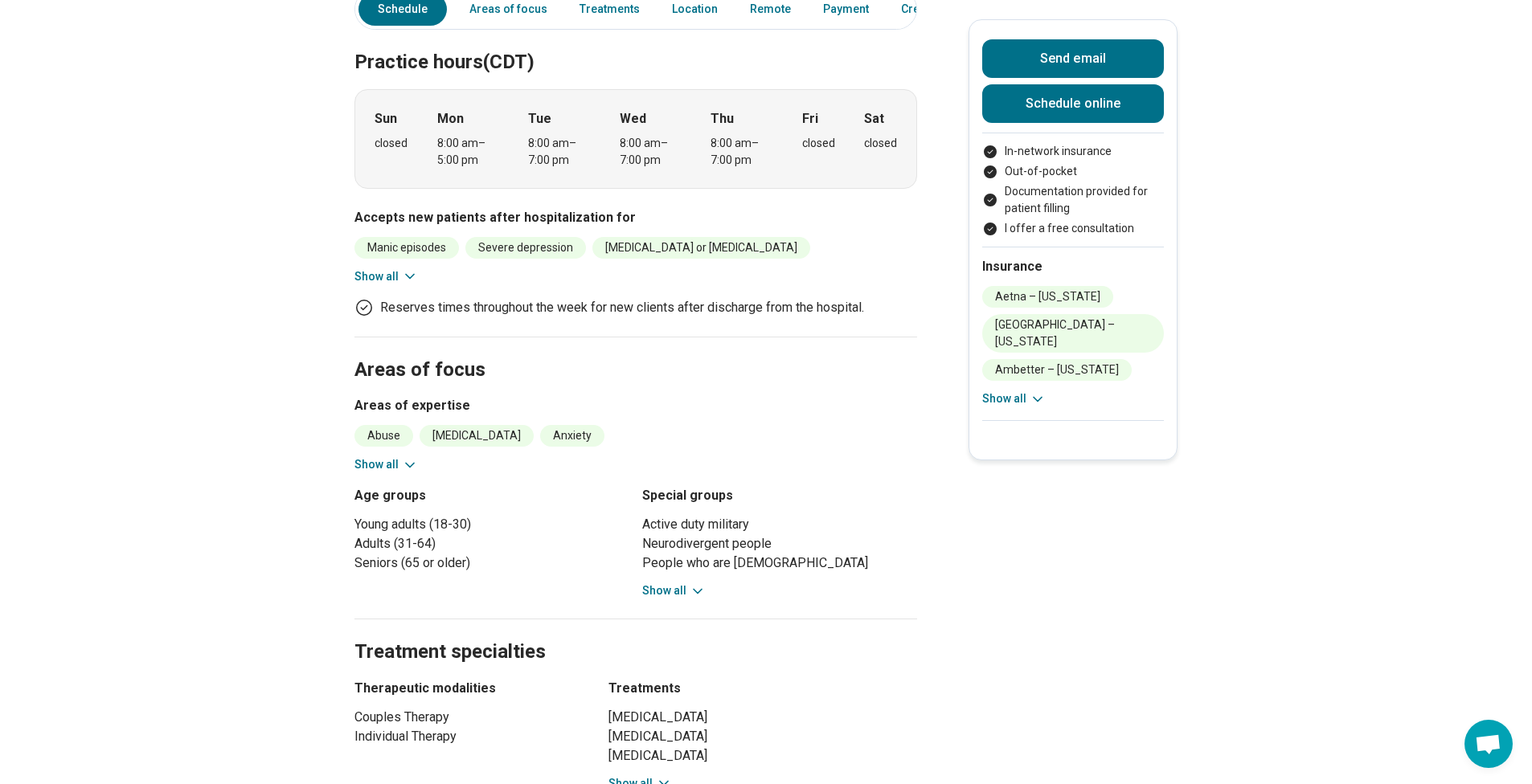
scroll to position [573, 0]
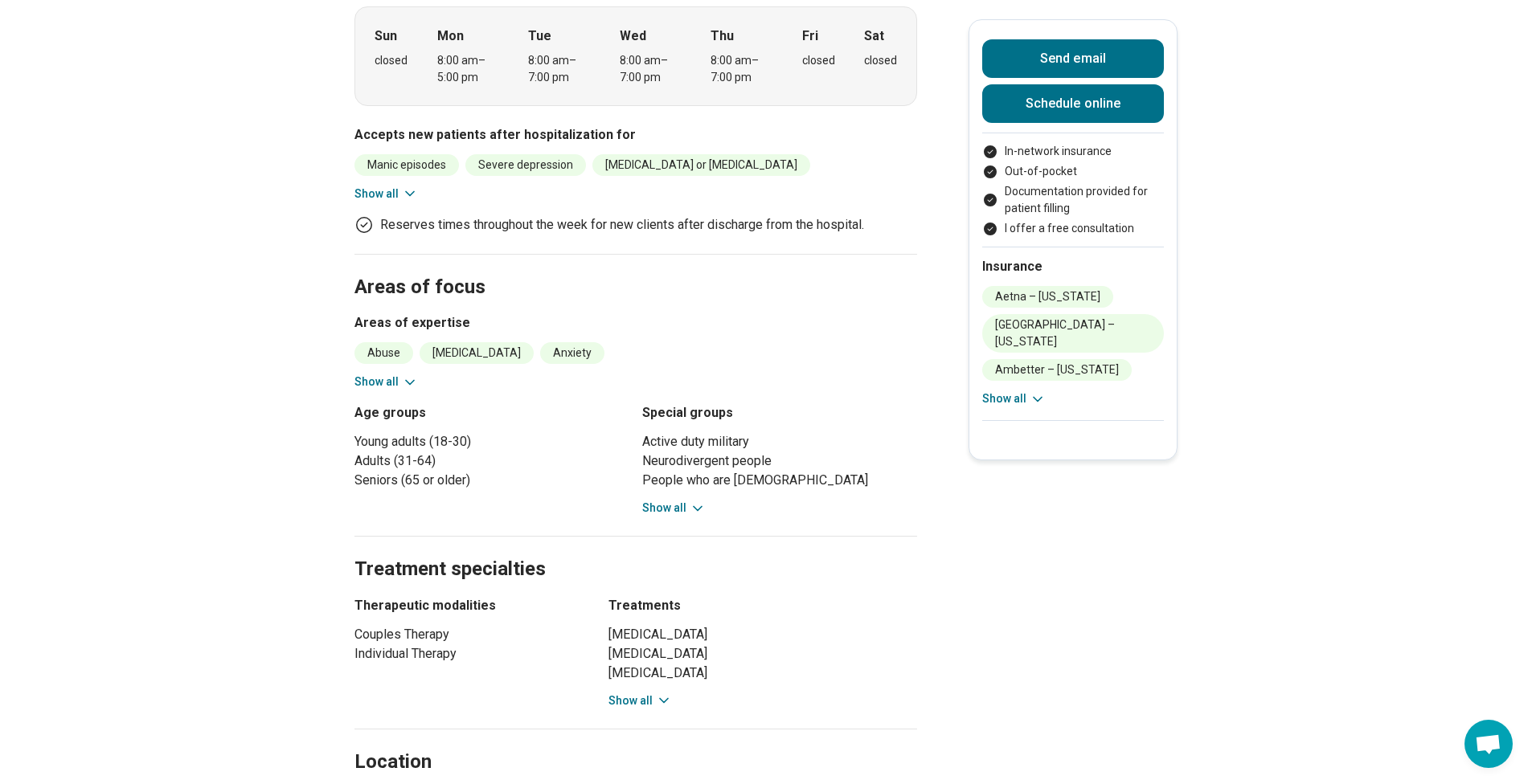
click at [411, 374] on icon at bounding box center [410, 382] width 16 height 16
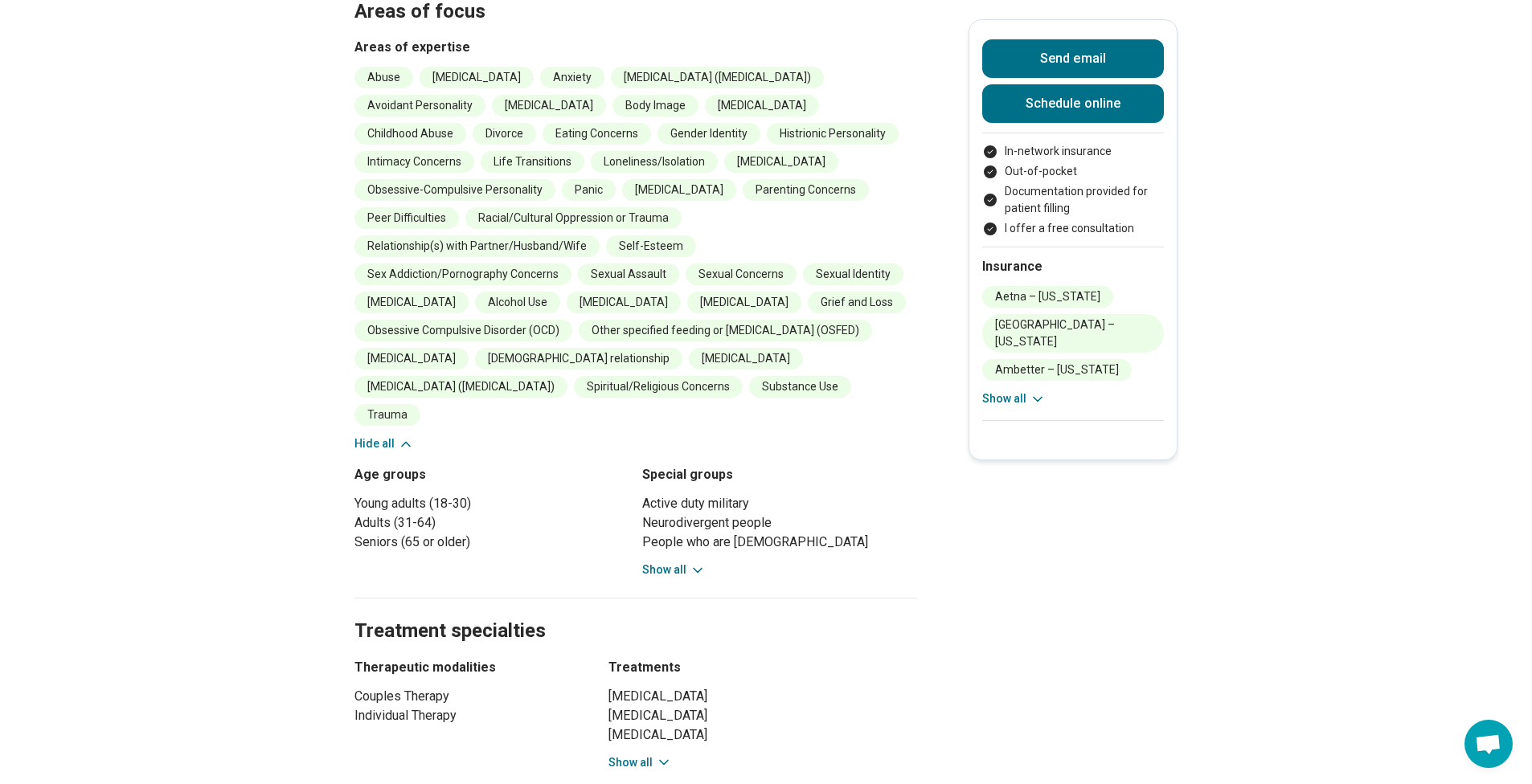
scroll to position [1127, 0]
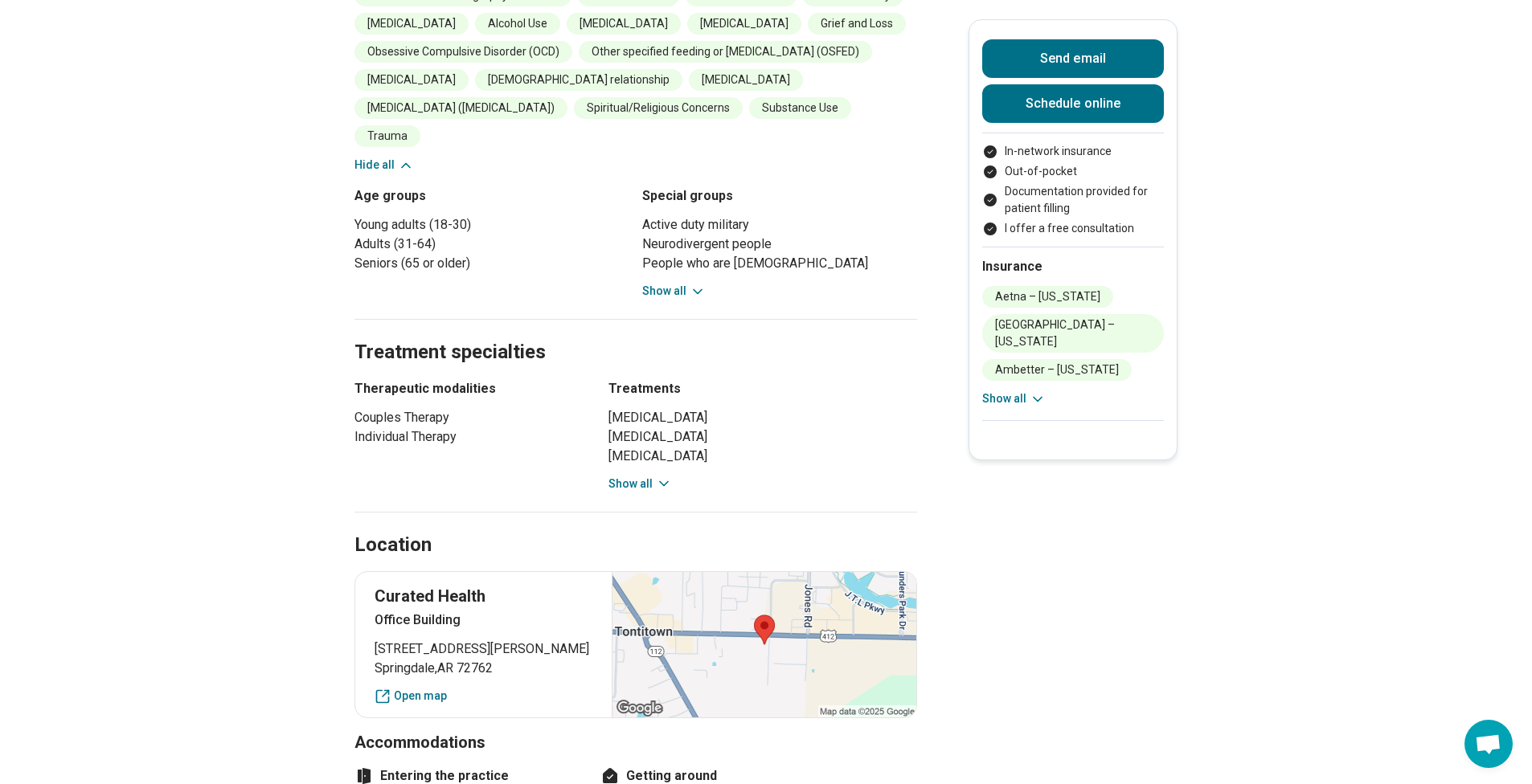
click at [663, 476] on icon at bounding box center [663, 484] width 16 height 16
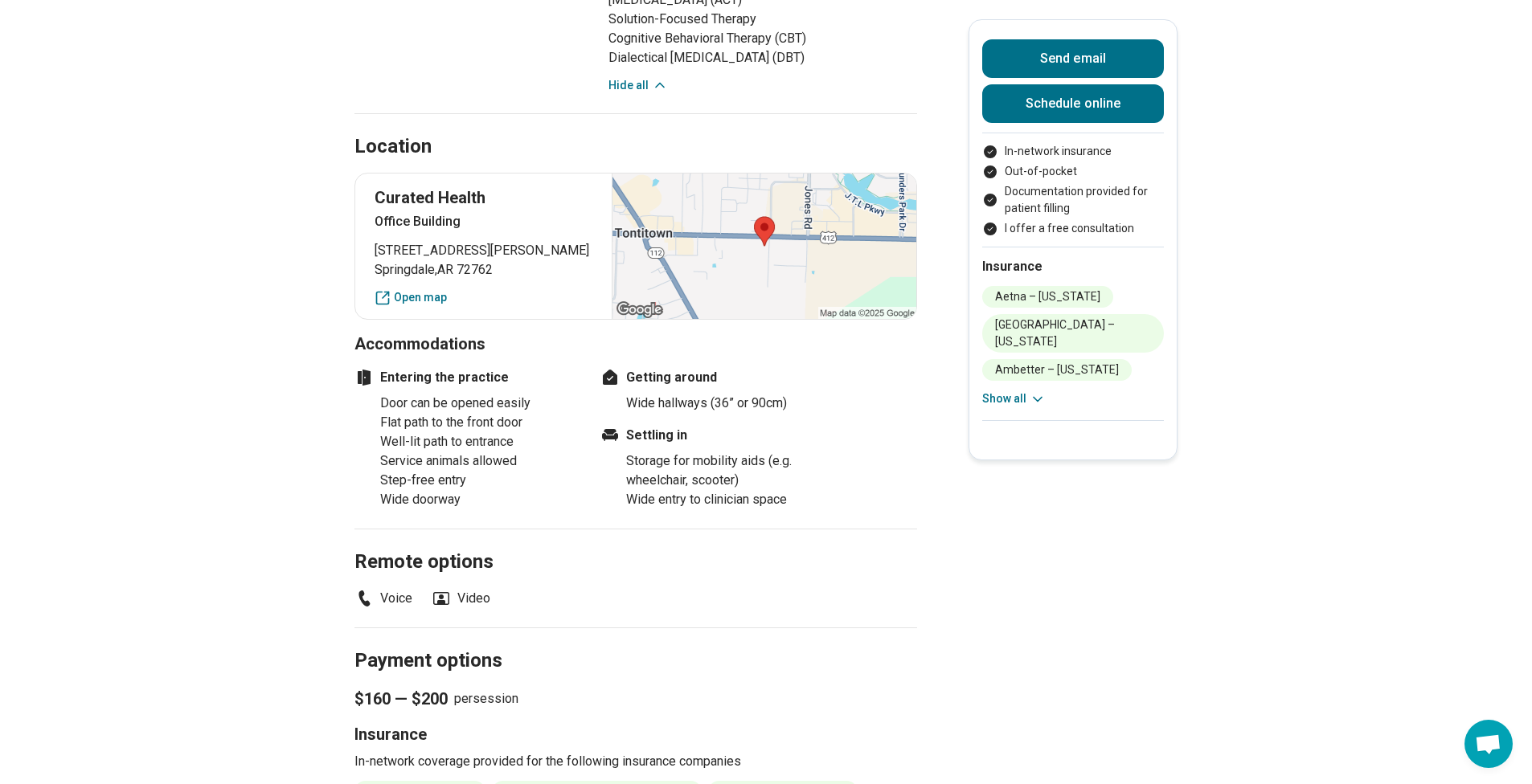
scroll to position [1878, 0]
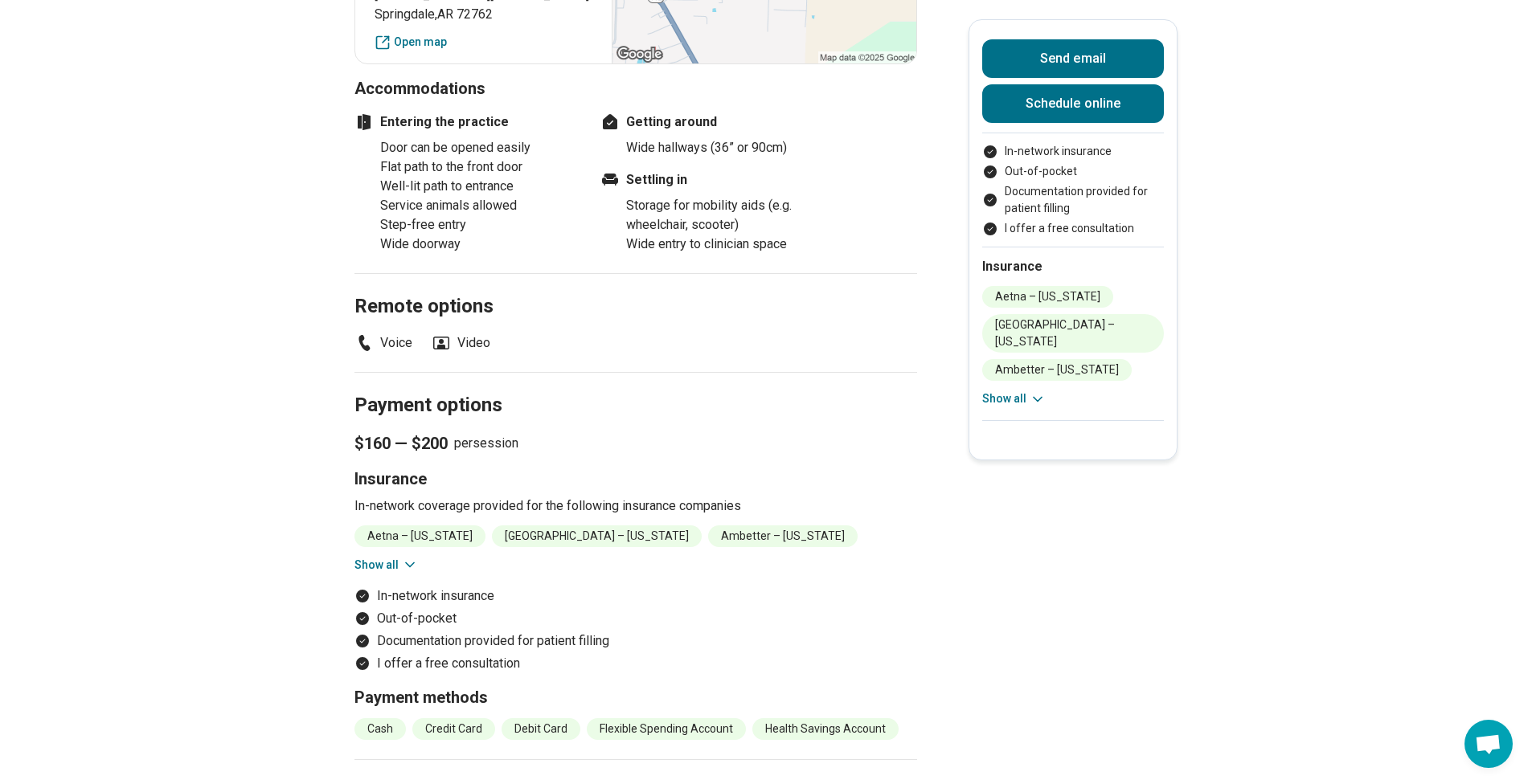
click at [393, 557] on button "Show all" at bounding box center [386, 565] width 64 height 17
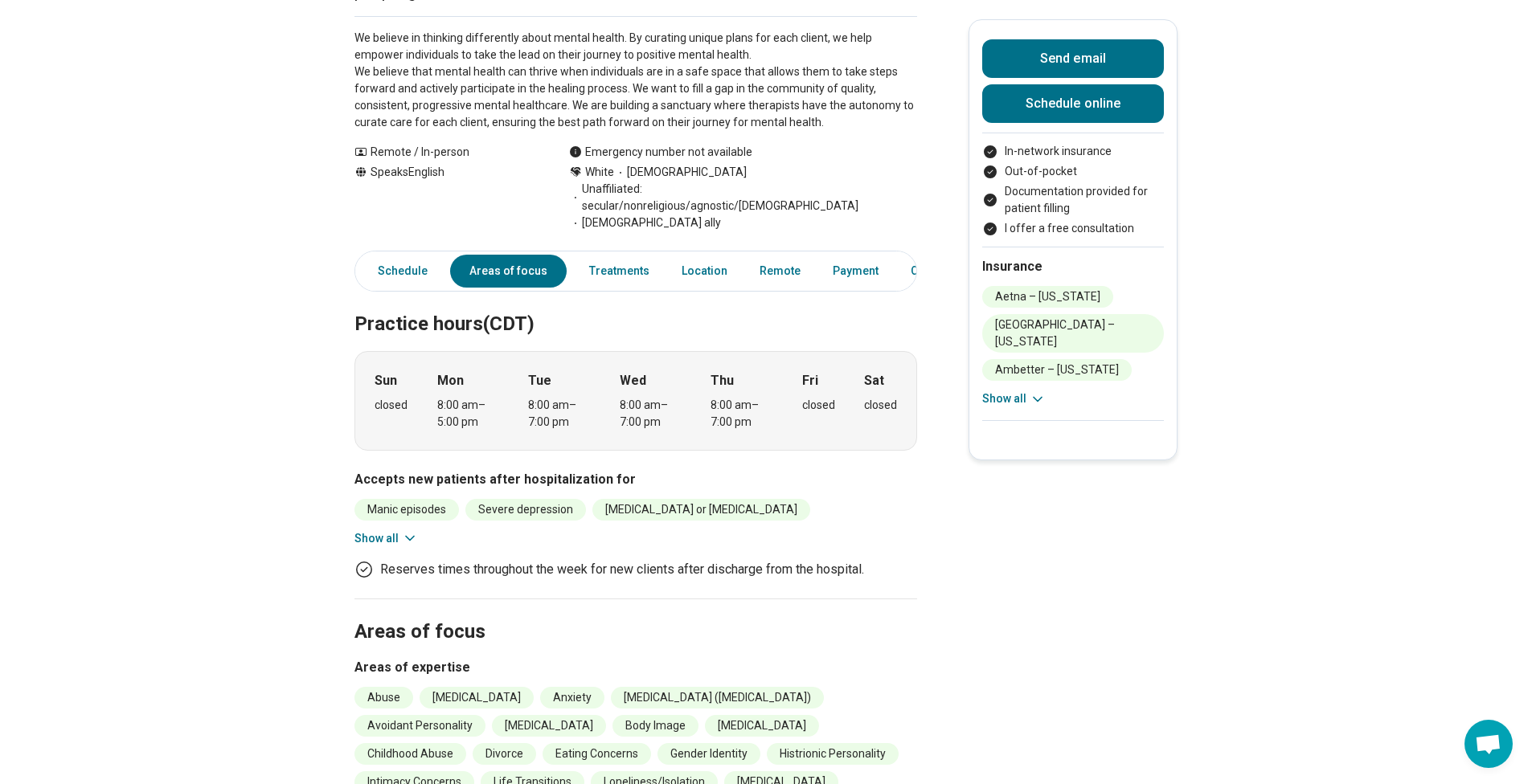
scroll to position [0, 0]
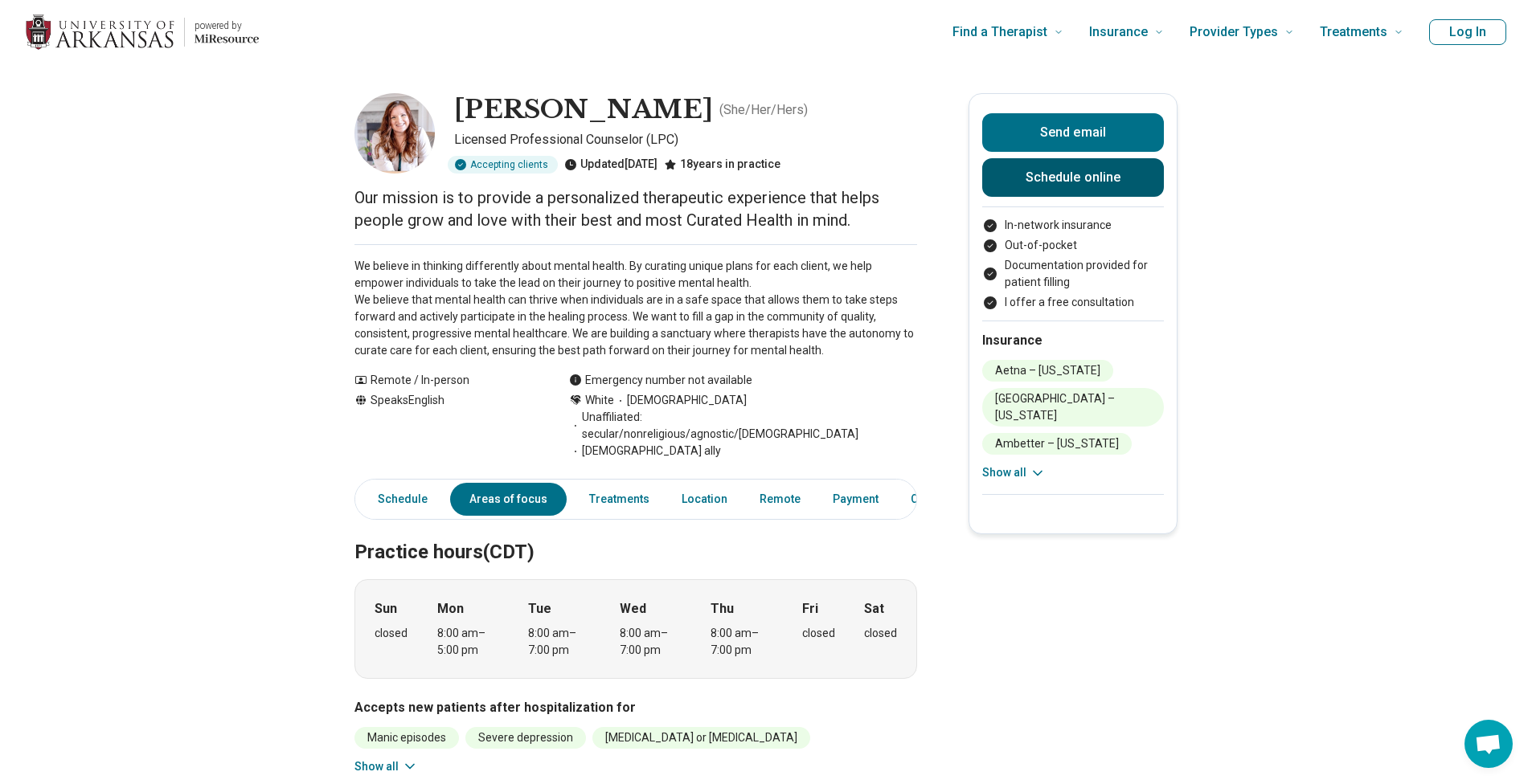
click at [1090, 182] on link "Schedule online" at bounding box center [1072, 178] width 181 height 39
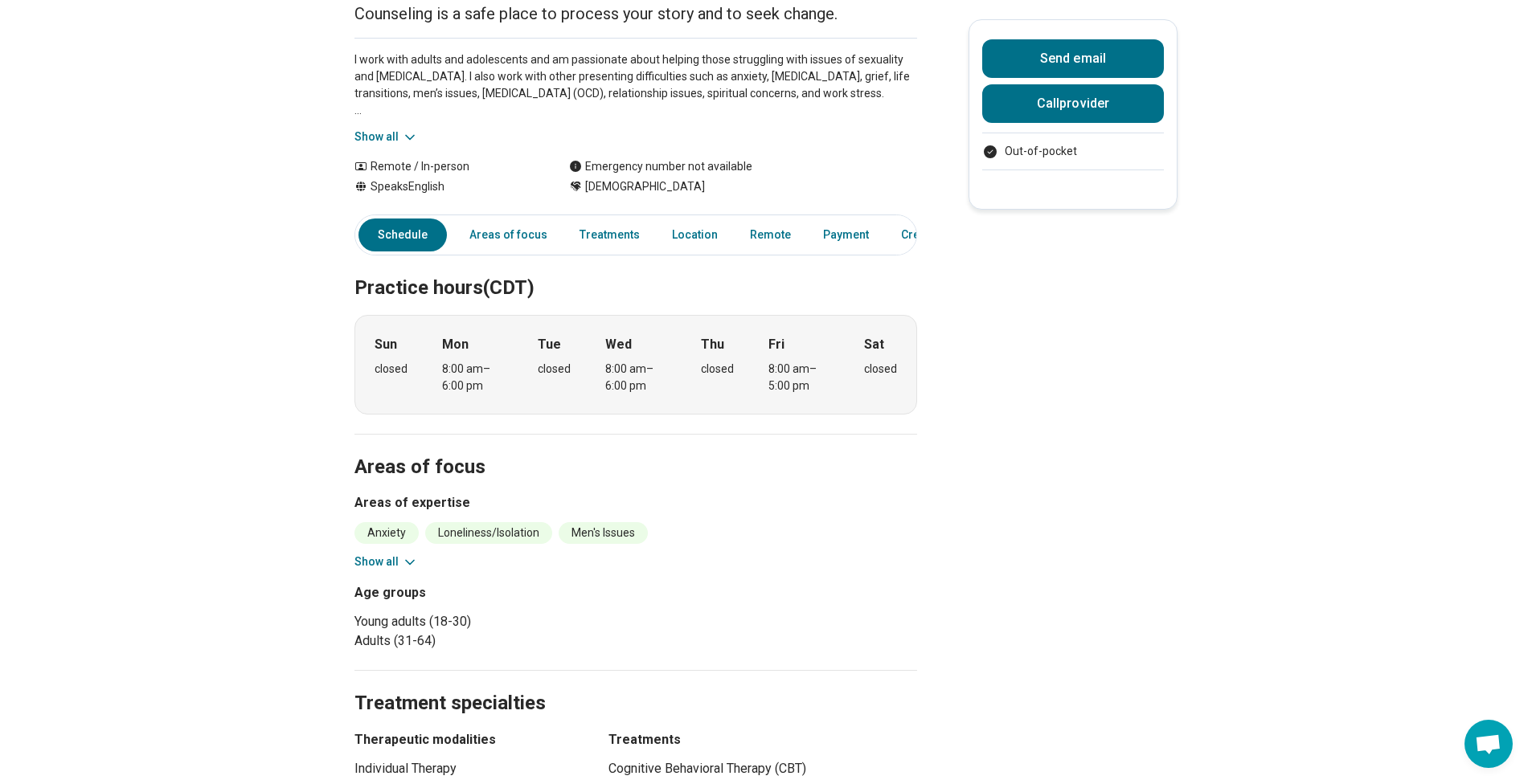
scroll to position [564, 0]
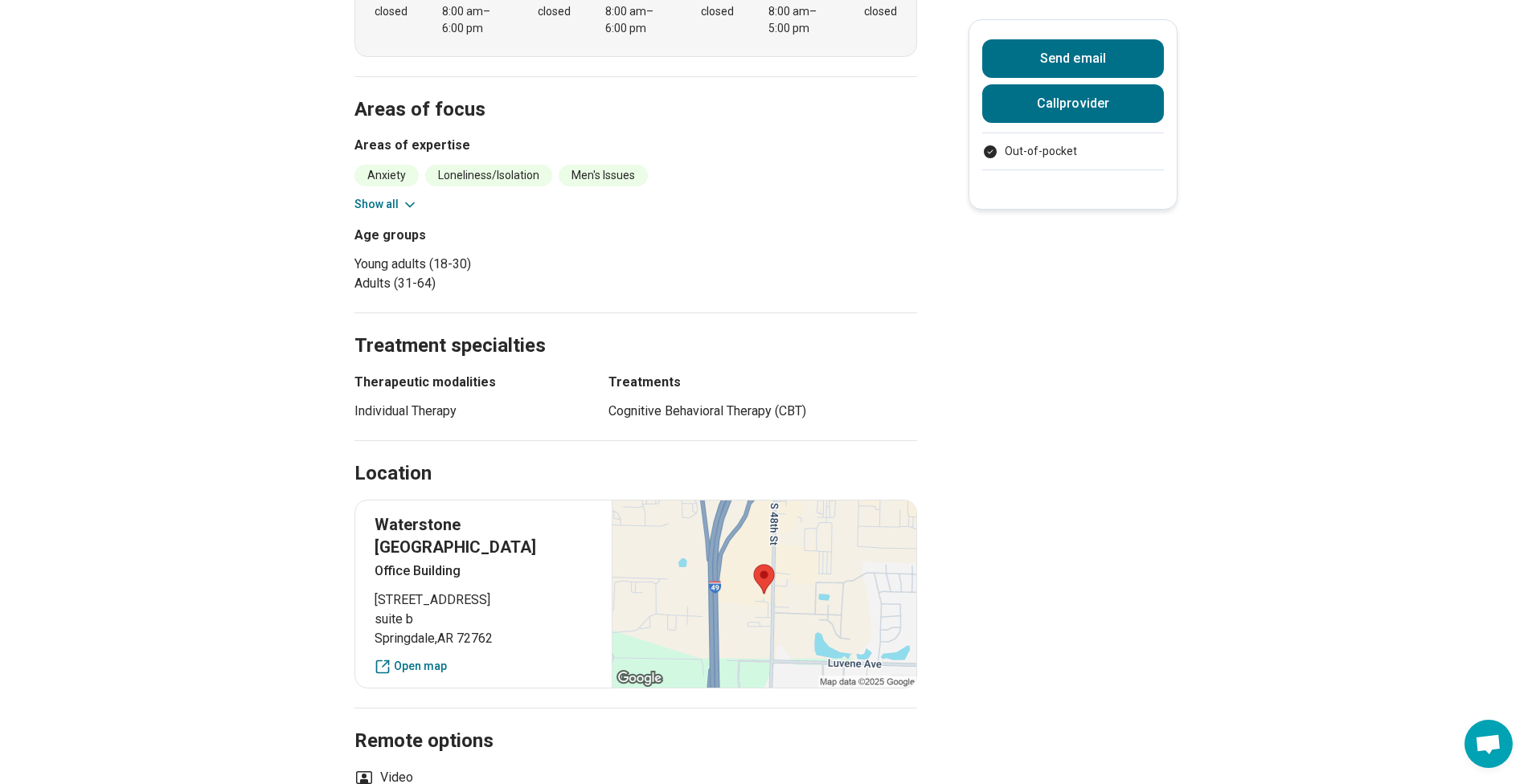
click at [398, 200] on button "Show all" at bounding box center [386, 204] width 64 height 17
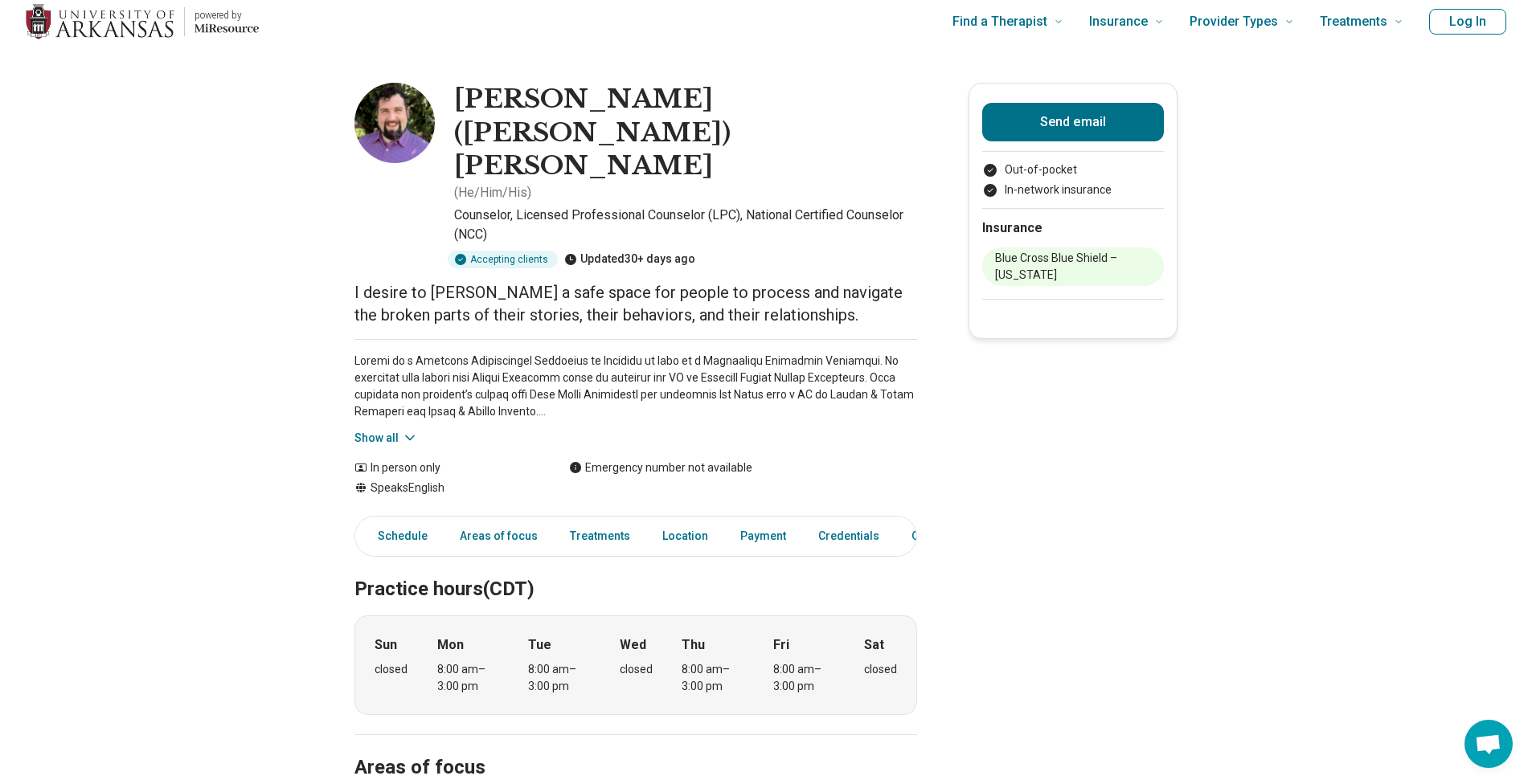
scroll to position [31, 0]
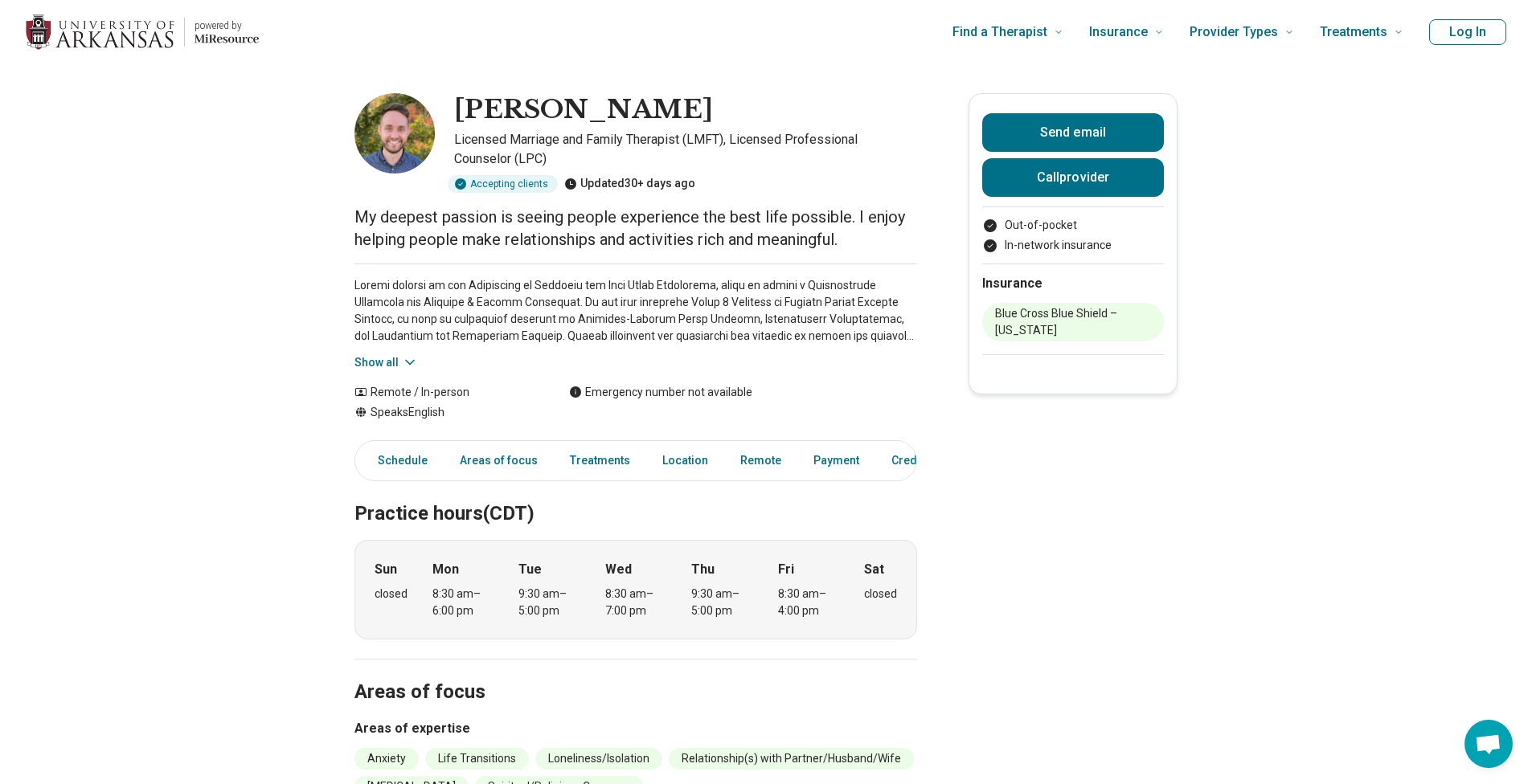
click at [392, 161] on img at bounding box center [394, 133] width 80 height 80
click at [633, 463] on link "Treatments" at bounding box center [619, 461] width 80 height 33
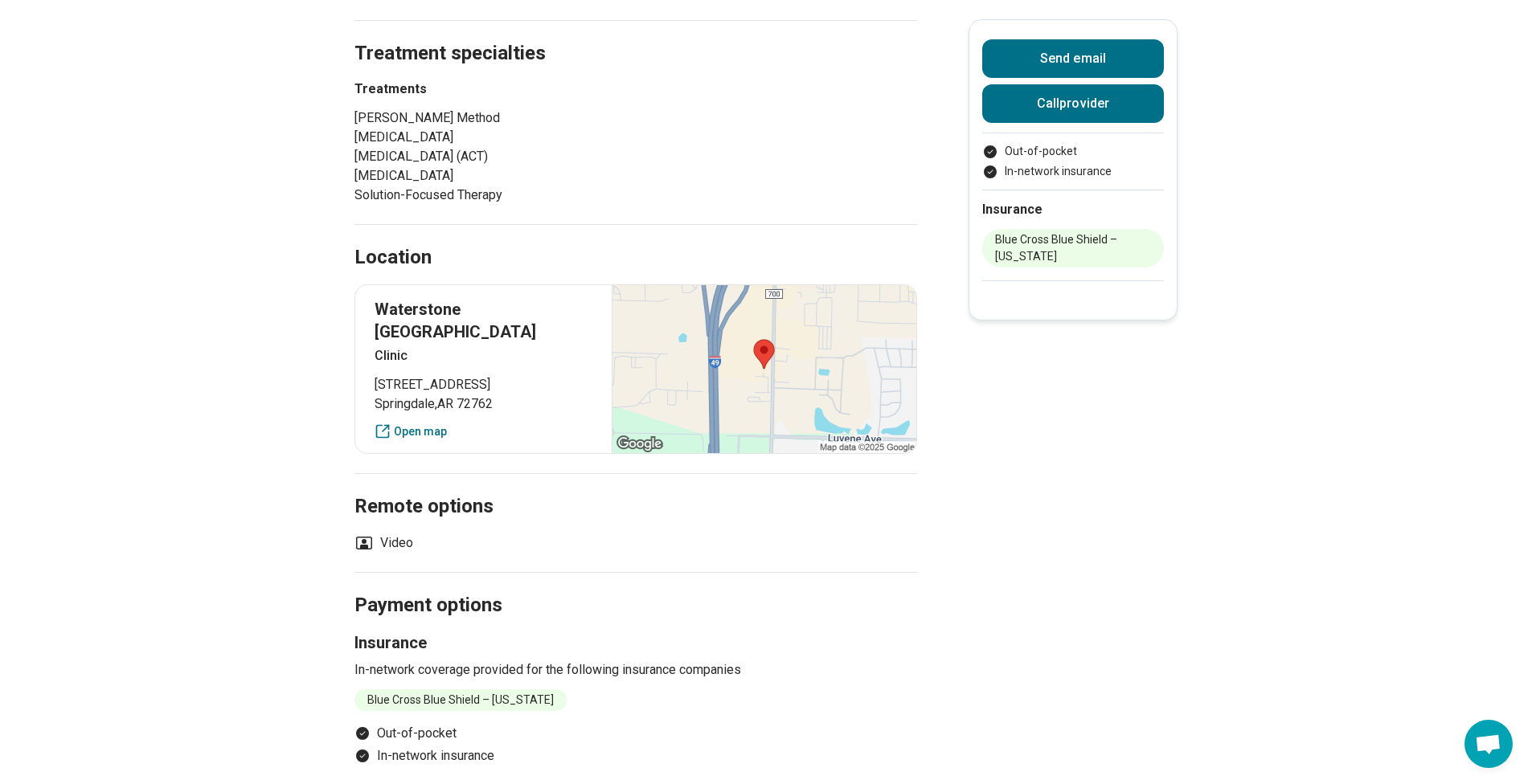
scroll to position [887, 0]
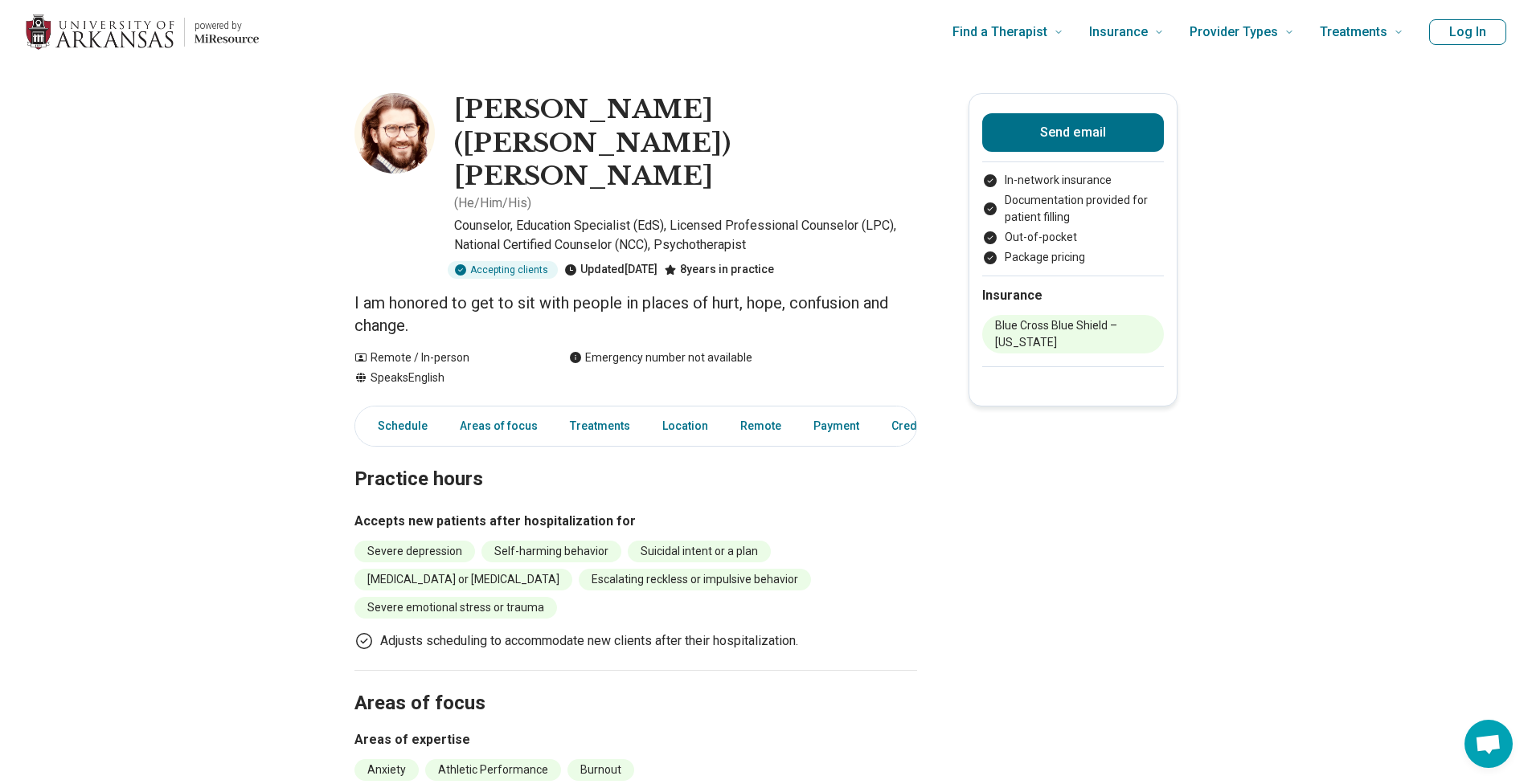
scroll to position [42, 0]
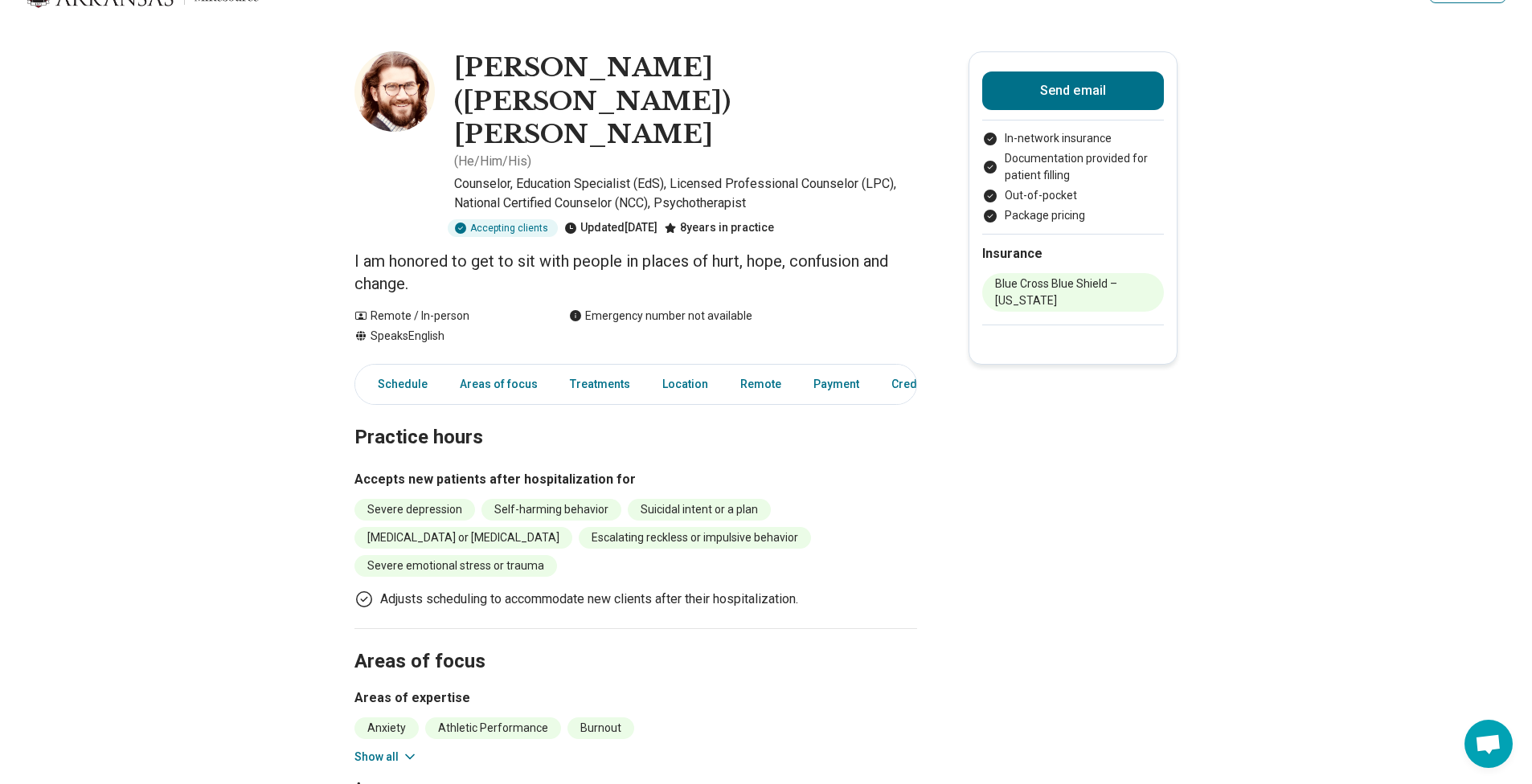
click at [393, 749] on button "Show all" at bounding box center [386, 757] width 64 height 17
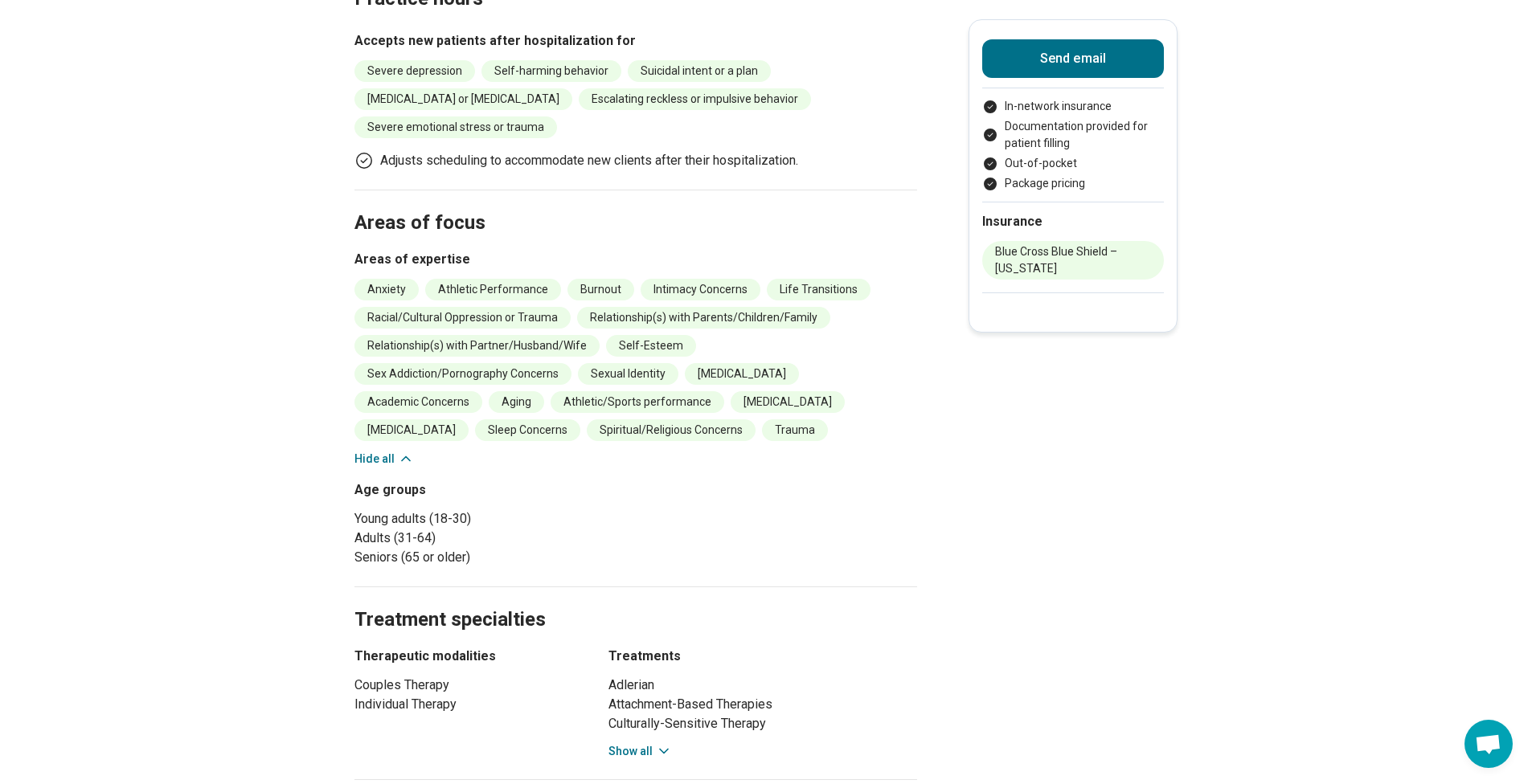
scroll to position [654, 0]
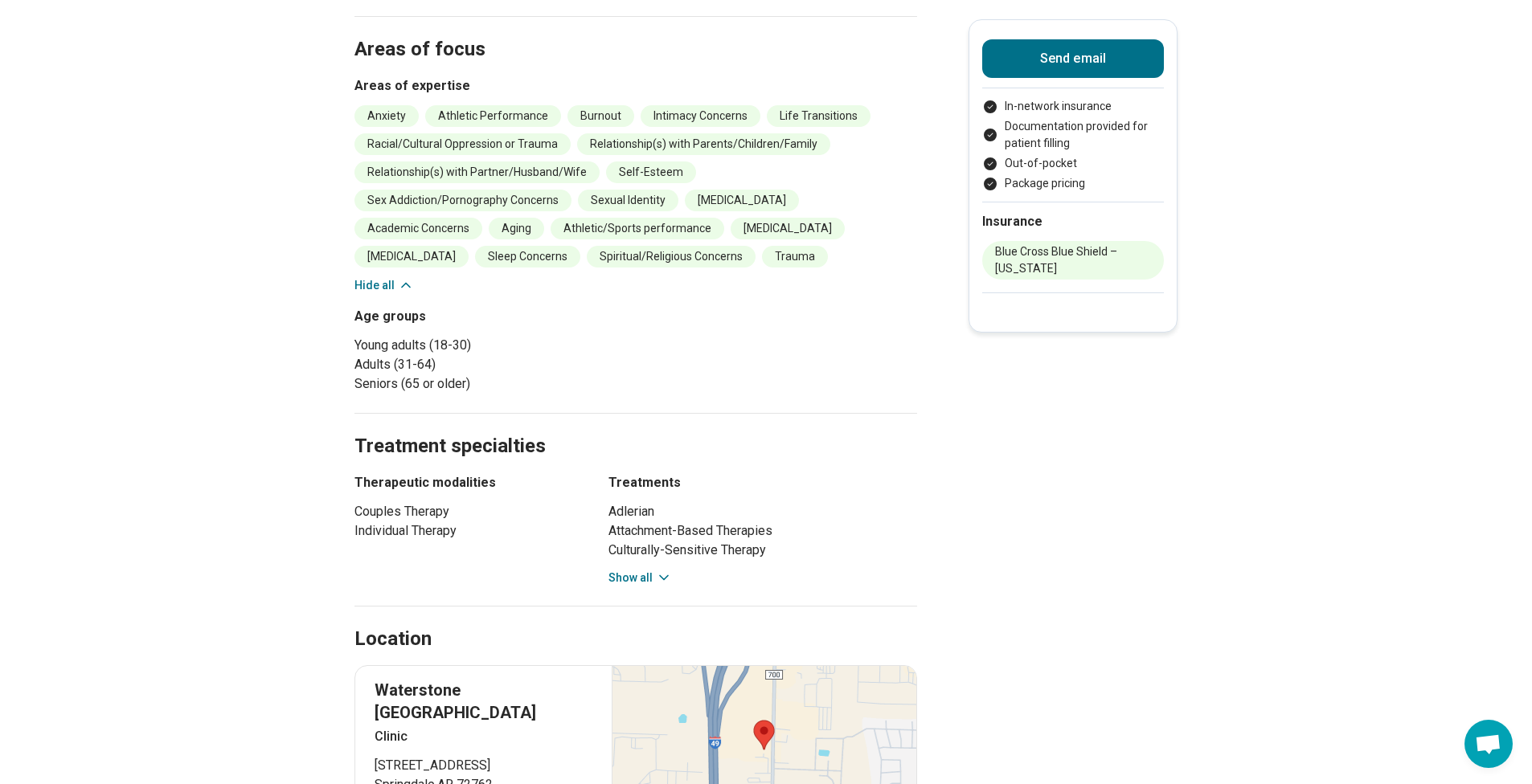
click at [642, 502] on div "Adlerian Attachment-Based Therapies Culturally-Sensitive Therapy Eclectic Appro…" at bounding box center [763, 544] width 309 height 84
click at [642, 570] on button "Show all" at bounding box center [640, 578] width 64 height 17
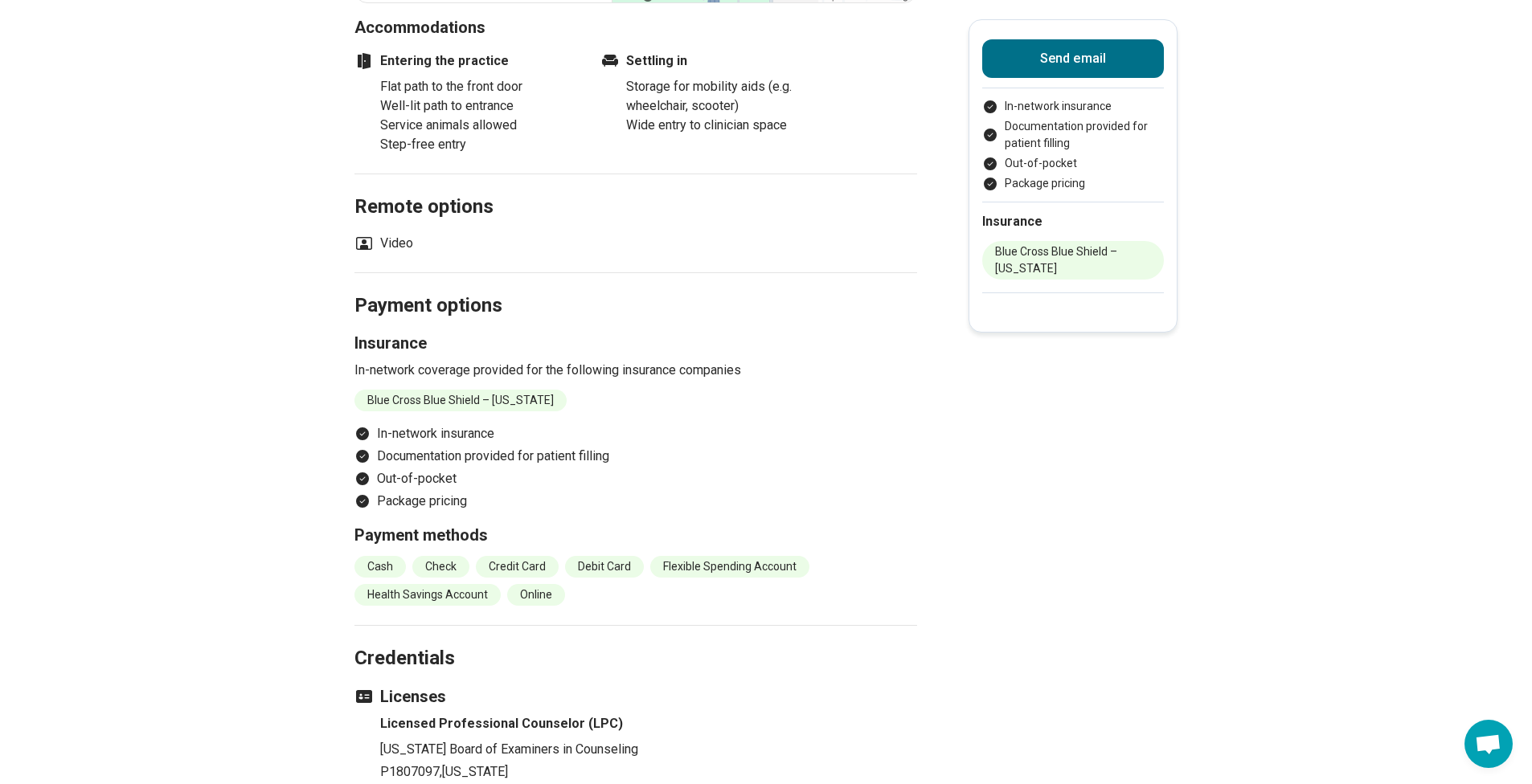
scroll to position [2199, 0]
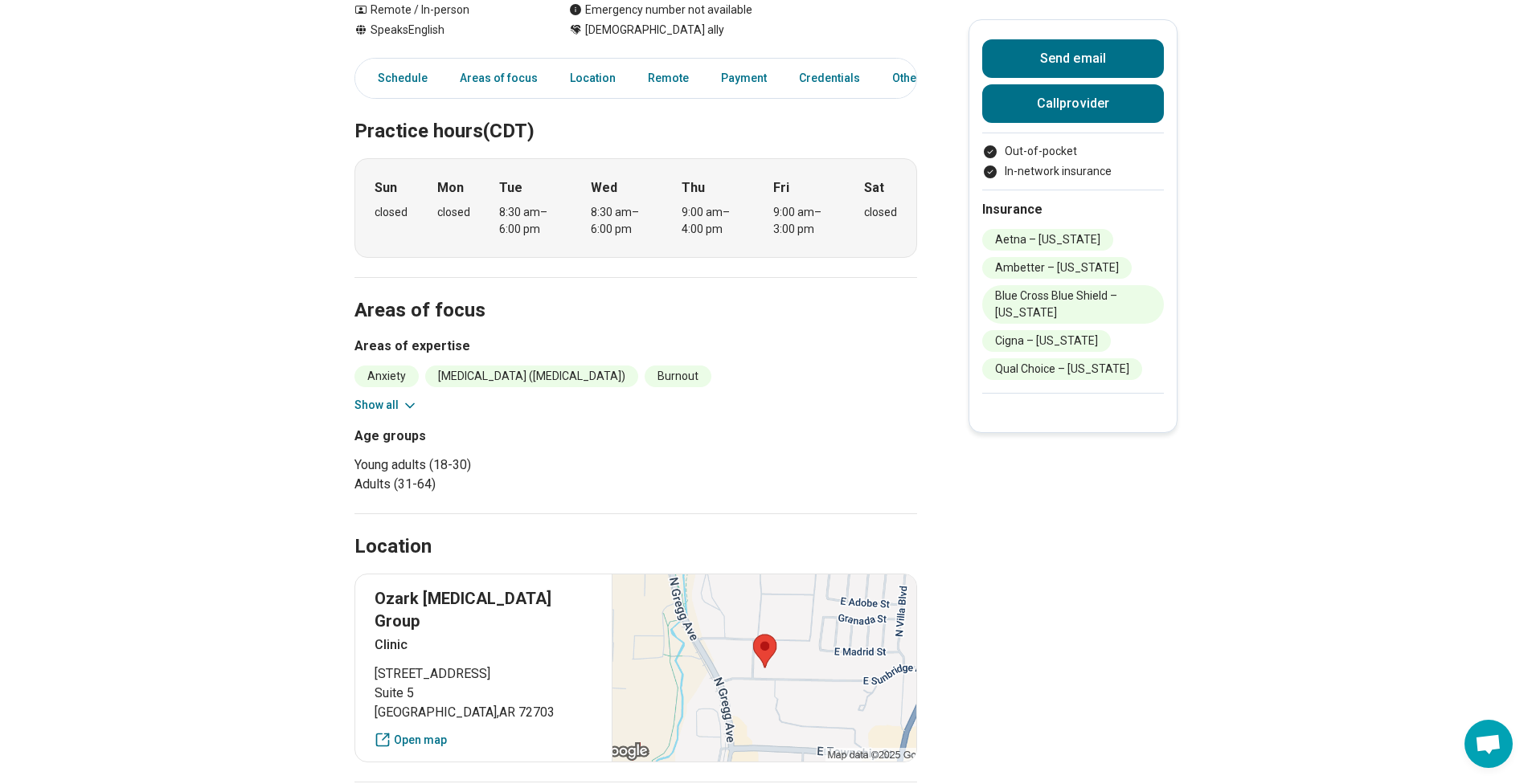
scroll to position [374, 0]
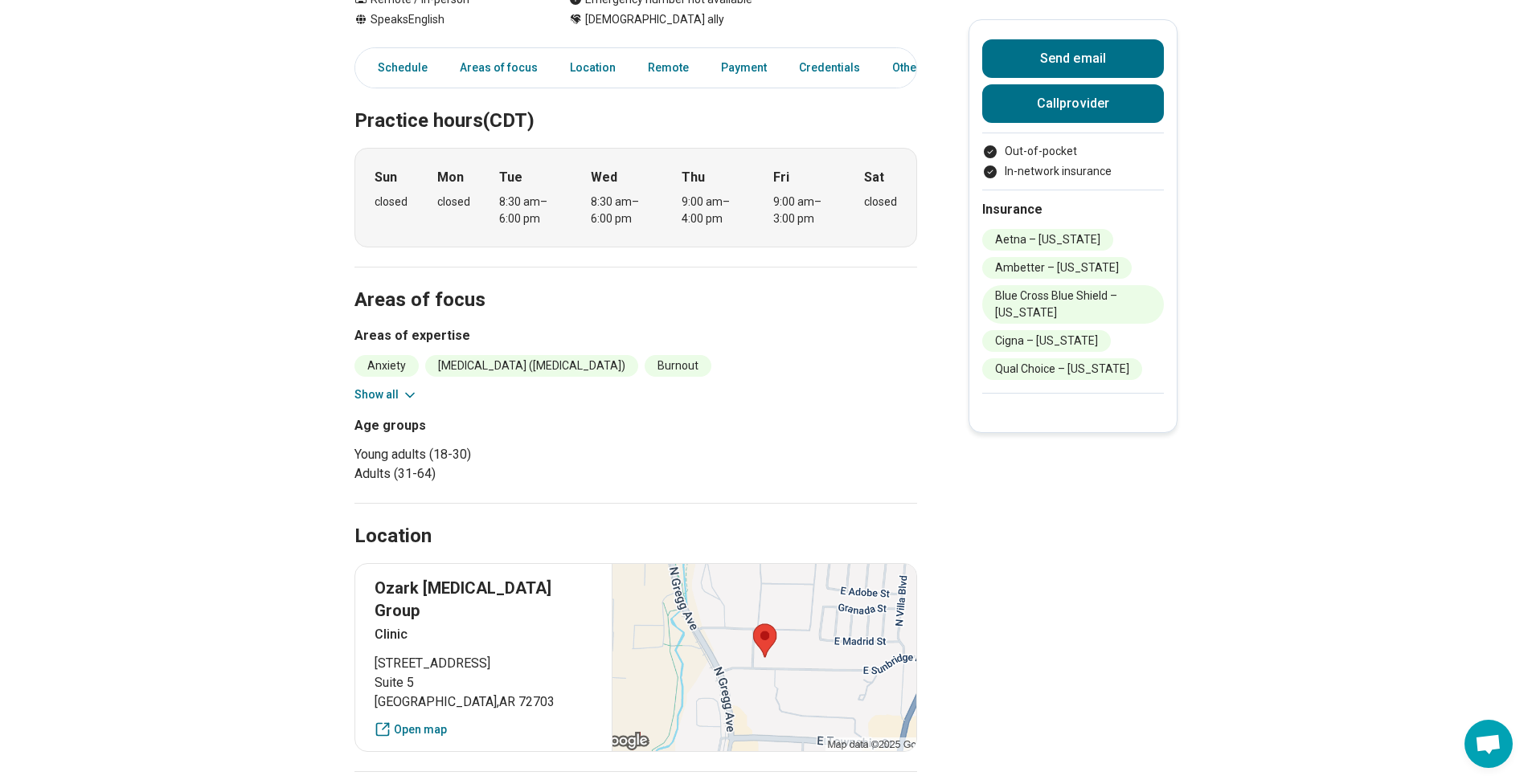
click at [396, 389] on button "Show all" at bounding box center [386, 395] width 64 height 17
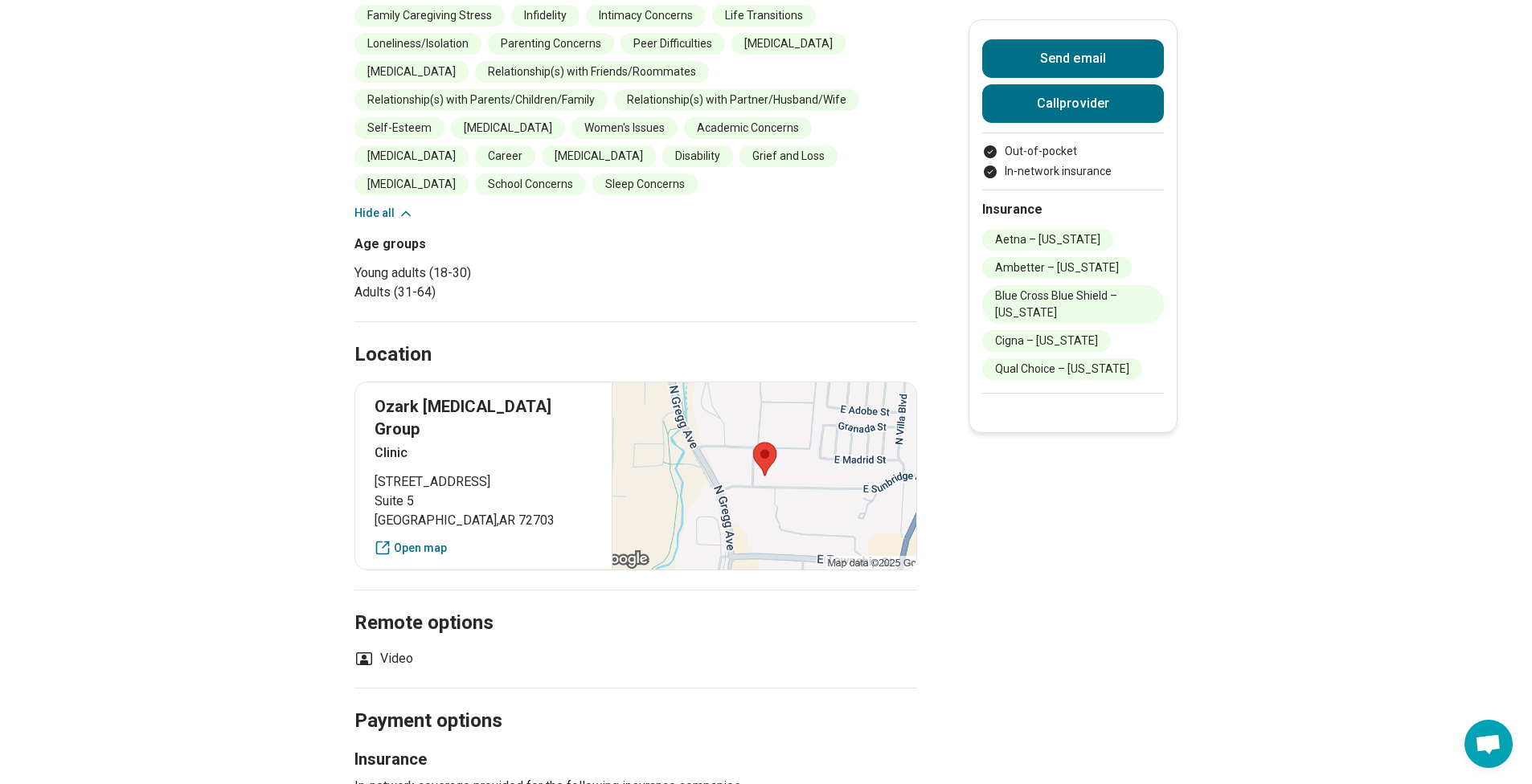
scroll to position [1110, 0]
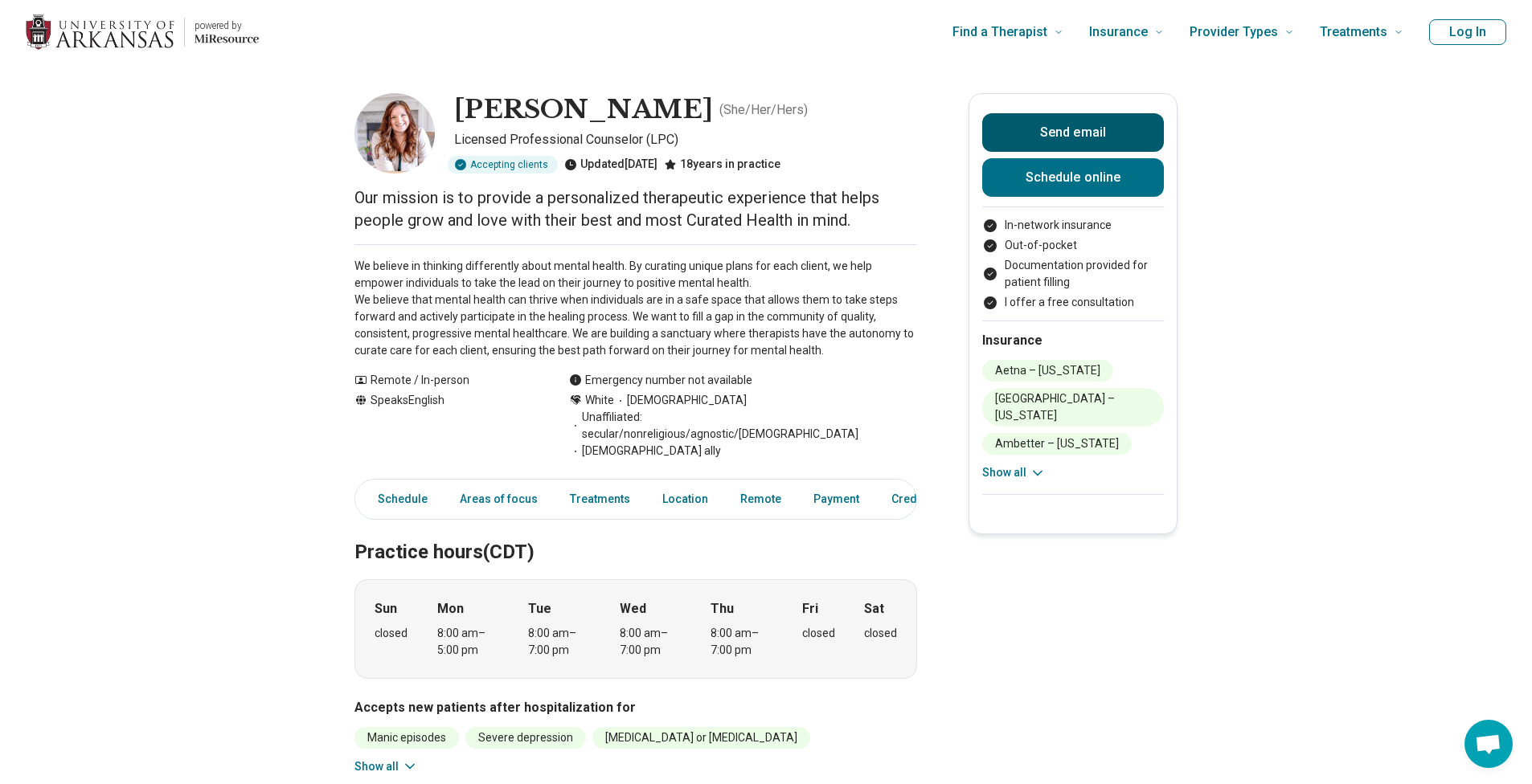
click at [1055, 144] on button "Send email" at bounding box center [1072, 133] width 181 height 39
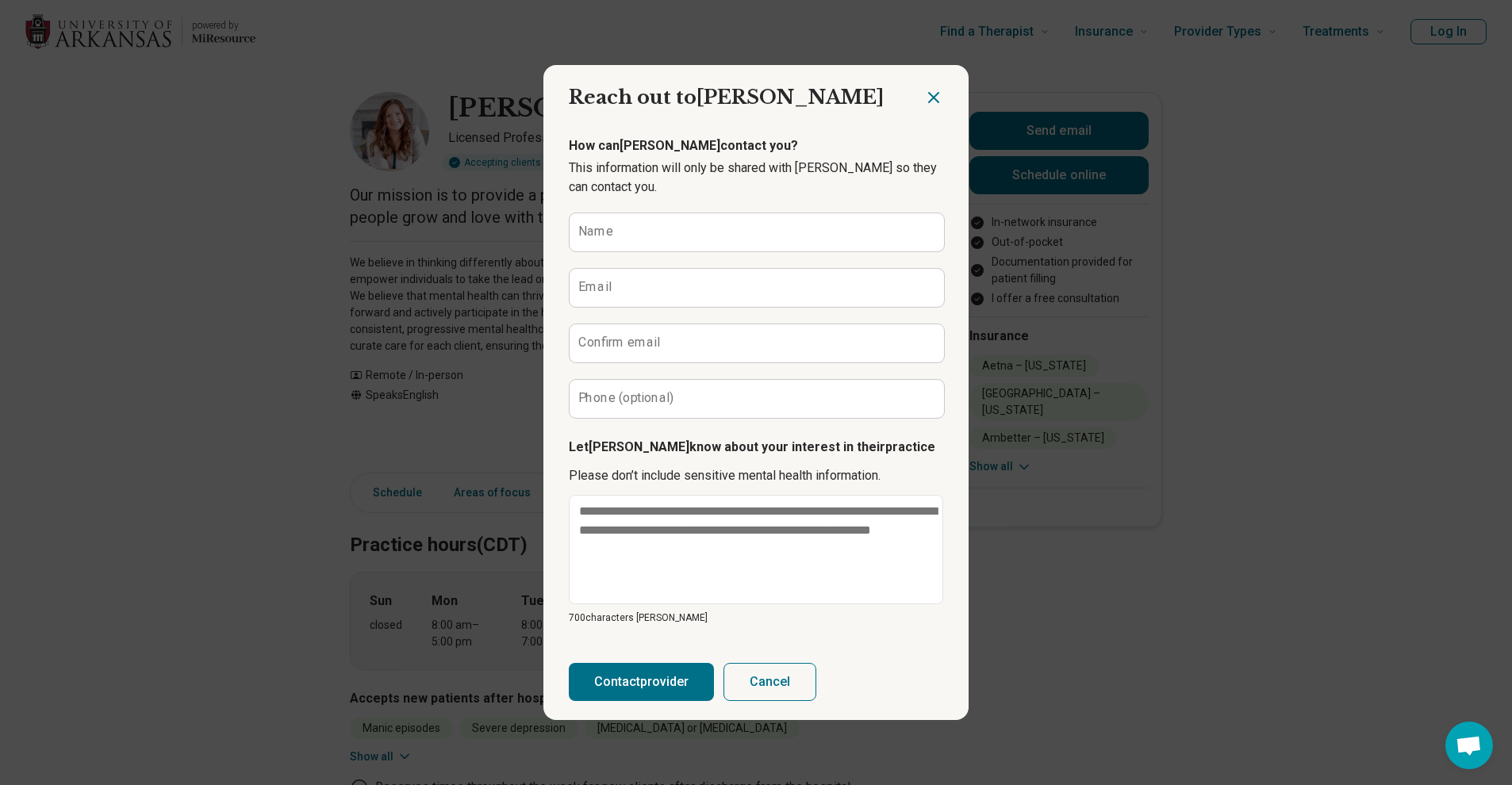
click at [898, 121] on div "Reach out to [PERSON_NAME] How can [PERSON_NAME] contact you? This information …" at bounding box center [756, 381] width 425 height 527
click at [920, 109] on h2 "Reach out to [PERSON_NAME] email" at bounding box center [733, 90] width 381 height 52
click at [932, 87] on div at bounding box center [946, 90] width 45 height 52
click at [931, 91] on icon "Close dialog" at bounding box center [933, 97] width 19 height 19
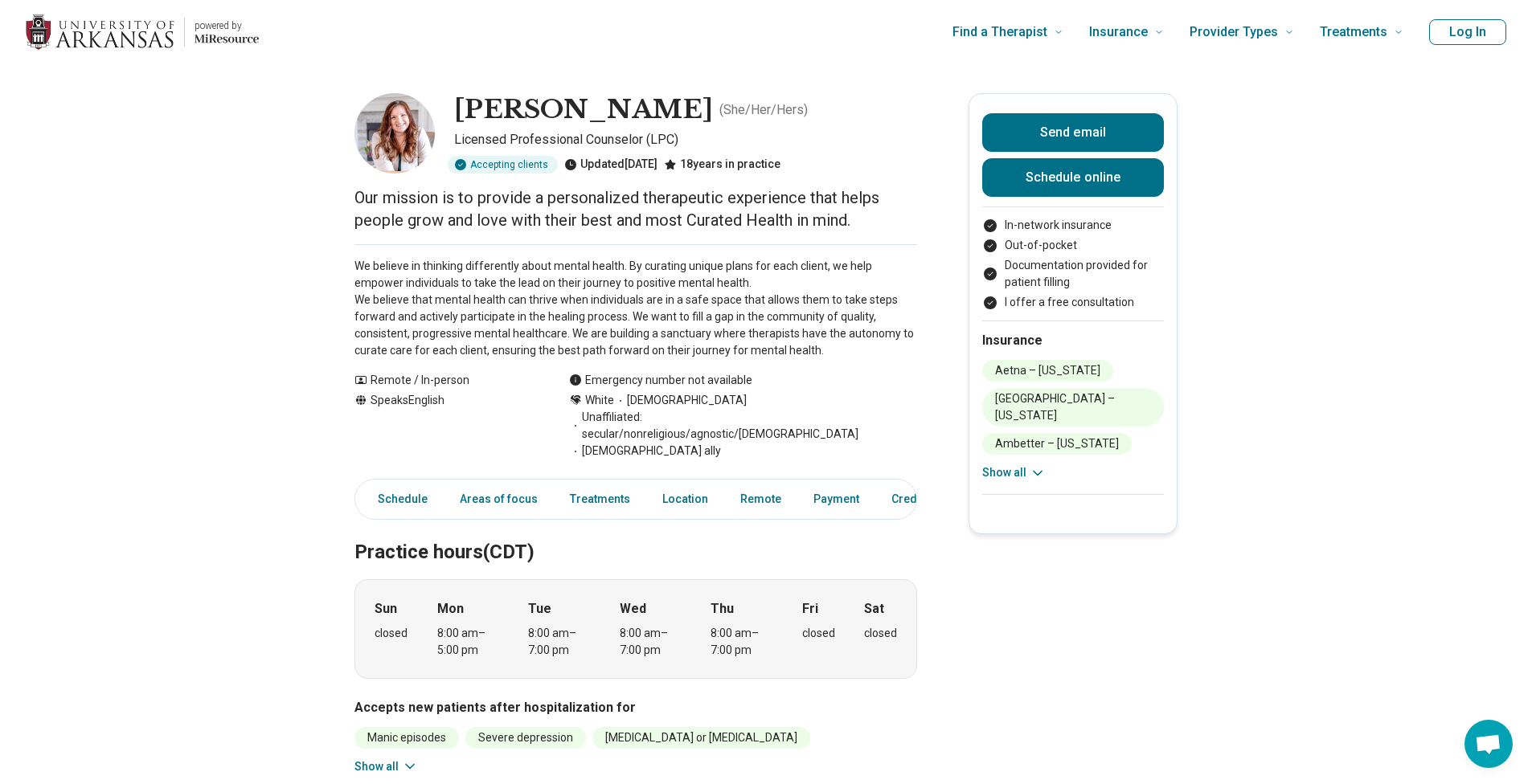
click at [411, 276] on p "We believe in thinking differently about mental health. By curating unique plan…" at bounding box center [635, 309] width 562 height 102
click at [1009, 464] on button "Show all" at bounding box center [1013, 472] width 64 height 17
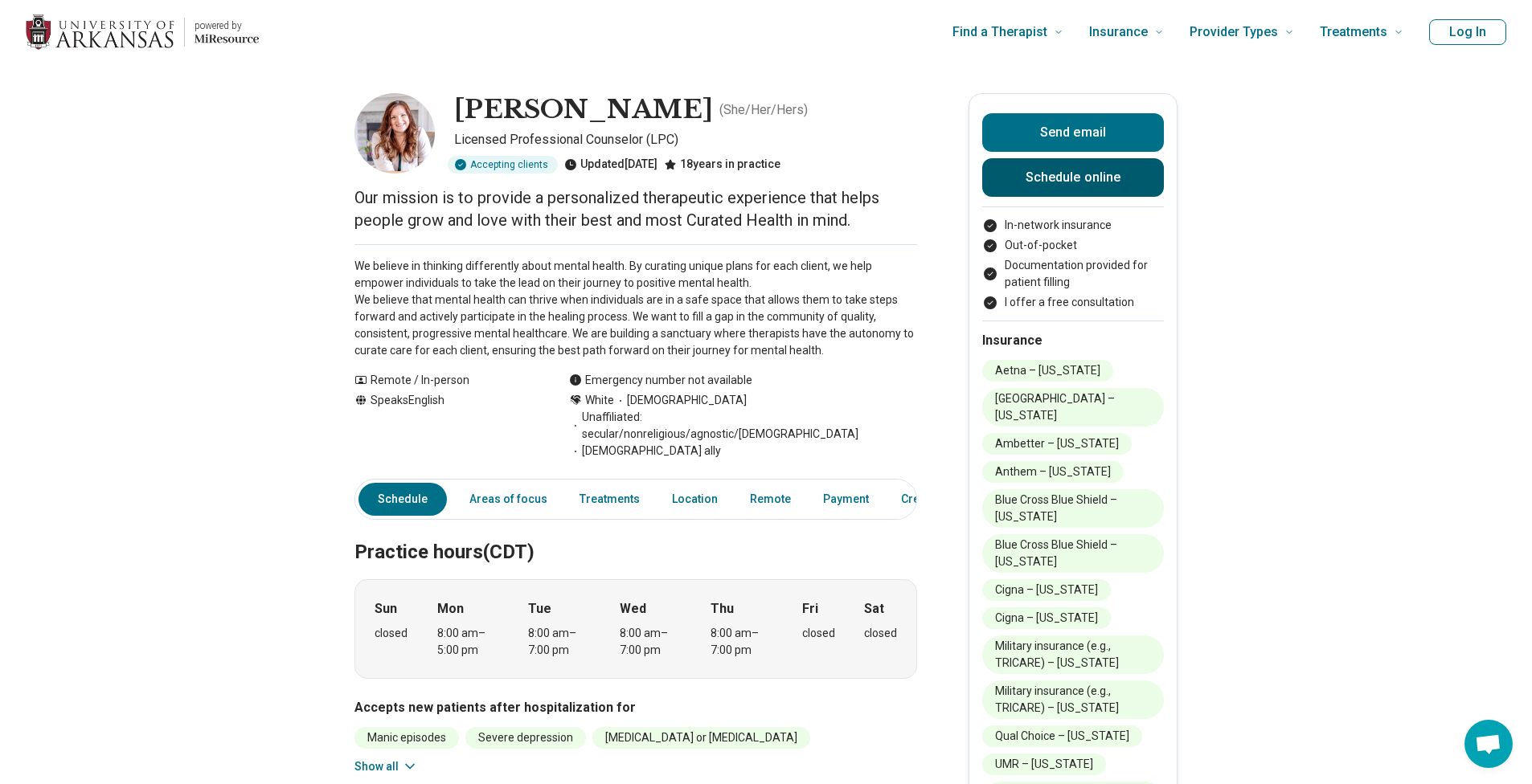
click at [1048, 166] on link "Schedule online" at bounding box center [1072, 178] width 181 height 39
click at [509, 324] on p "We believe in thinking differently about mental health. By curating unique plan…" at bounding box center [635, 309] width 562 height 102
click at [509, 323] on p "We believe in thinking differently about mental health. By curating unique plan…" at bounding box center [635, 309] width 562 height 102
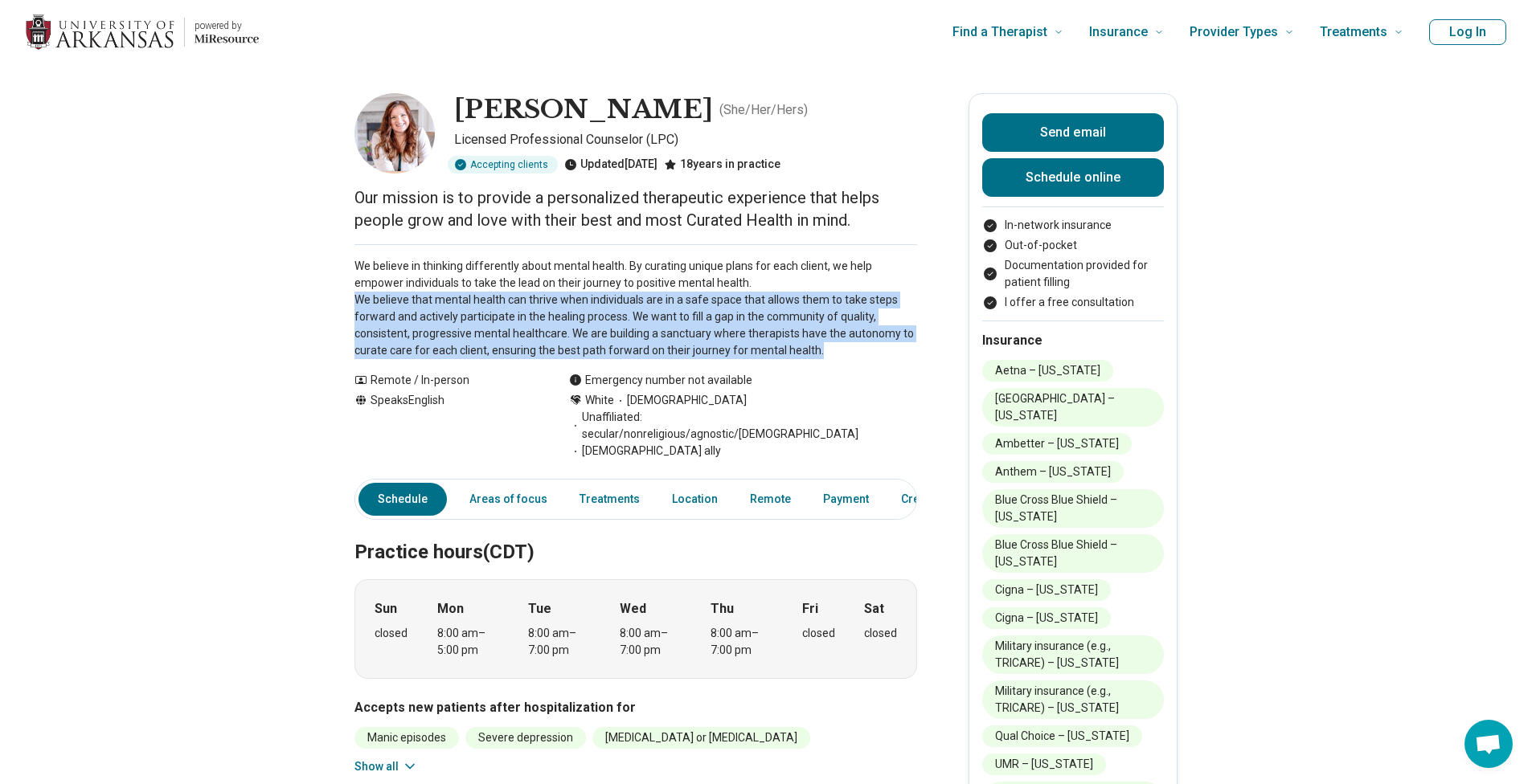
click at [509, 323] on p "We believe in thinking differently about mental health. By curating unique plan…" at bounding box center [635, 309] width 562 height 102
click at [500, 293] on p "We believe in thinking differently about mental health. By curating unique plan…" at bounding box center [635, 309] width 562 height 102
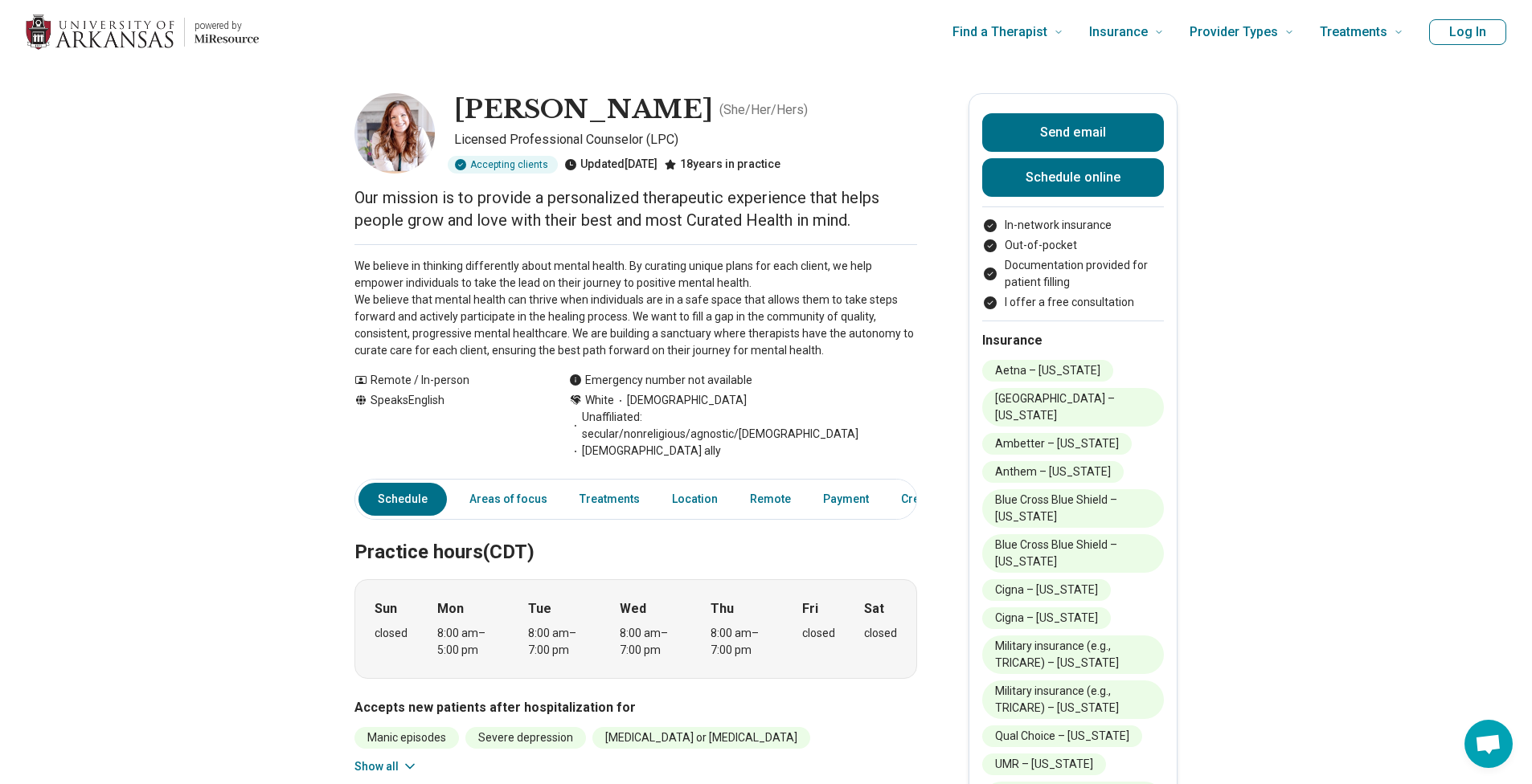
click at [499, 292] on p "We believe in thinking differently about mental health. By curating unique plan…" at bounding box center [635, 309] width 562 height 102
click at [495, 283] on p "We believe in thinking differently about mental health. By curating unique plan…" at bounding box center [635, 309] width 562 height 102
click at [495, 279] on p "We believe in thinking differently about mental health. By curating unique plan…" at bounding box center [635, 309] width 562 height 102
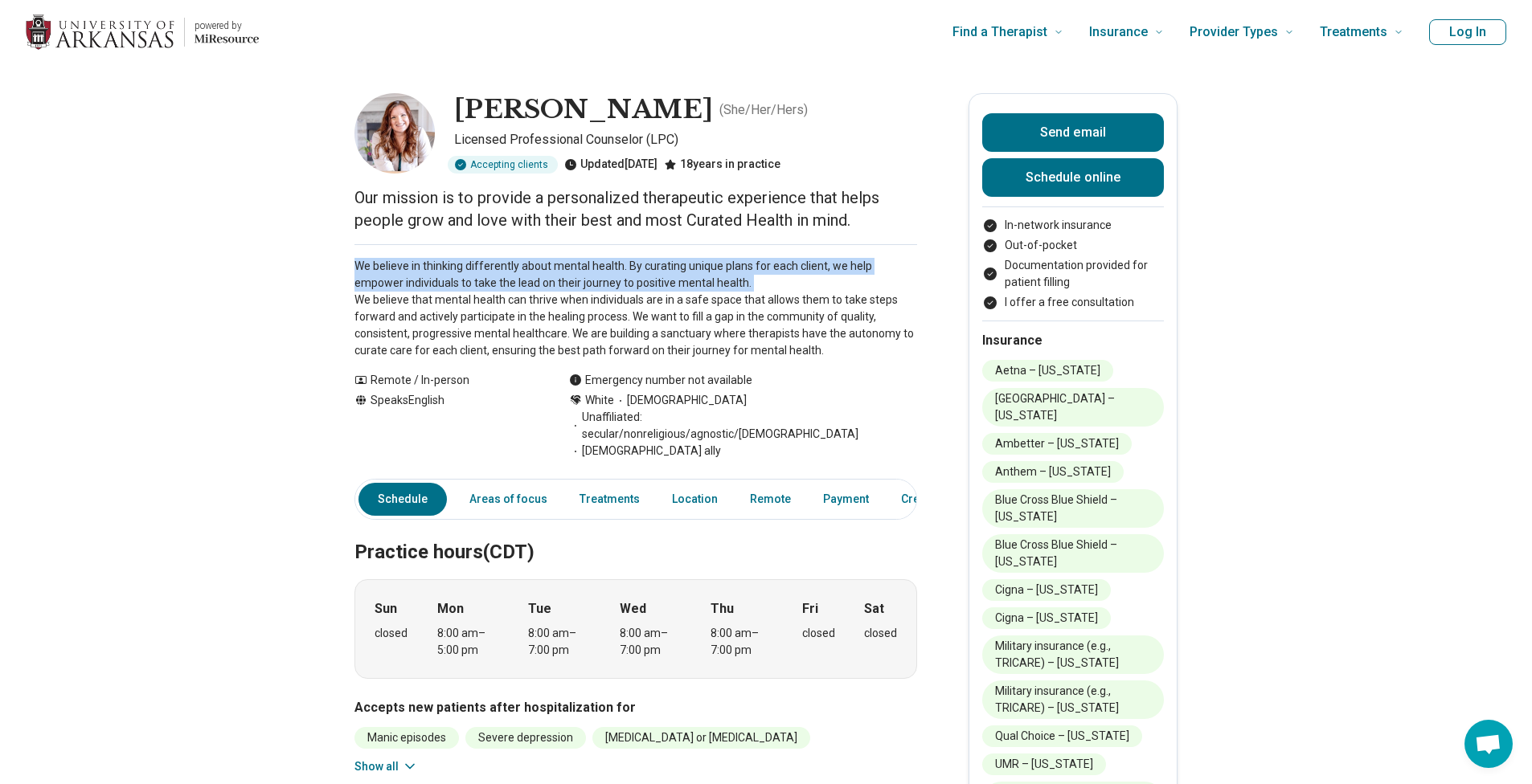
click at [495, 279] on p "We believe in thinking differently about mental health. By curating unique plan…" at bounding box center [635, 309] width 562 height 102
click at [481, 266] on p "We believe in thinking differently about mental health. By curating unique plan…" at bounding box center [635, 309] width 562 height 102
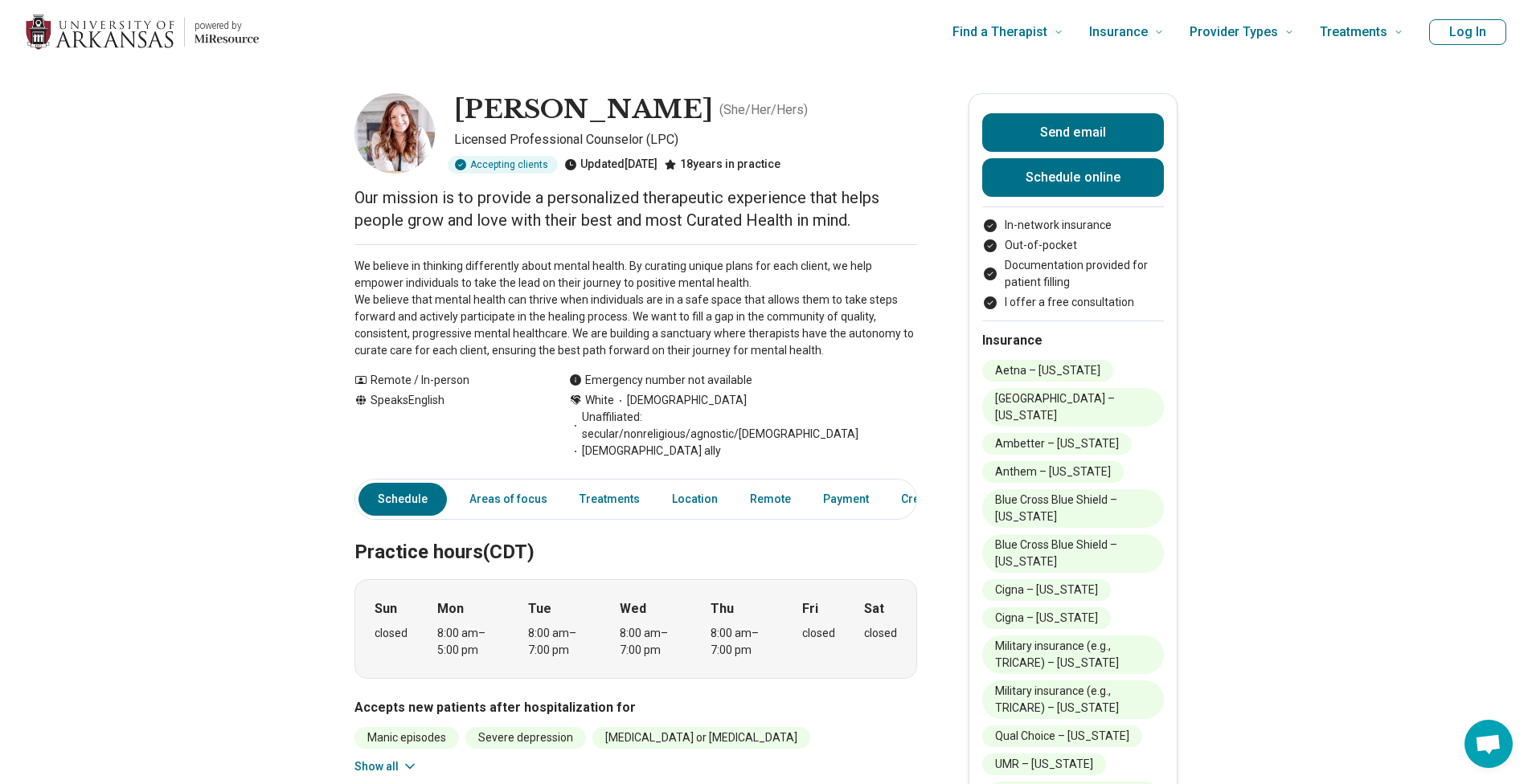
click at [416, 187] on p "Our mission is to provide a personalized therapeutic experience that helps peop…" at bounding box center [635, 209] width 562 height 45
click at [423, 148] on img at bounding box center [394, 133] width 80 height 80
drag, startPoint x: 423, startPoint y: 148, endPoint x: 852, endPoint y: 232, distance: 437.1
click at [680, 99] on div "[PERSON_NAME] ( She/Her/Hers ) Licensed Professional Counselor (LPC) Accepting …" at bounding box center [635, 133] width 562 height 80
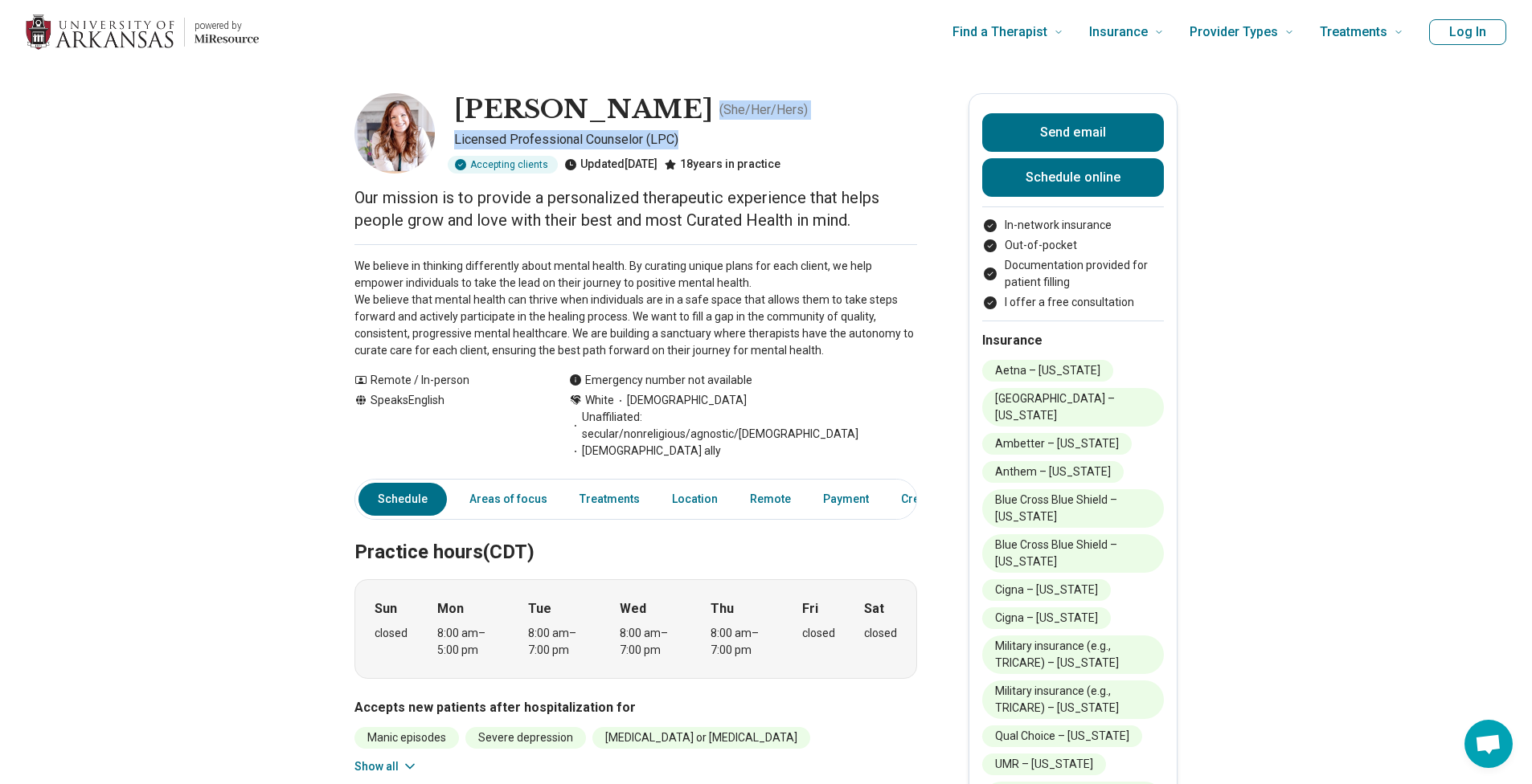
drag, startPoint x: 680, startPoint y: 99, endPoint x: 672, endPoint y: 101, distance: 8.2
click at [674, 100] on div "[PERSON_NAME] ( She/Her/Hers )" at bounding box center [685, 110] width 463 height 34
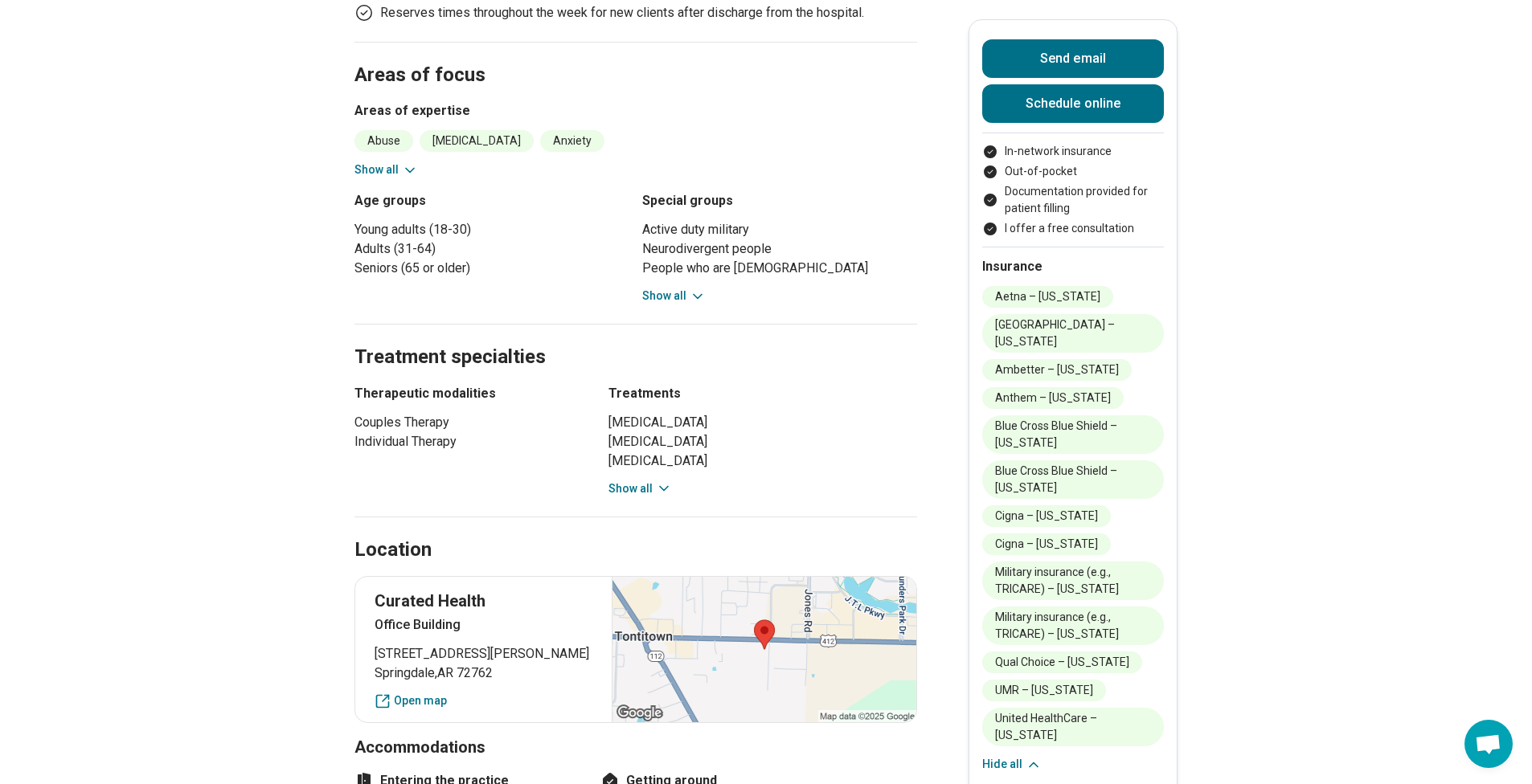
scroll to position [847, 0]
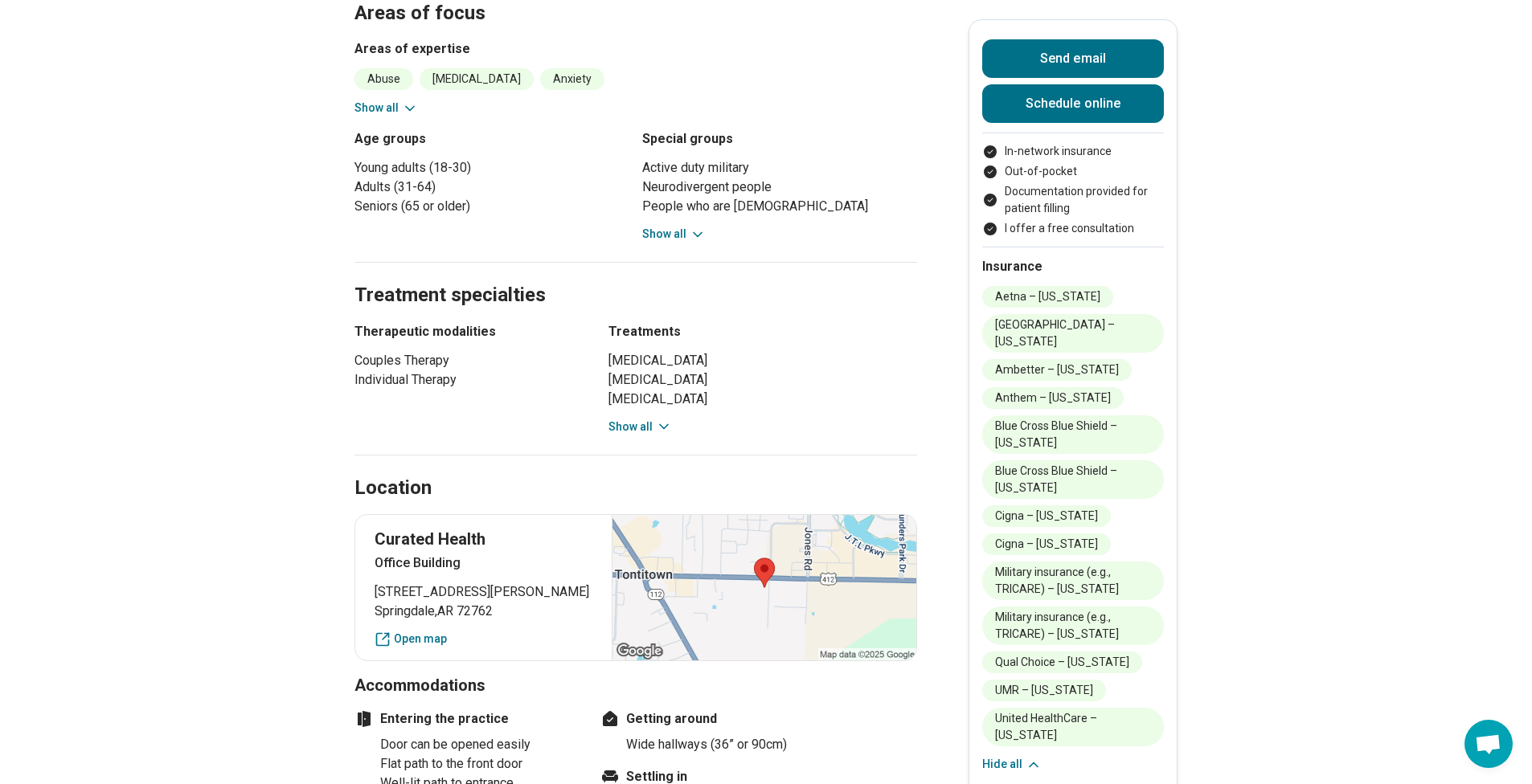
click at [691, 197] on li "People who are [DEMOGRAPHIC_DATA]" at bounding box center [778, 206] width 275 height 19
click at [691, 226] on button "Show all" at bounding box center [673, 234] width 64 height 17
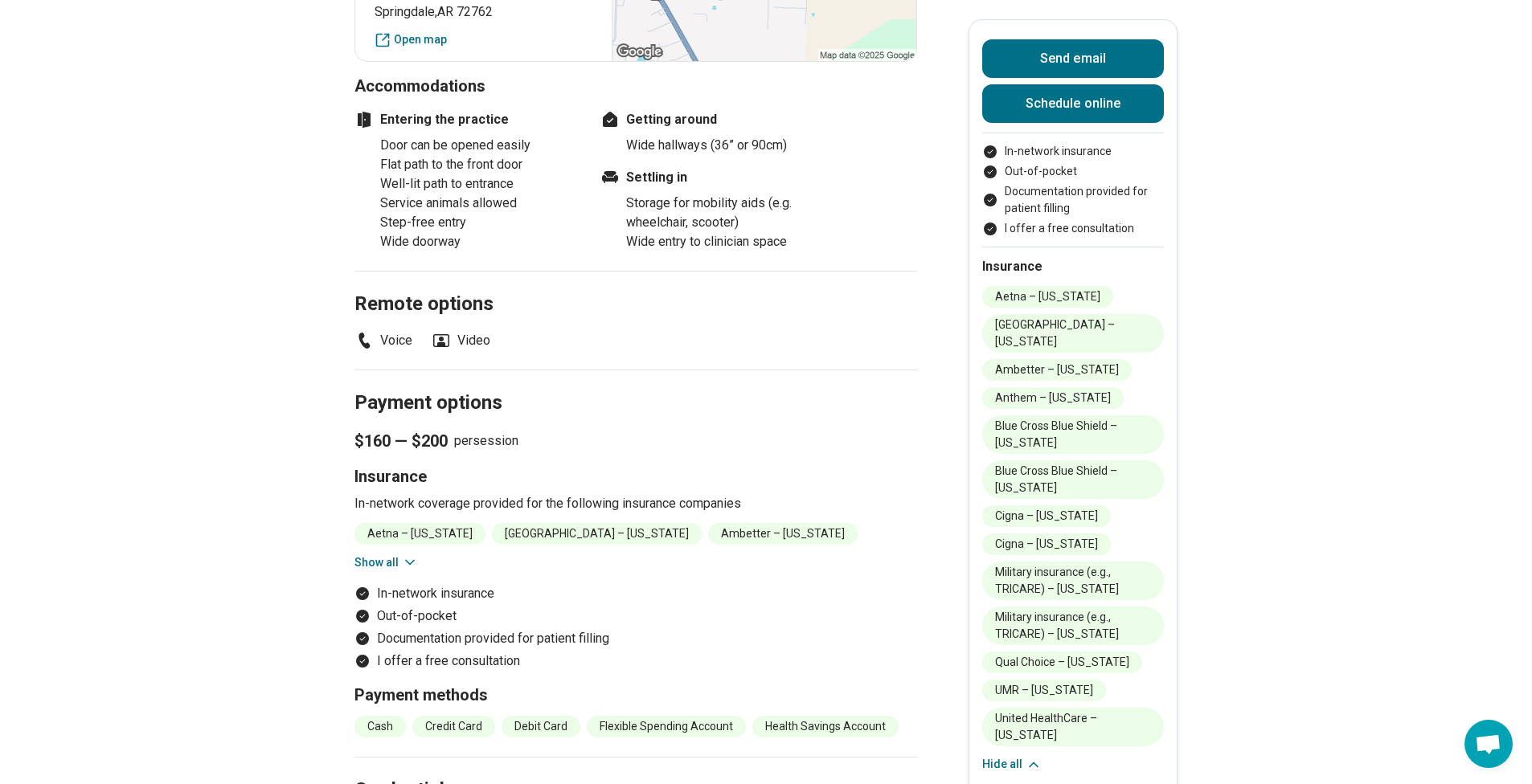
scroll to position [1250, 0]
